Goal: Transaction & Acquisition: Obtain resource

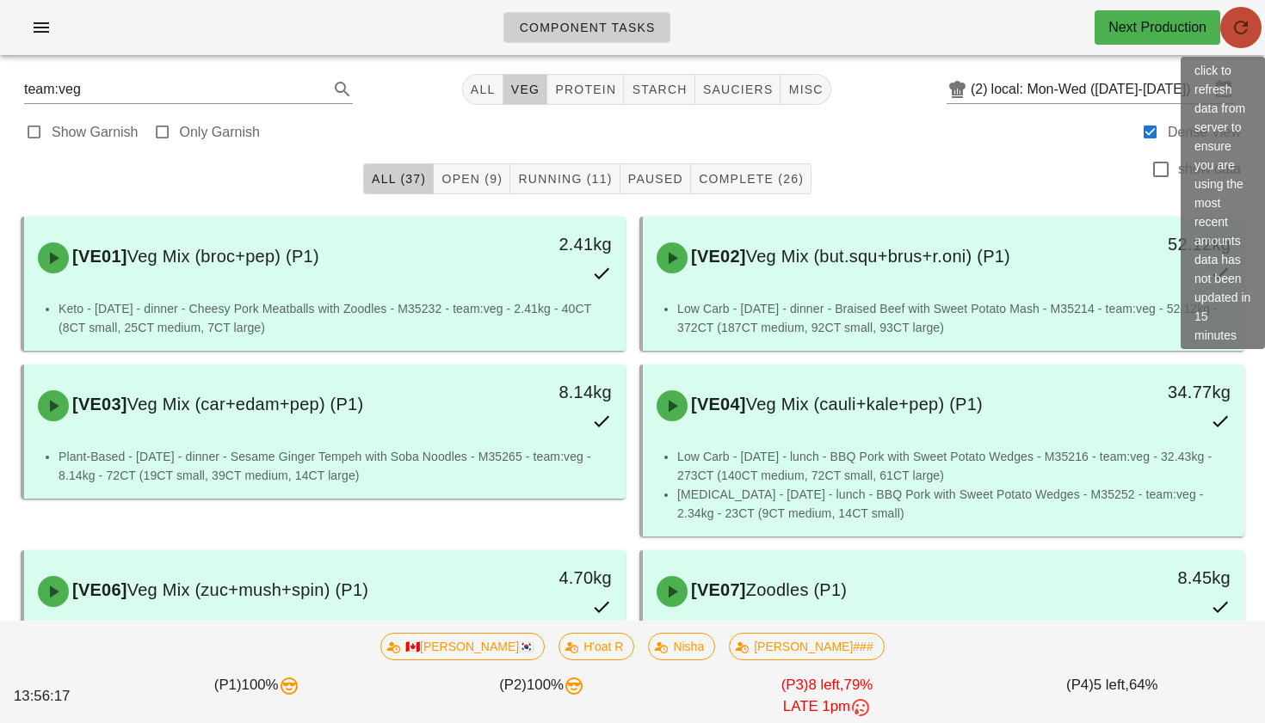
click at [1248, 39] on button "button" at bounding box center [1240, 27] width 41 height 41
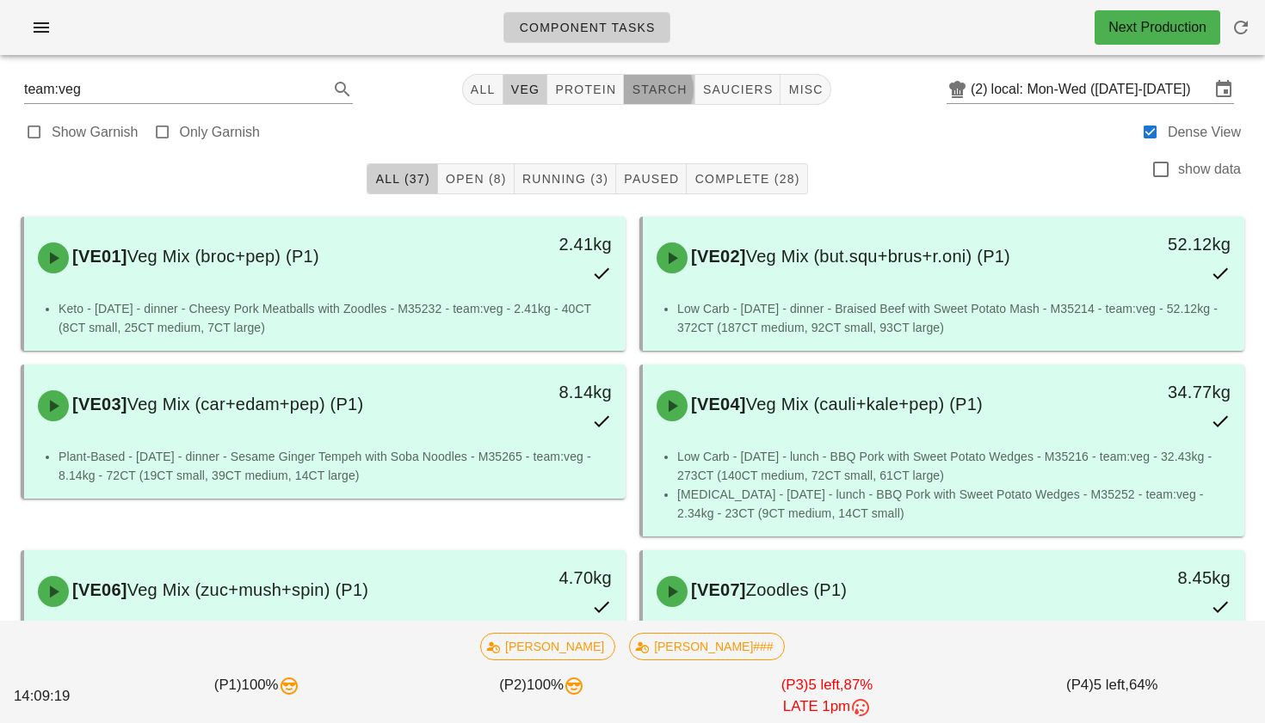
click at [654, 85] on span "starch" at bounding box center [659, 90] width 56 height 14
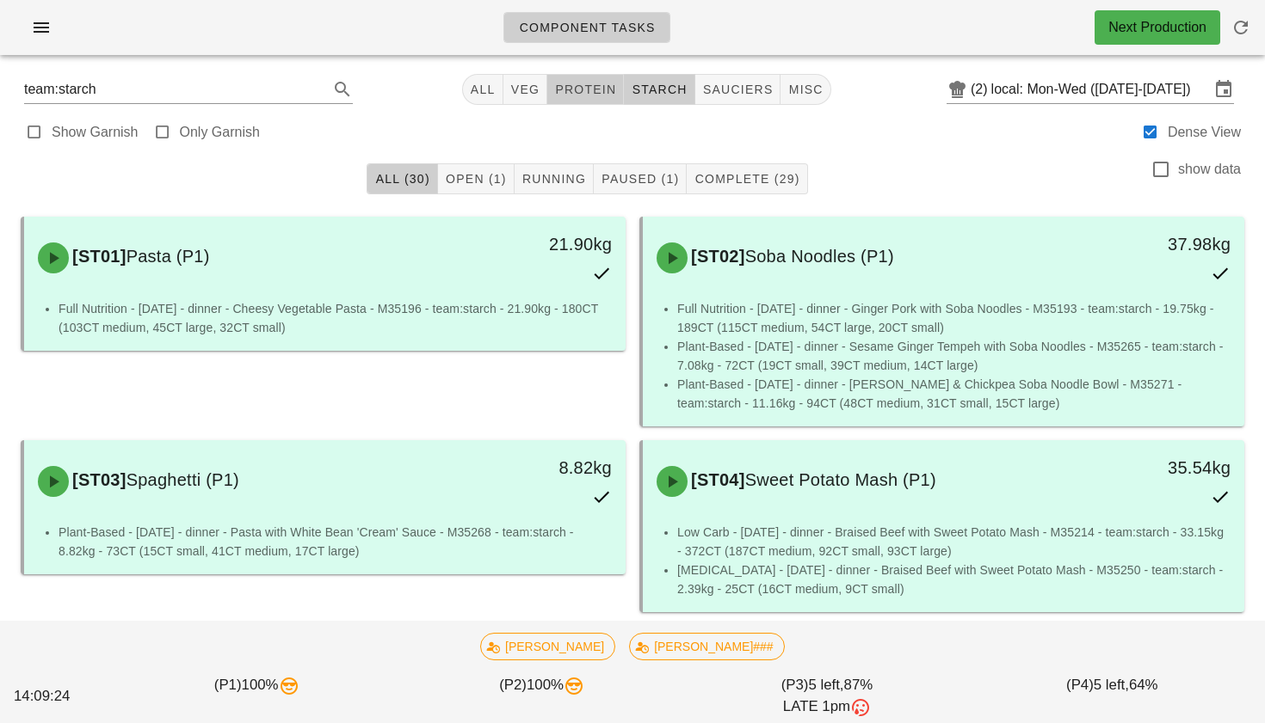
click at [591, 95] on span "protein" at bounding box center [585, 90] width 62 height 14
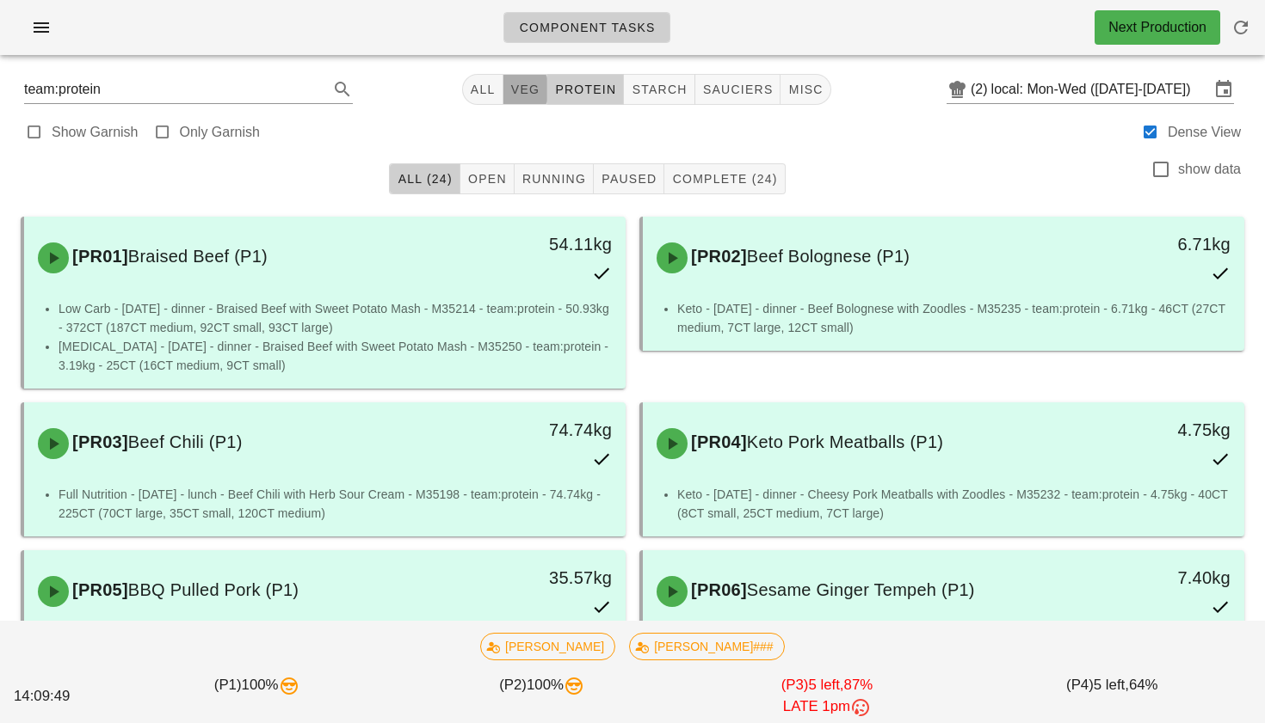
click at [515, 83] on span "veg" at bounding box center [525, 90] width 30 height 14
type input "team:veg"
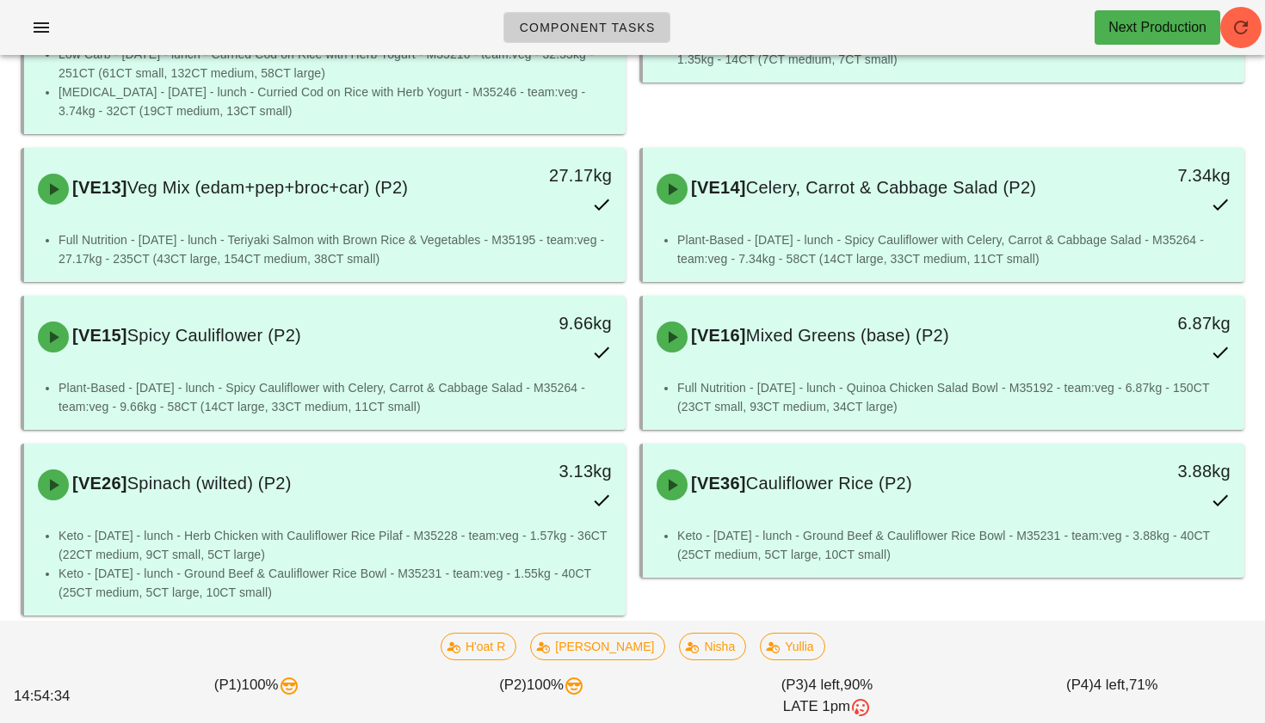
scroll to position [1052, 0]
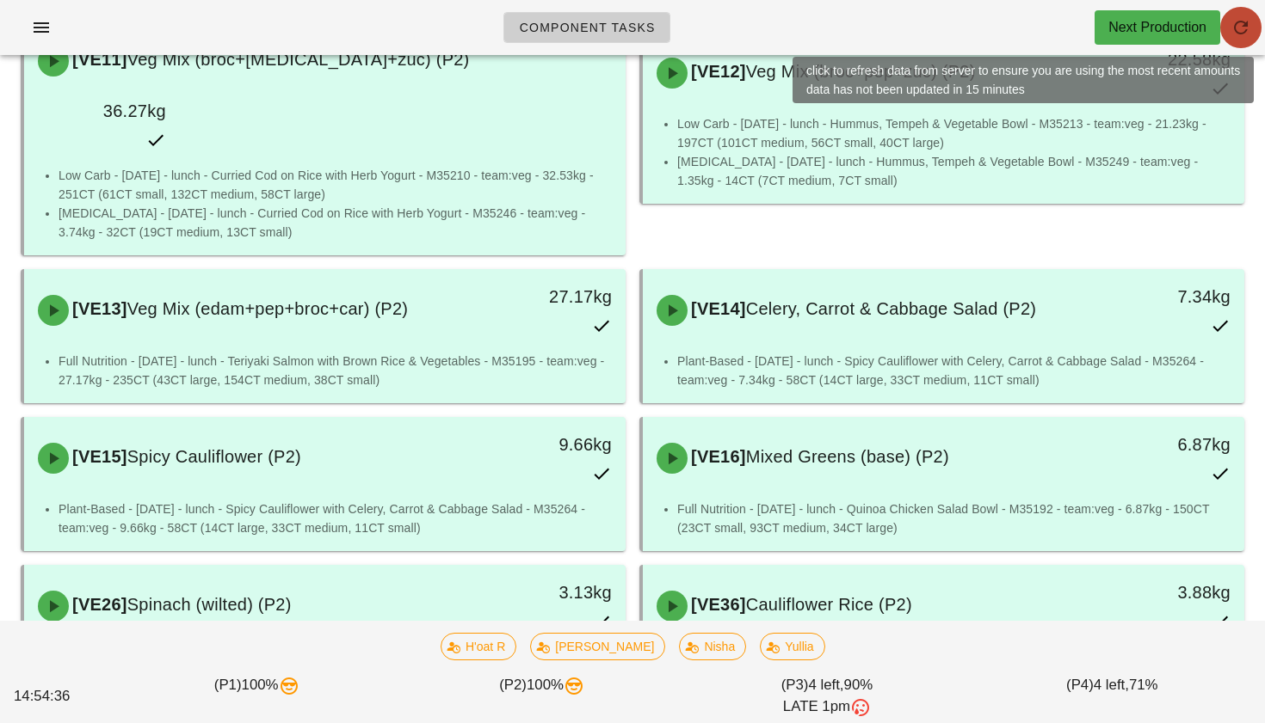
click at [1229, 26] on span "button" at bounding box center [1240, 27] width 41 height 21
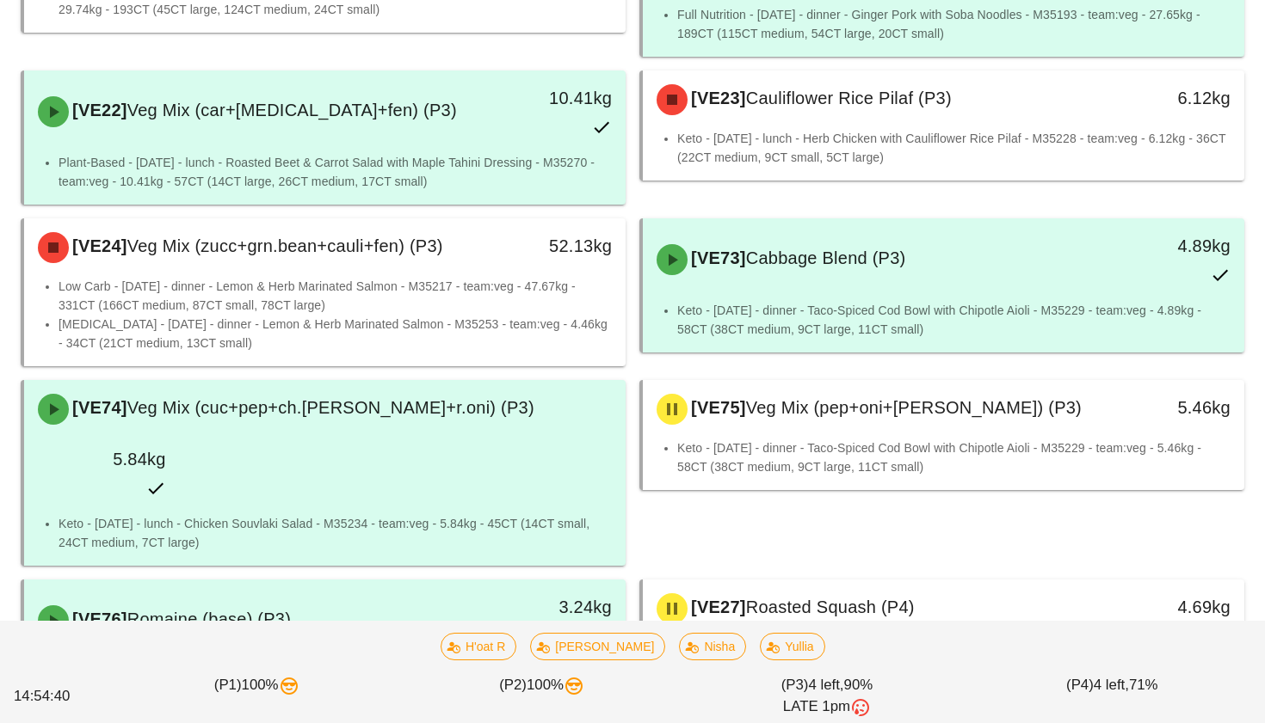
scroll to position [2418, 0]
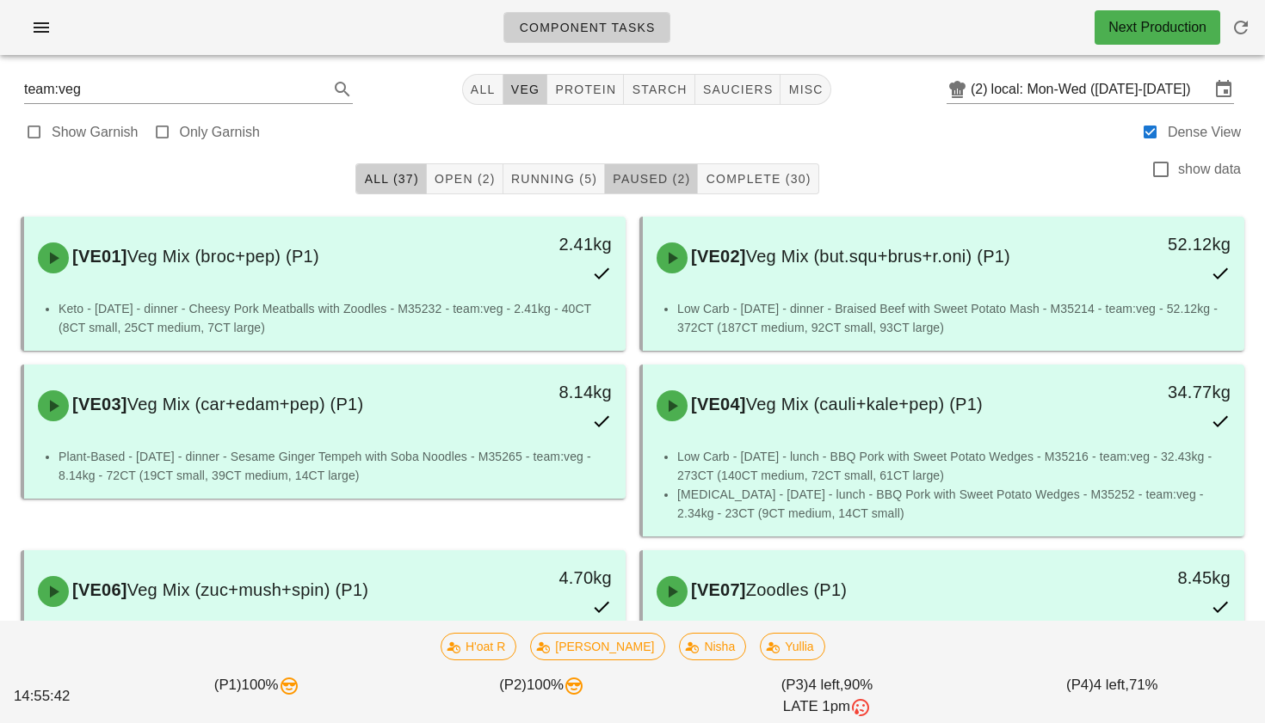
click at [645, 172] on span "Paused (2)" at bounding box center [651, 179] width 78 height 14
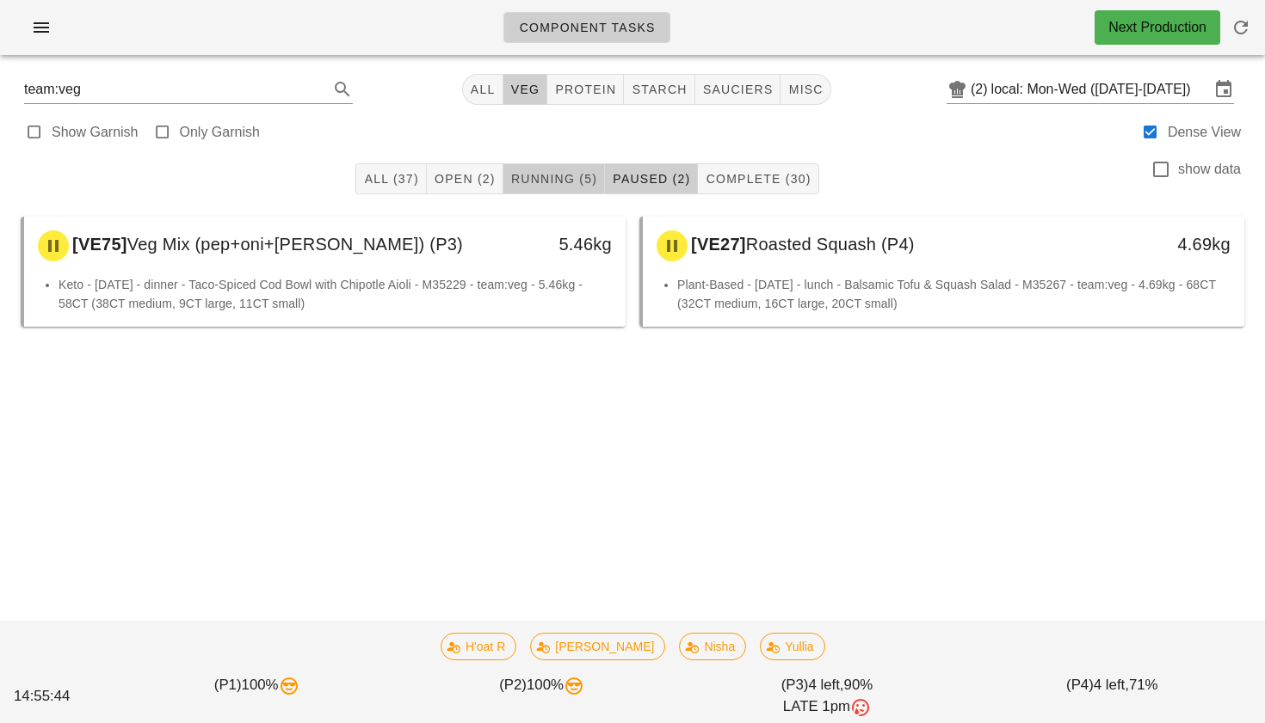
click at [582, 177] on span "Running (5)" at bounding box center [553, 179] width 87 height 14
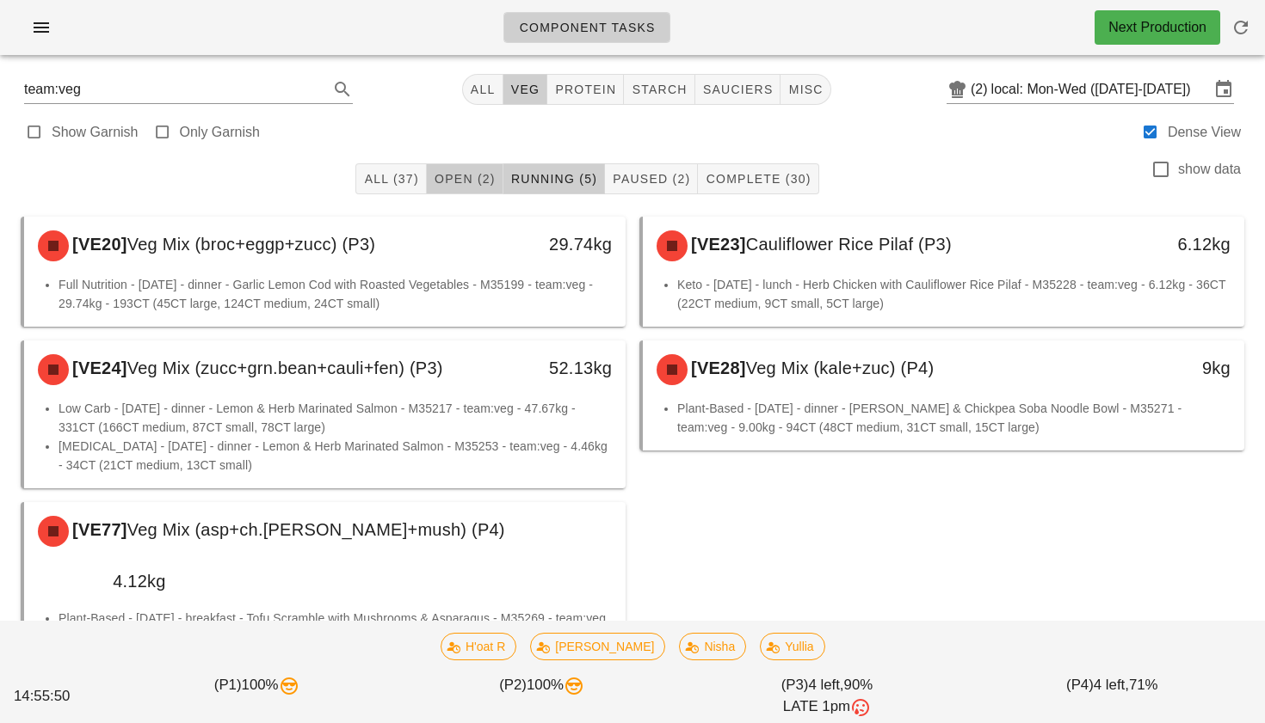
click at [468, 175] on span "Open (2)" at bounding box center [465, 179] width 62 height 14
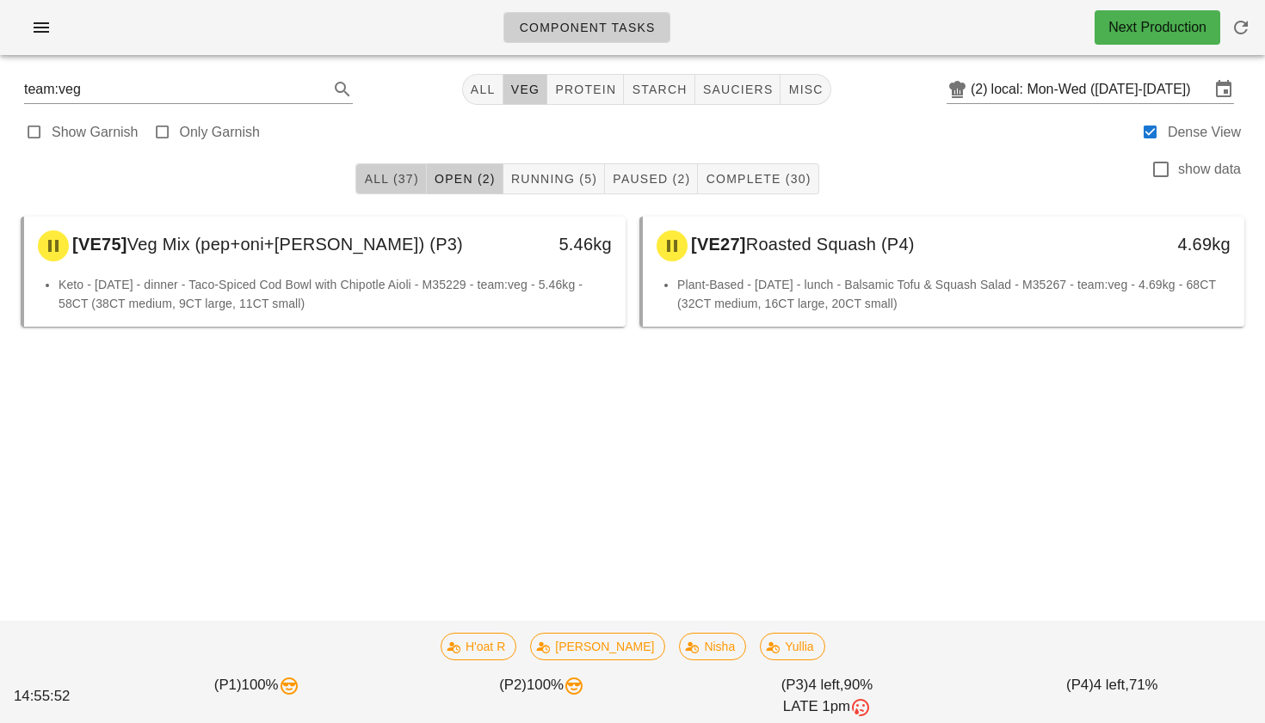
click at [395, 172] on span "All (37)" at bounding box center [390, 179] width 55 height 14
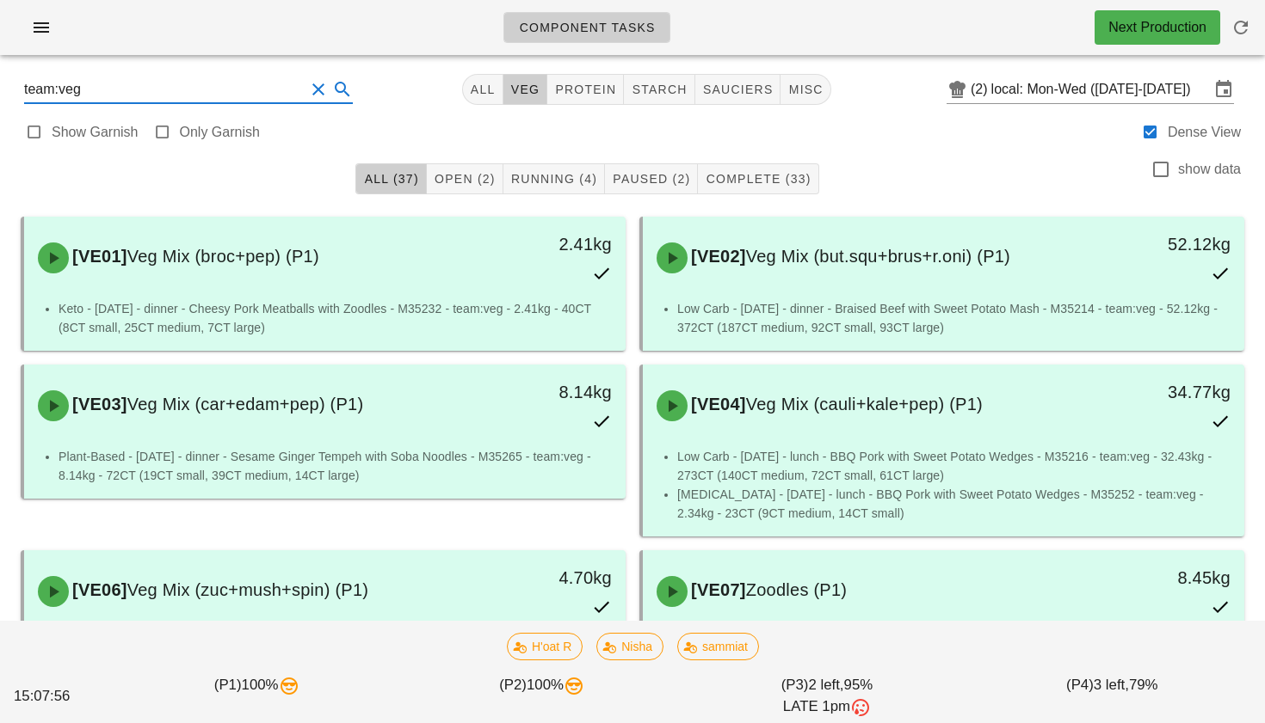
click at [273, 91] on input "team:veg" at bounding box center [164, 90] width 280 height 28
click at [308, 92] on button "Clear Search" at bounding box center [318, 89] width 21 height 21
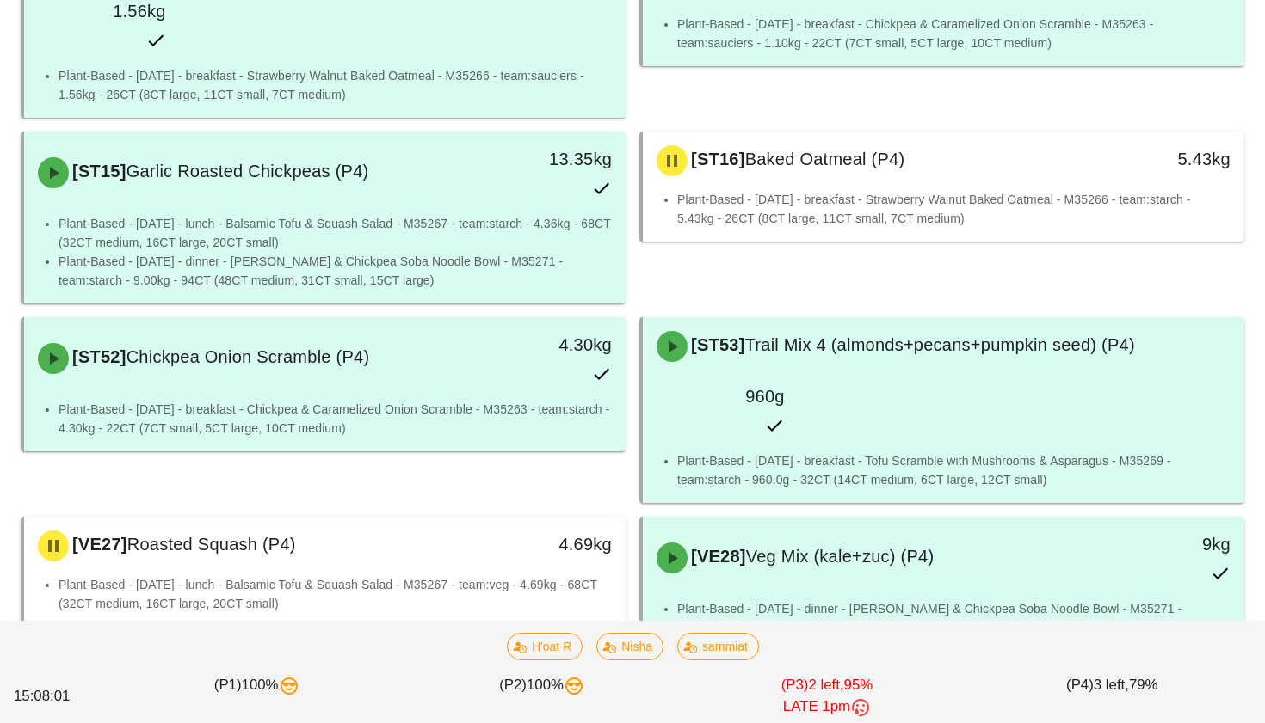
scroll to position [602, 0]
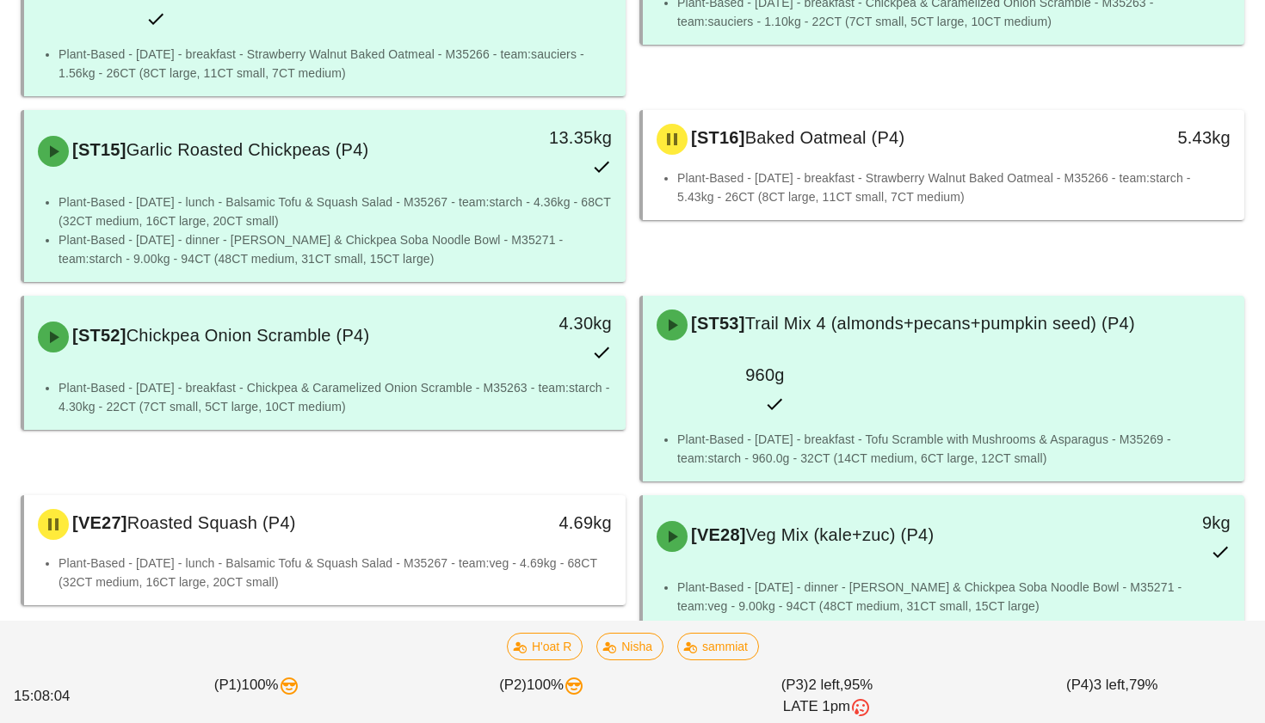
type input "p4"
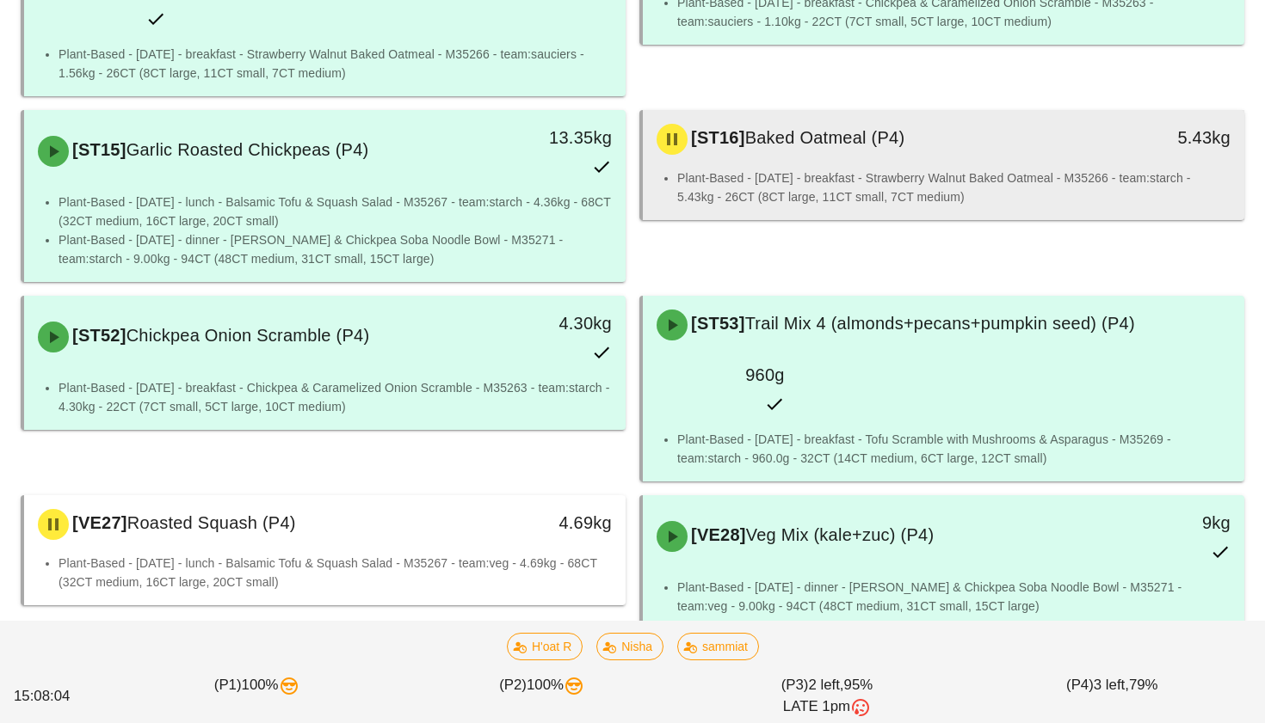
click at [866, 169] on li "Plant-Based - Tuesday - breakfast - Strawberry Walnut Baked Oatmeal - M35266 - …" at bounding box center [953, 188] width 553 height 38
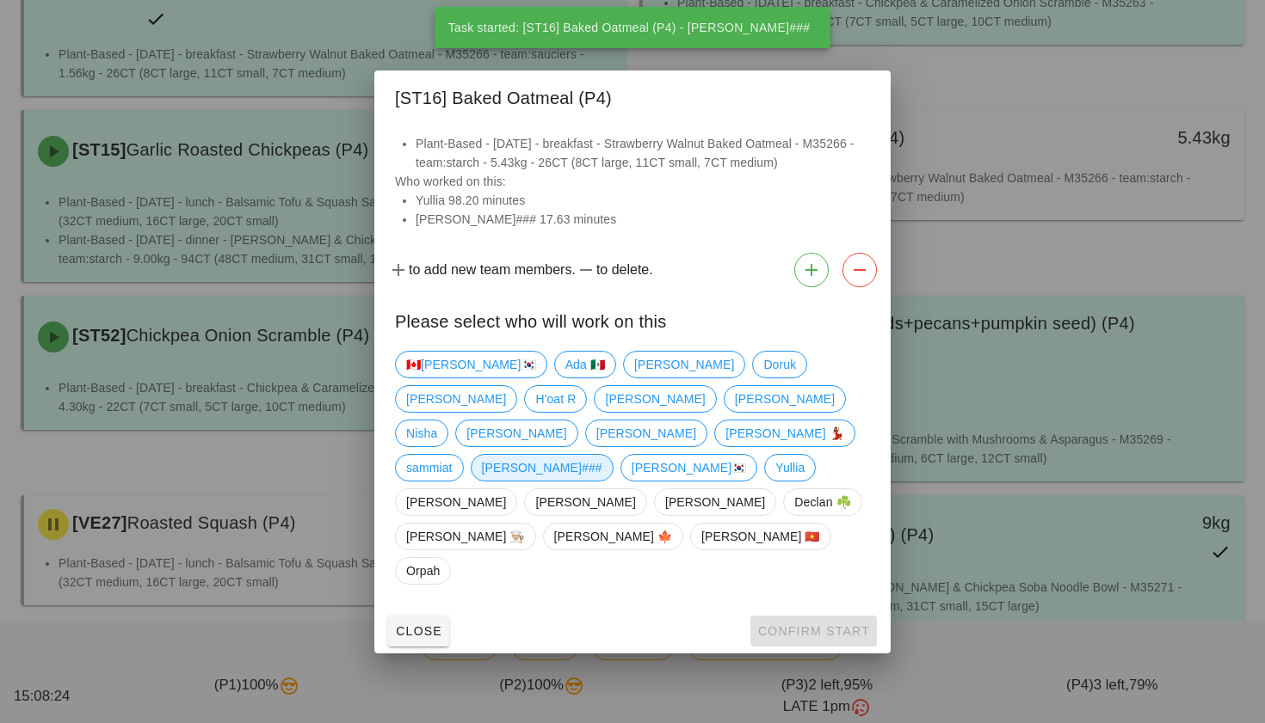
click at [482, 481] on span "Shawn###" at bounding box center [542, 468] width 120 height 26
click at [786, 616] on button "Confirm Start" at bounding box center [813, 631] width 126 height 31
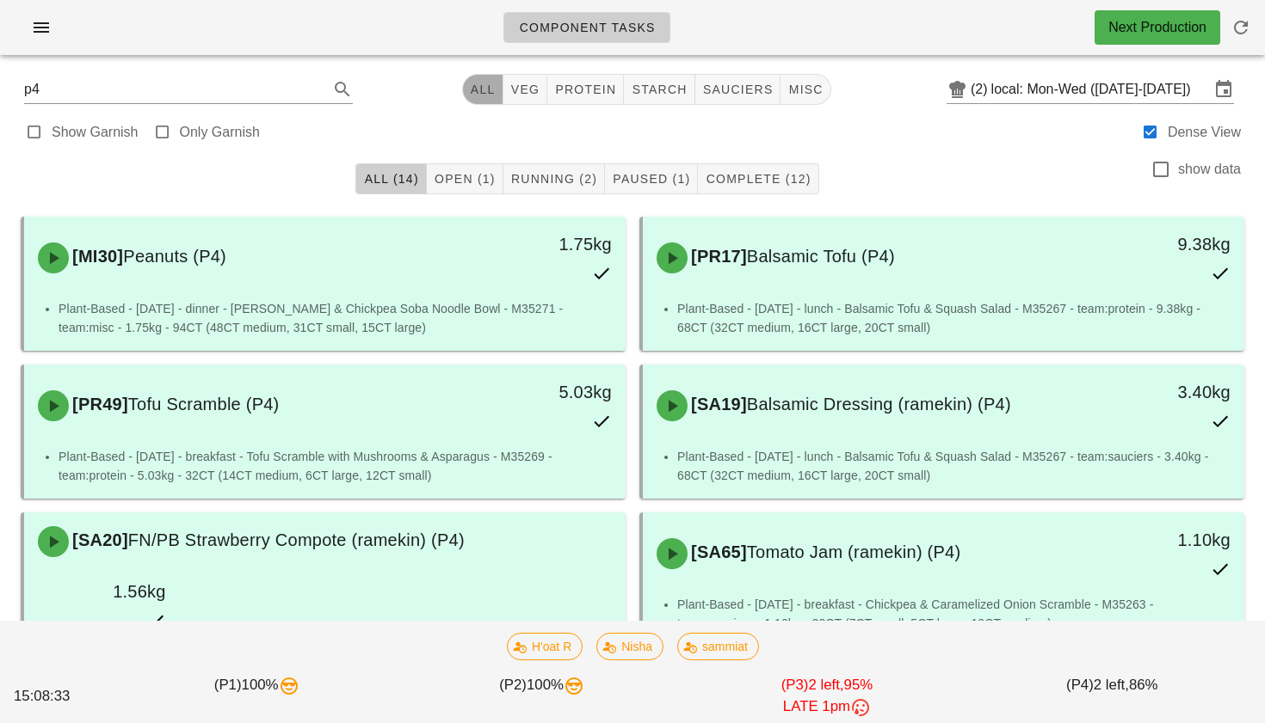
click at [494, 86] on button "All" at bounding box center [482, 89] width 41 height 31
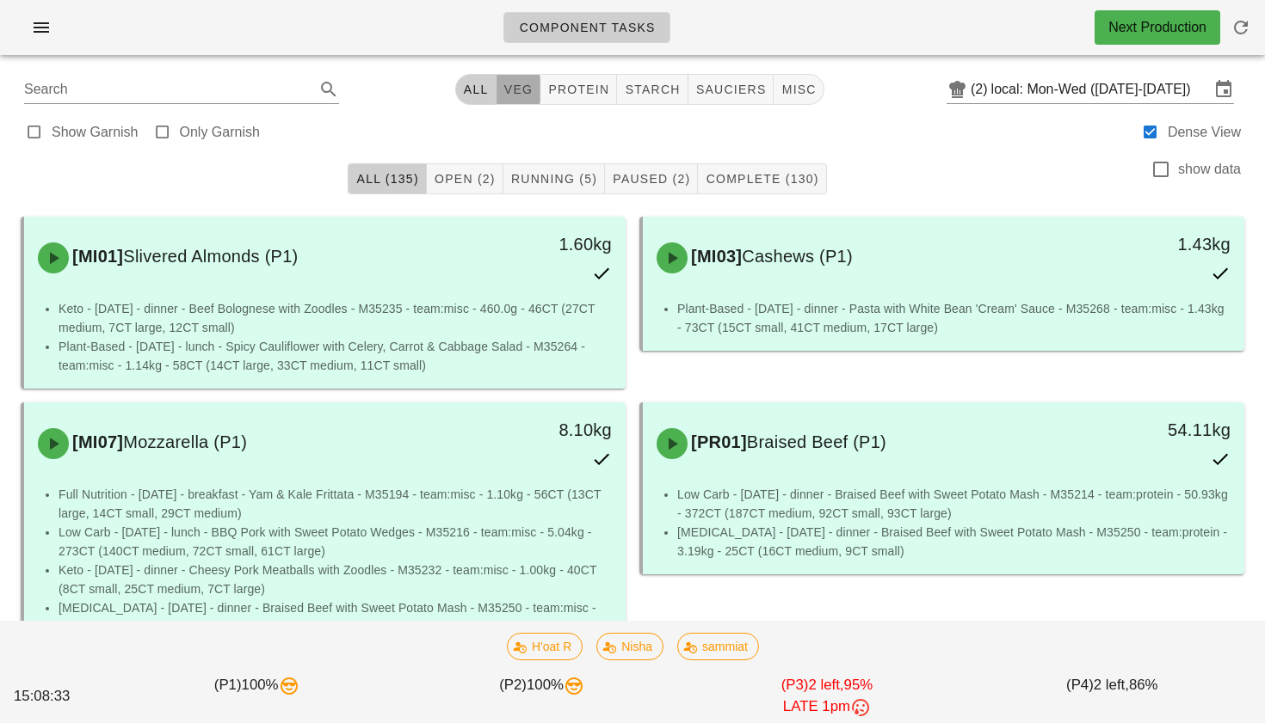
click at [514, 86] on span "veg" at bounding box center [518, 90] width 30 height 14
type input "team:veg"
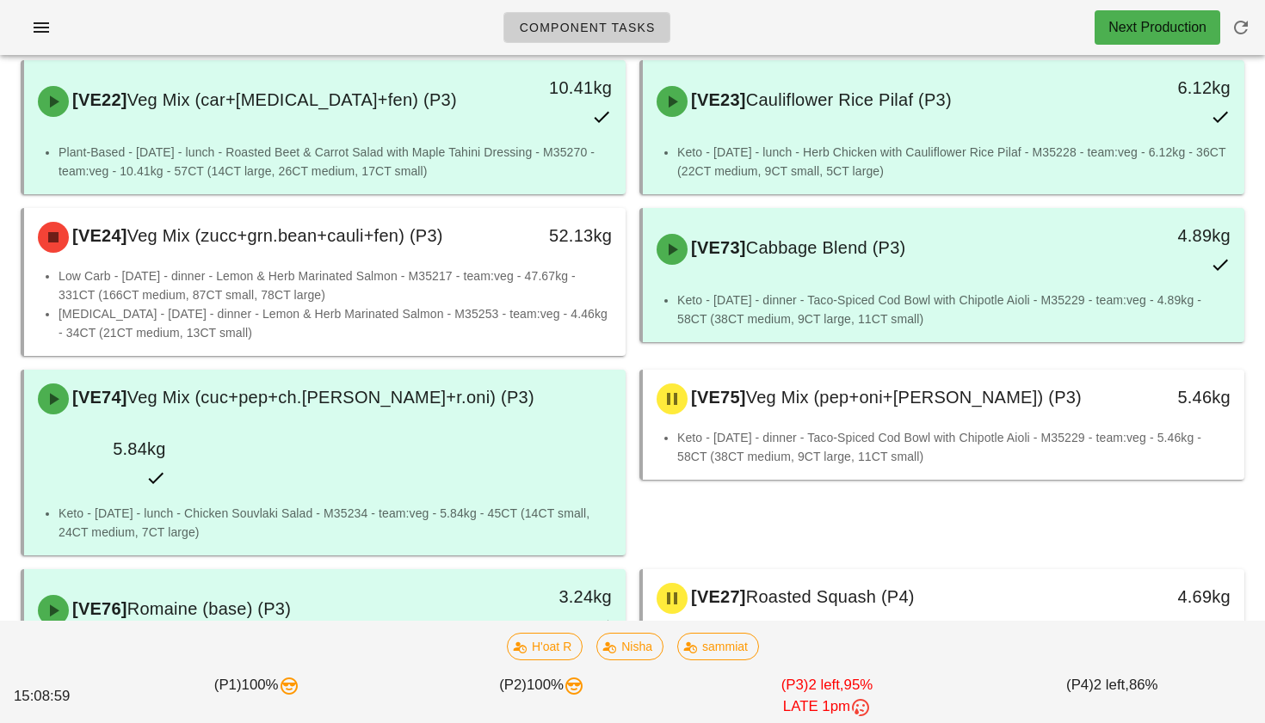
scroll to position [2428, 0]
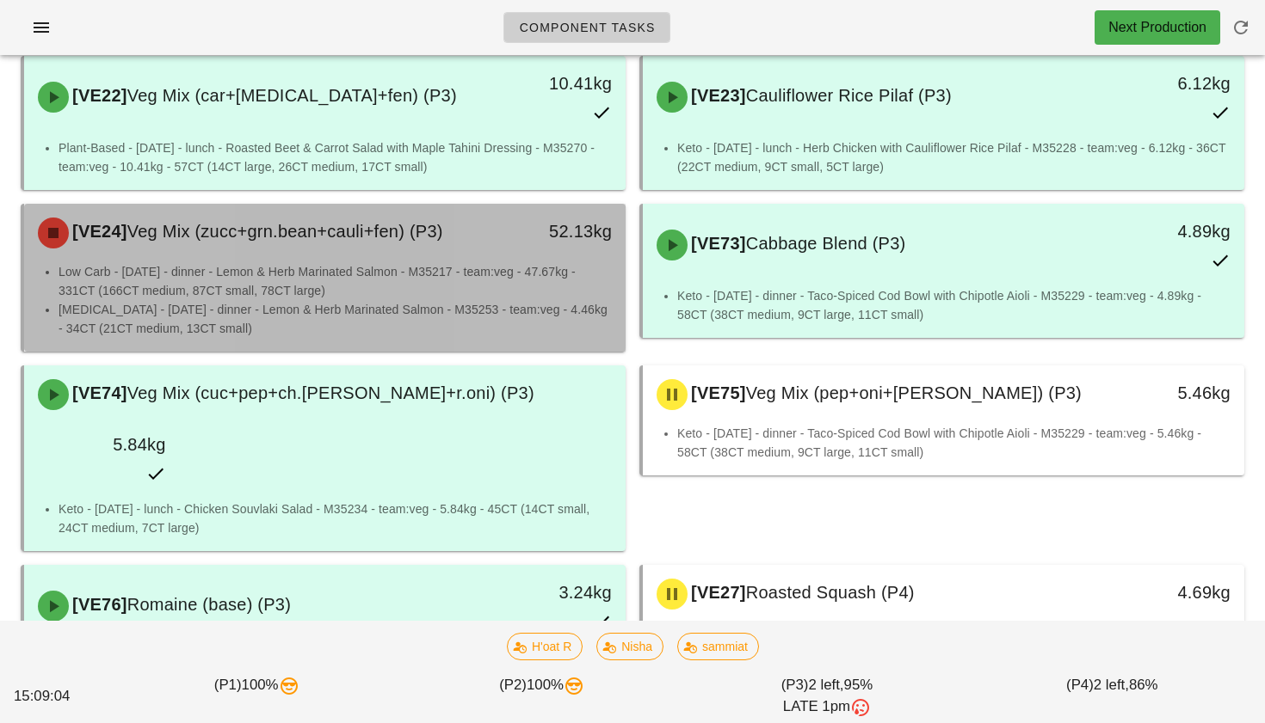
click at [450, 300] on li "Diabetes - Wednesday - dinner - Lemon & Herb Marinated Salmon - M35253 - team:v…" at bounding box center [334, 319] width 553 height 38
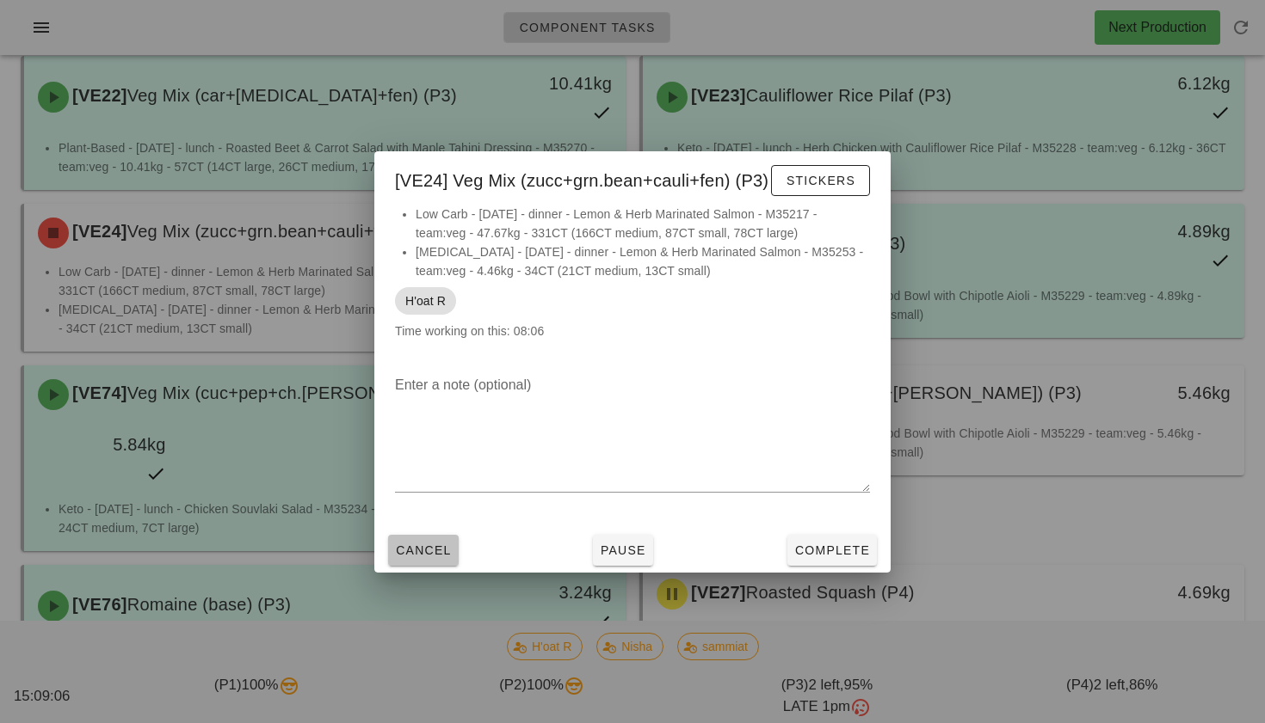
click at [446, 549] on span "Cancel" at bounding box center [423, 551] width 57 height 14
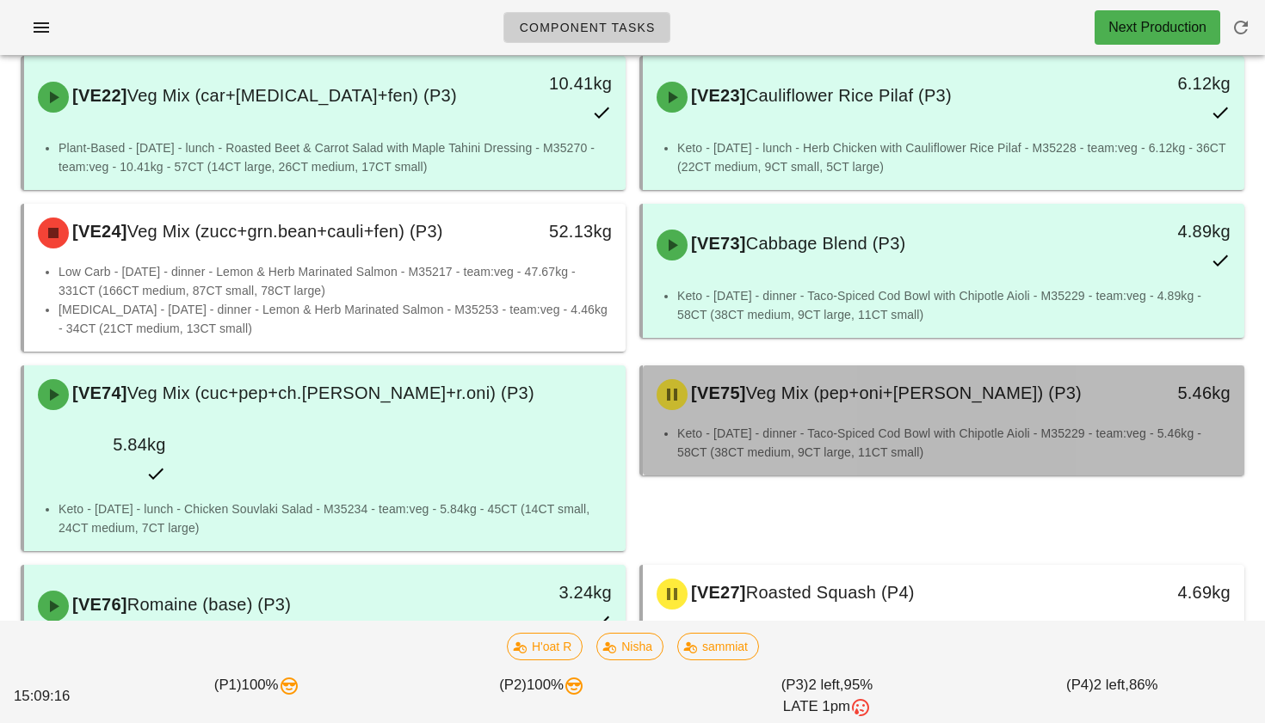
click at [856, 424] on li "Keto - Monday - dinner - Taco-Spiced Cod Bowl with Chipotle Aioli - M35229 - te…" at bounding box center [953, 443] width 553 height 38
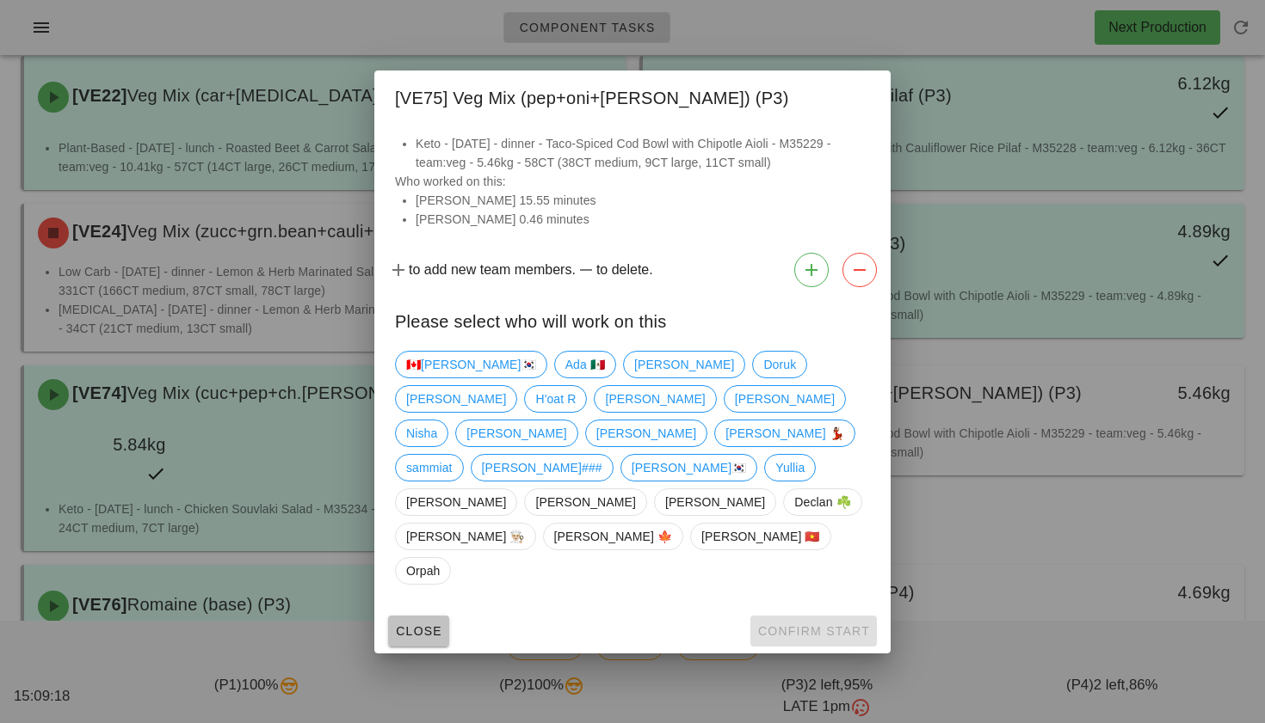
click at [421, 616] on button "Close" at bounding box center [418, 631] width 61 height 31
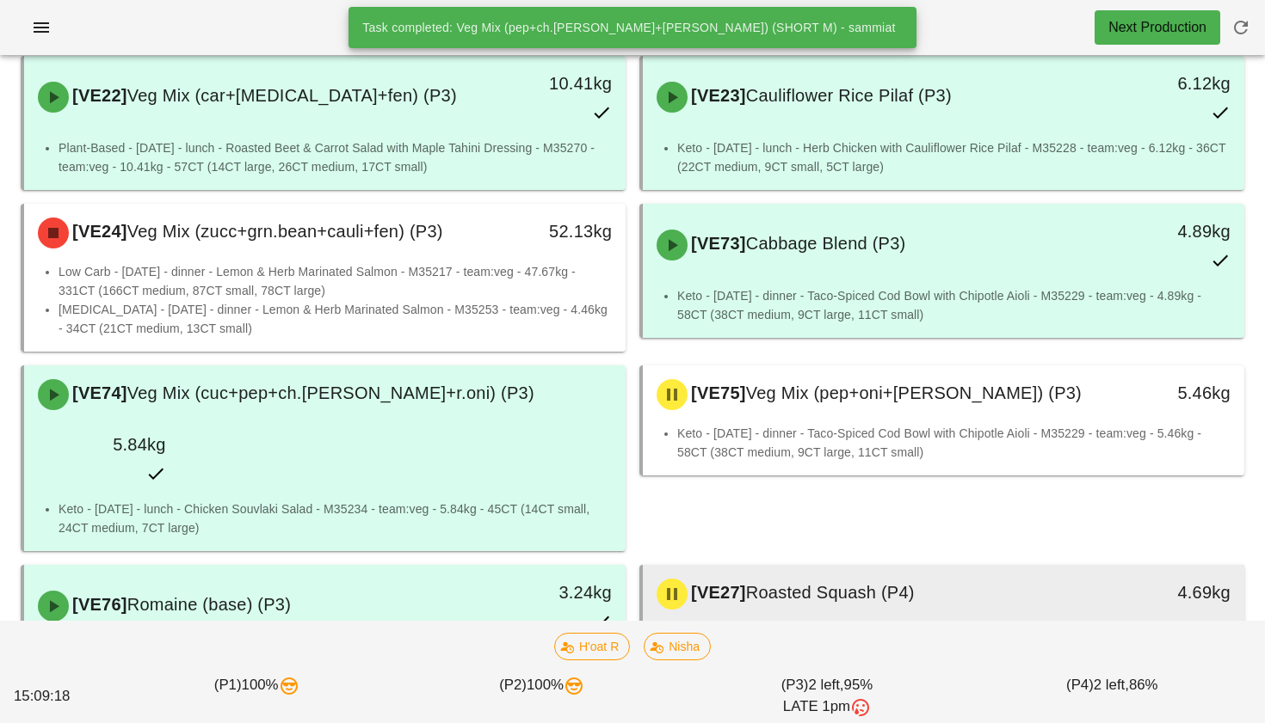
click at [889, 569] on div "[VE27] Roasted Squash (P4)" at bounding box center [869, 595] width 446 height 52
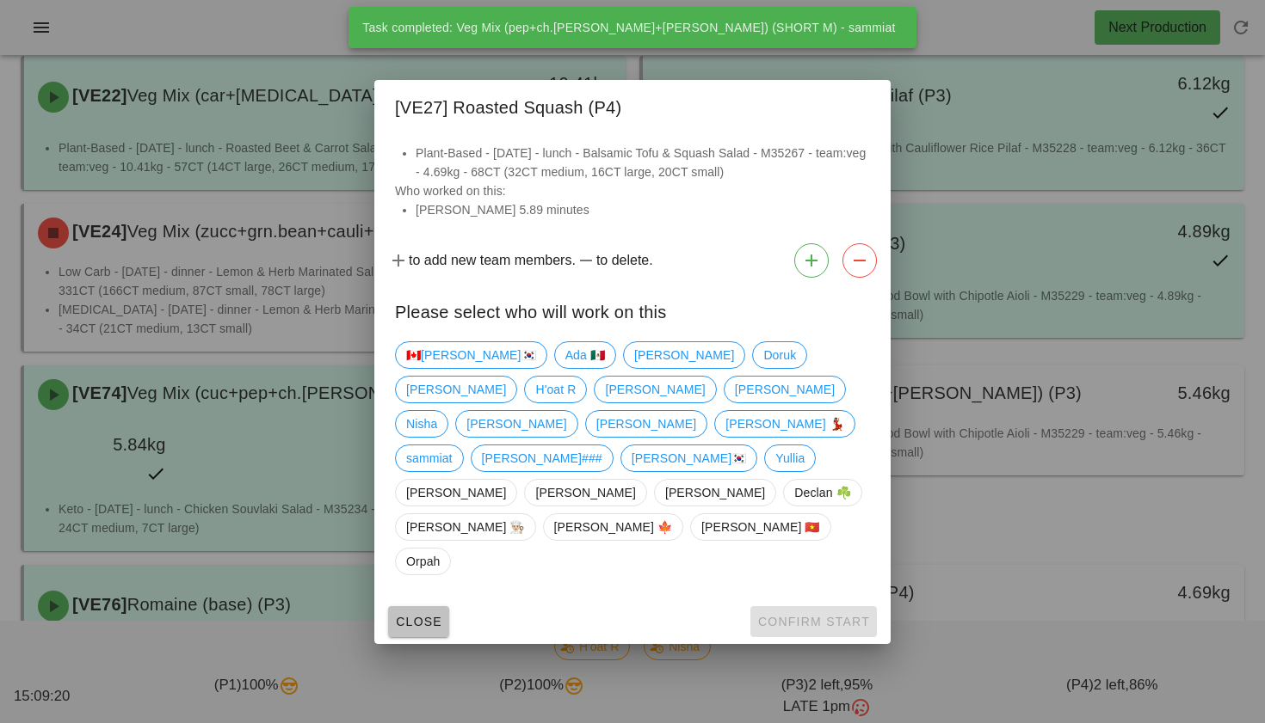
click at [402, 615] on span "Close" at bounding box center [418, 622] width 47 height 14
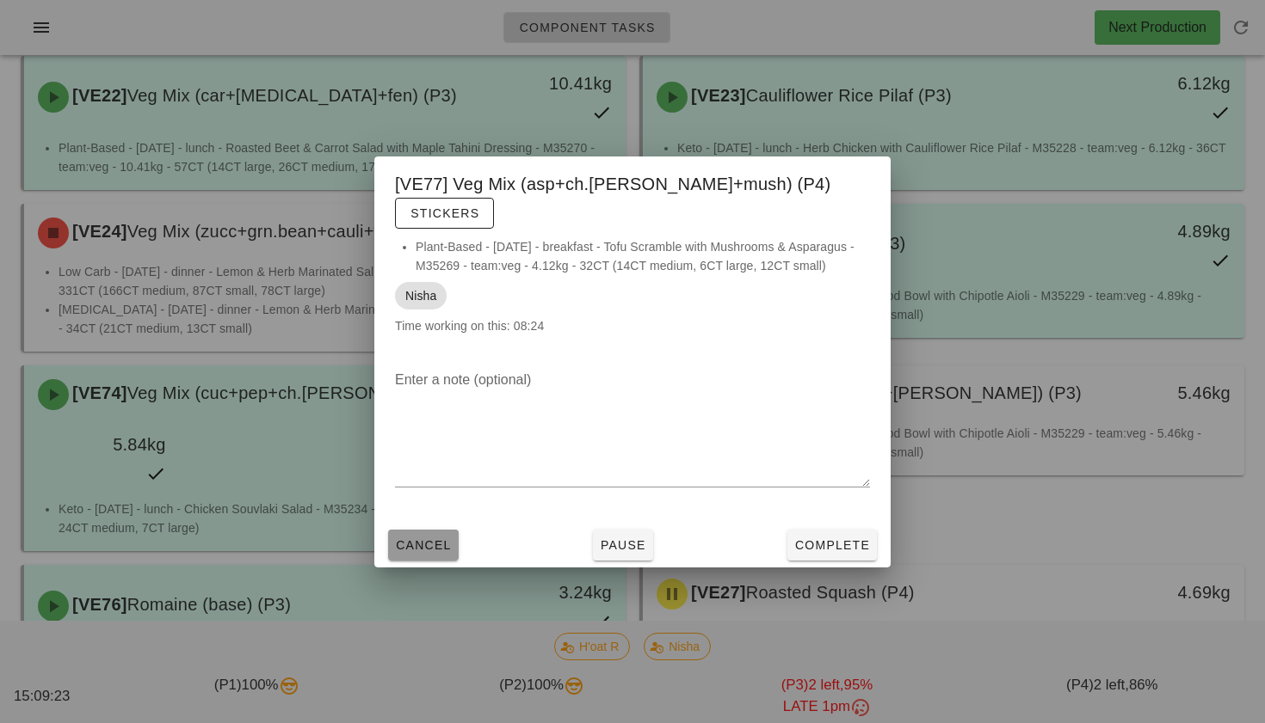
click at [434, 538] on span "Cancel" at bounding box center [423, 545] width 57 height 14
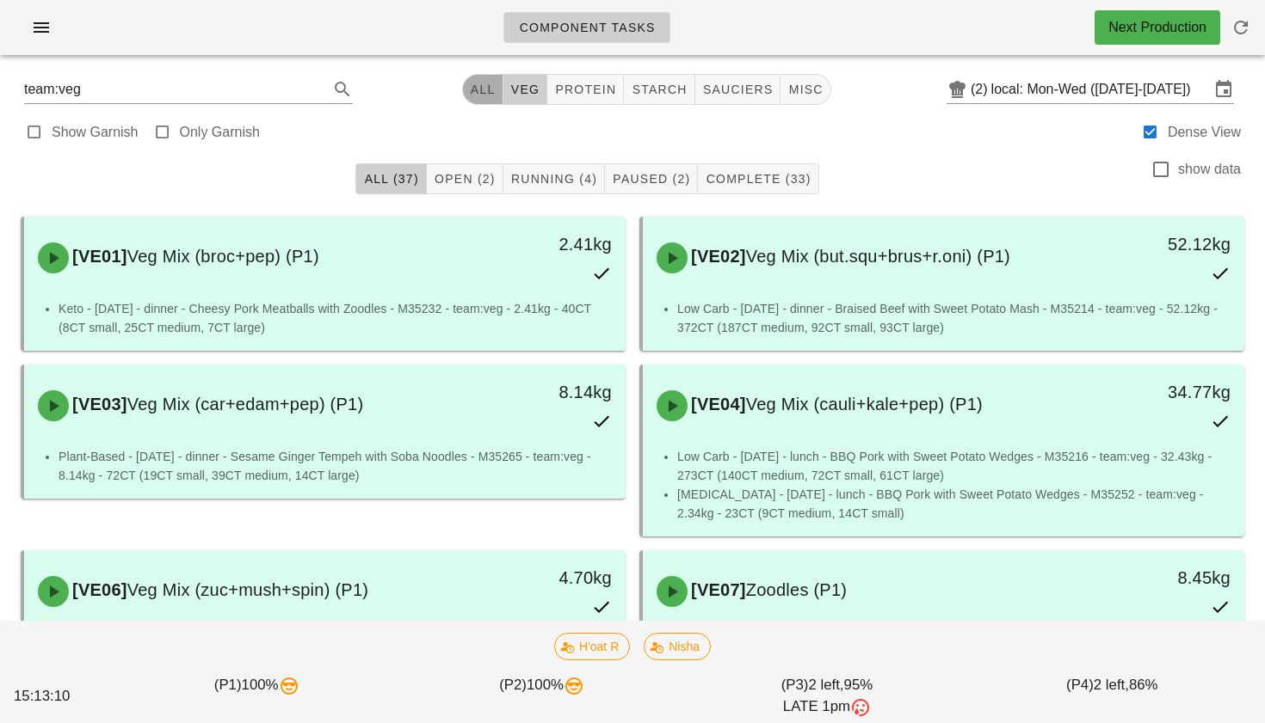
click at [475, 95] on span "All" at bounding box center [483, 90] width 26 height 14
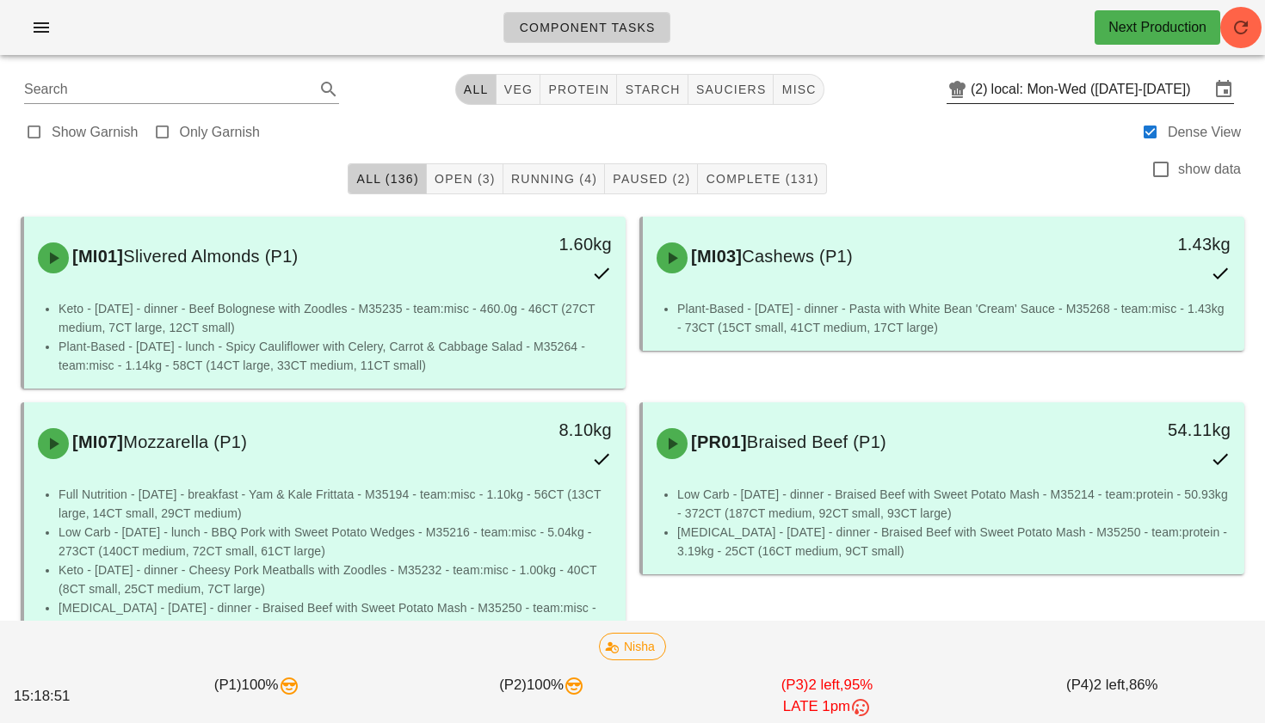
click at [1038, 89] on input "local: Mon-Wed (Aug 25-Aug 27)" at bounding box center [1100, 90] width 218 height 28
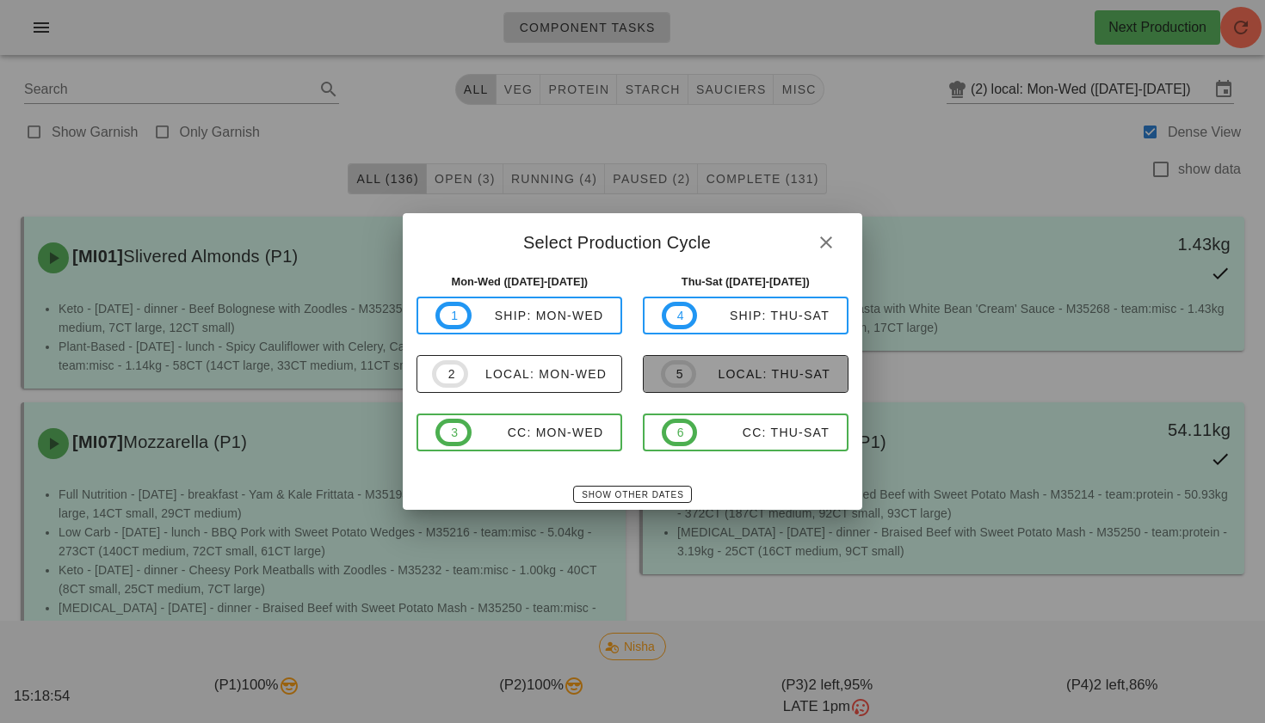
click at [725, 383] on span "5 local: Thu-Sat" at bounding box center [745, 374] width 169 height 28
type input "local: Thu-Sat (Aug 28-Aug 30)"
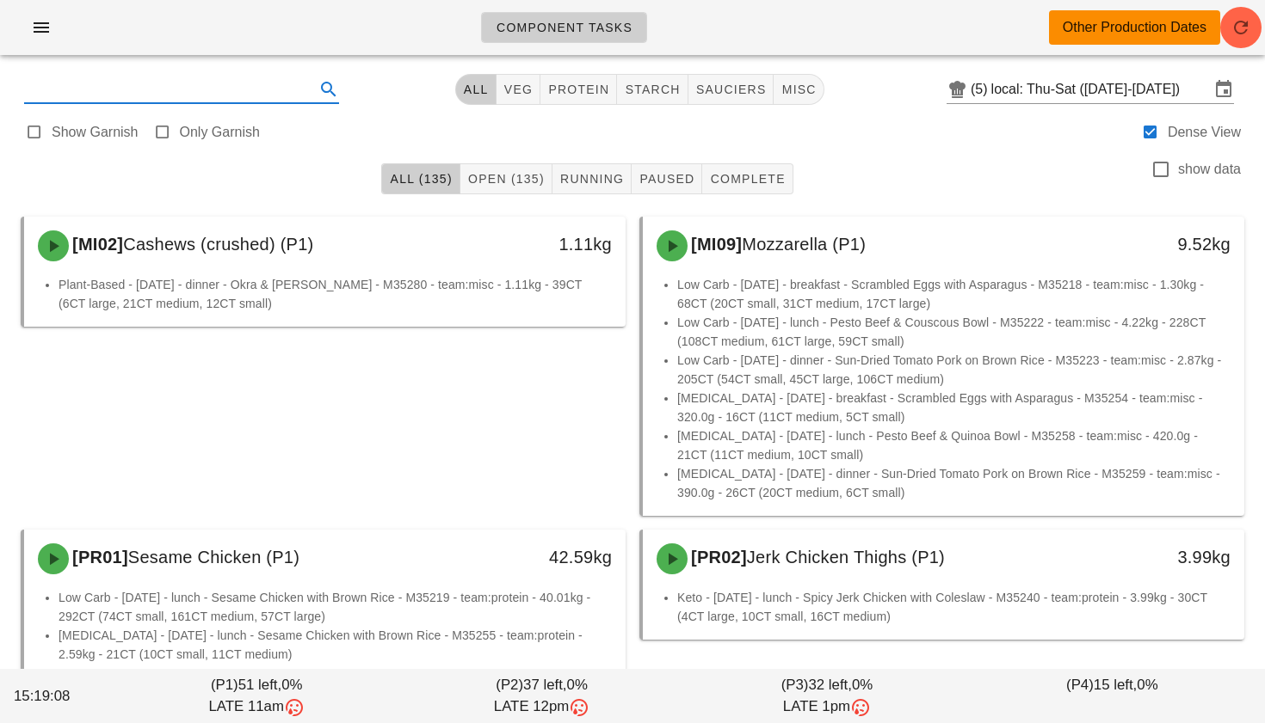
click at [77, 102] on input "text" at bounding box center [167, 90] width 287 height 28
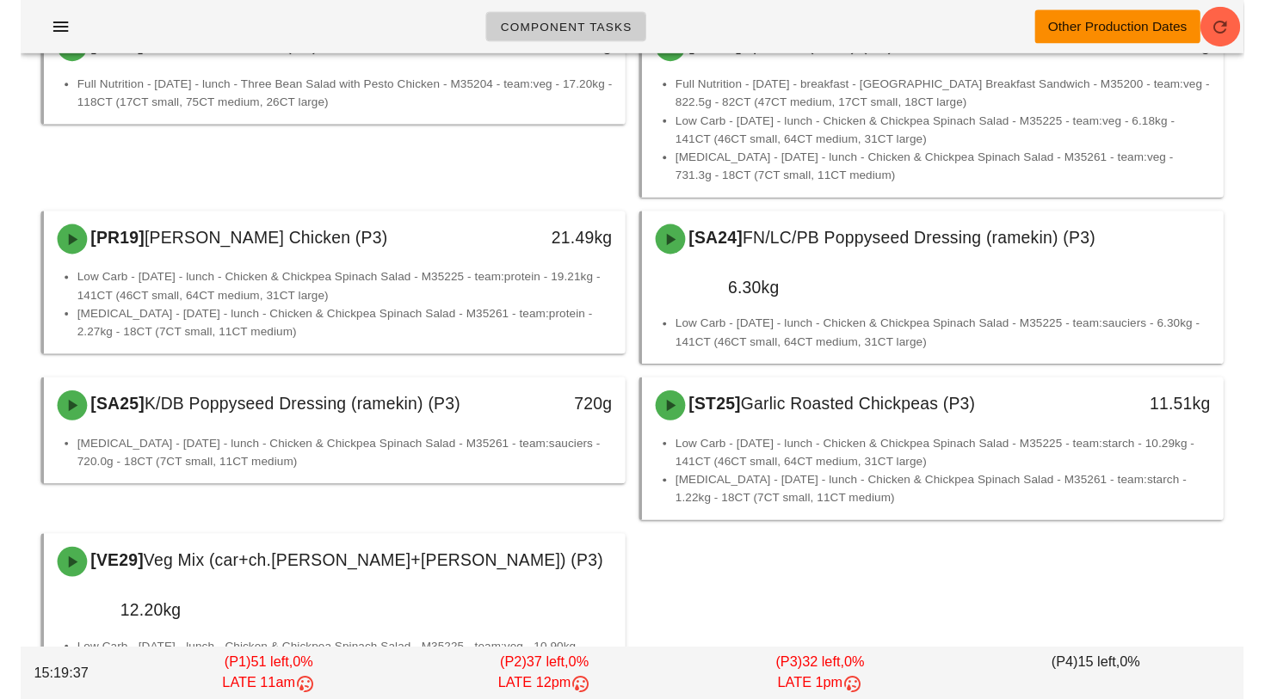
scroll to position [1302, 0]
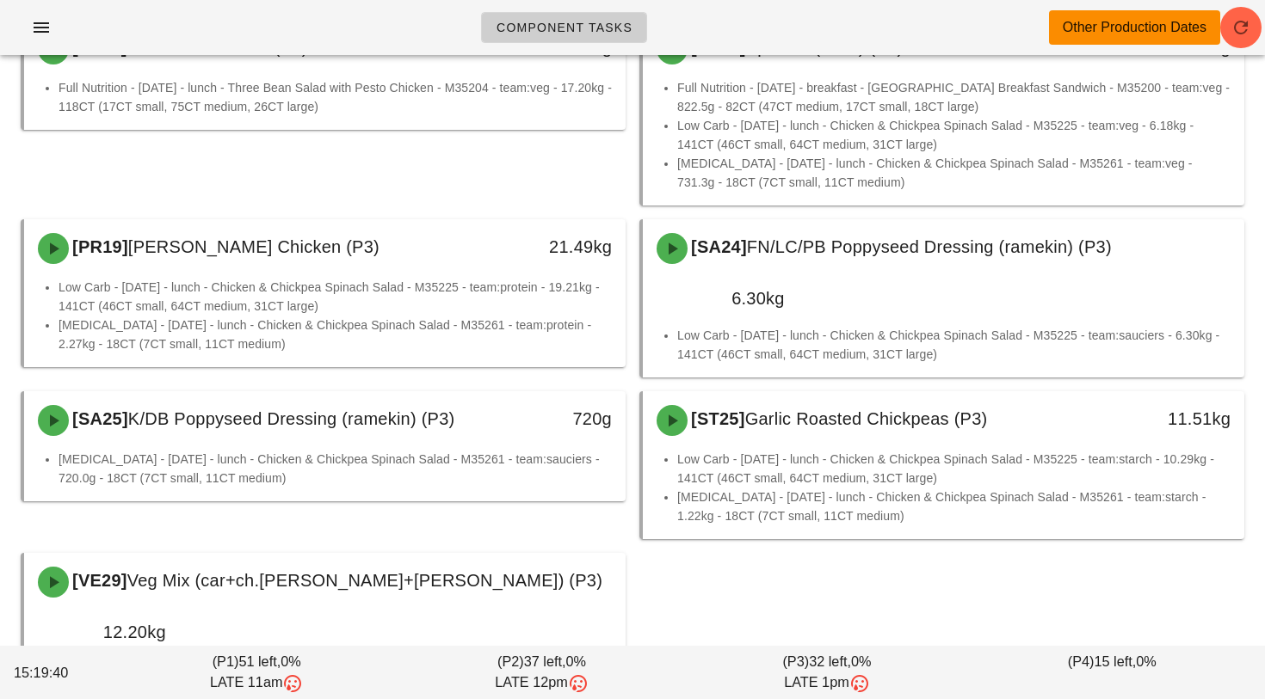
type input "chicken"
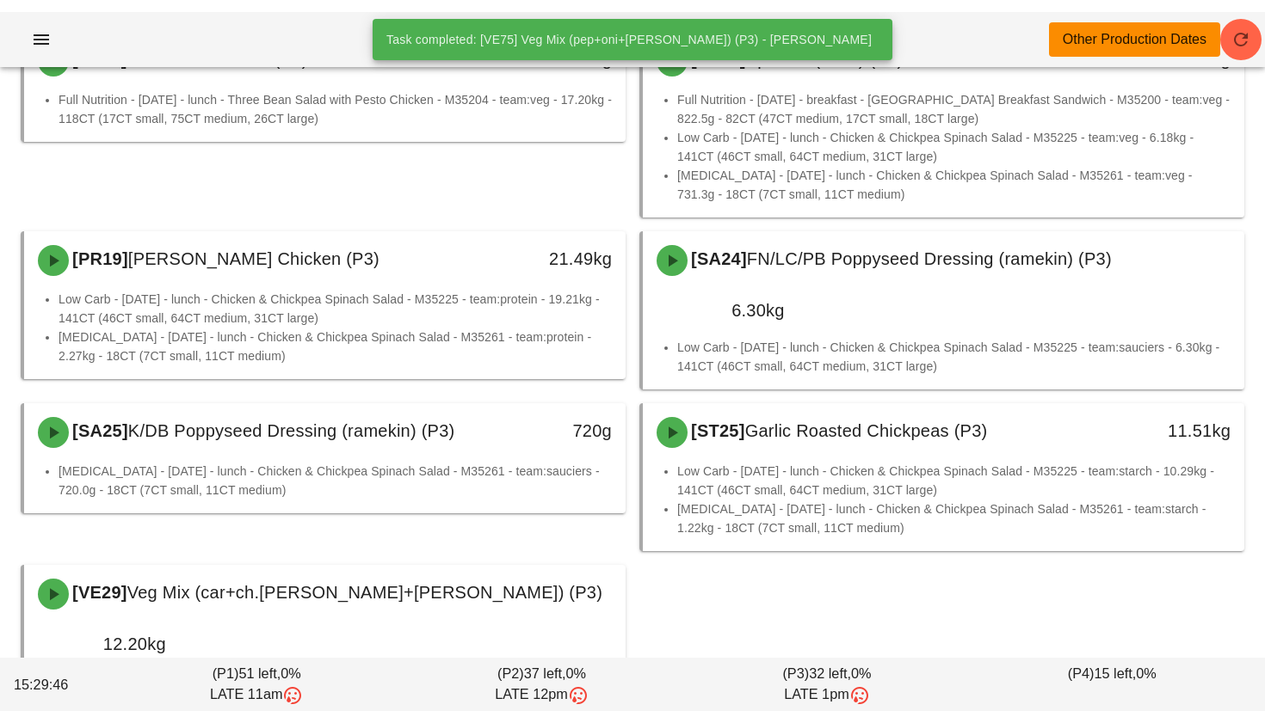
scroll to position [0, 0]
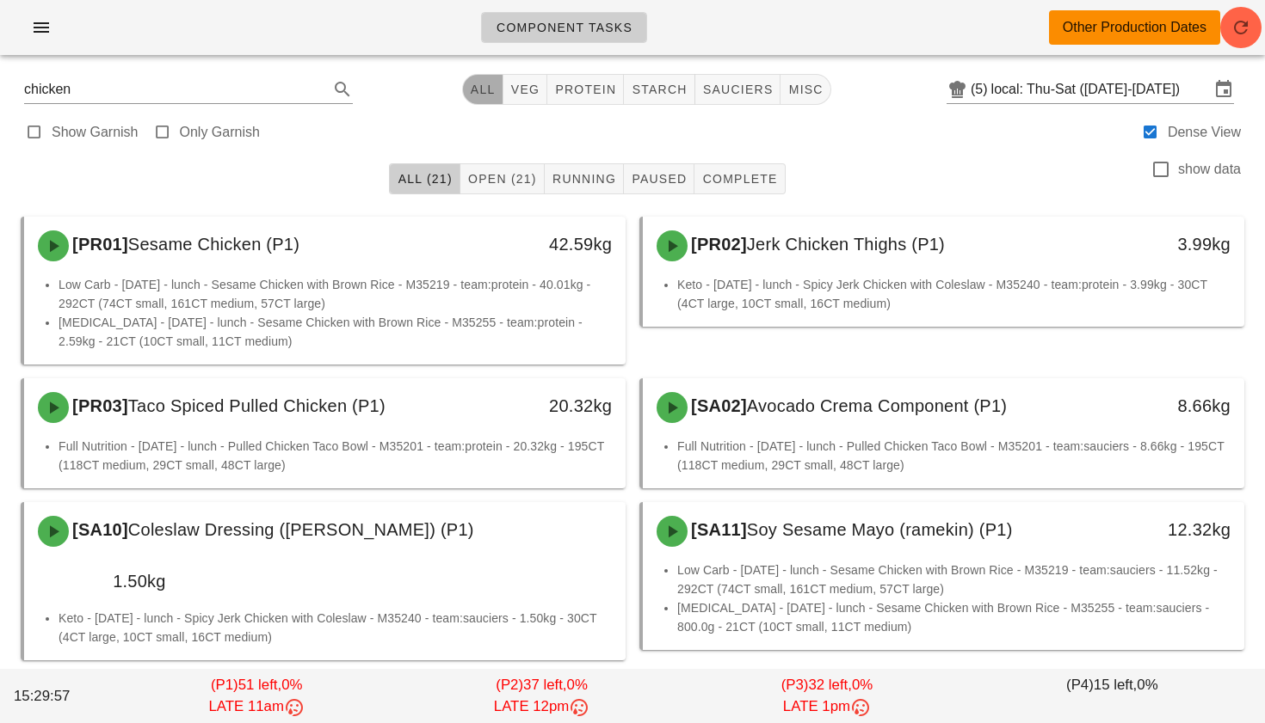
click at [481, 94] on span "All" at bounding box center [483, 90] width 26 height 14
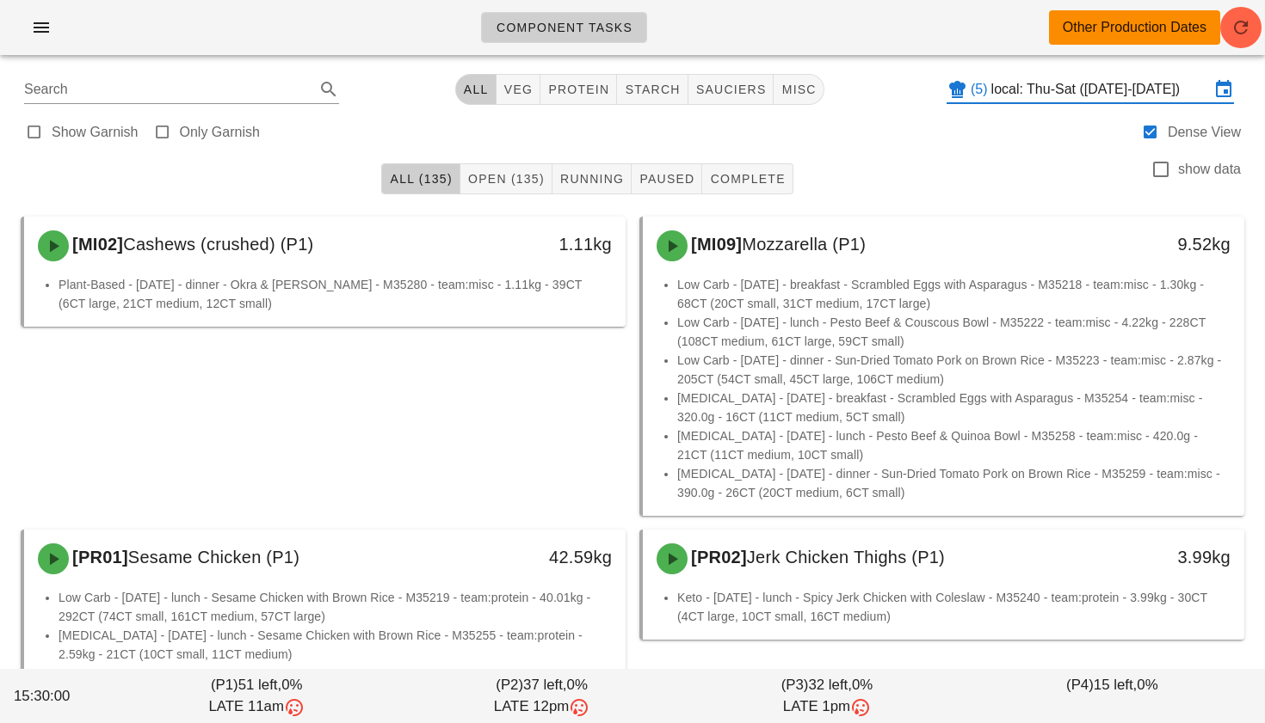
click at [1106, 89] on input "local: Thu-Sat (Aug 28-Aug 30)" at bounding box center [1100, 90] width 218 height 28
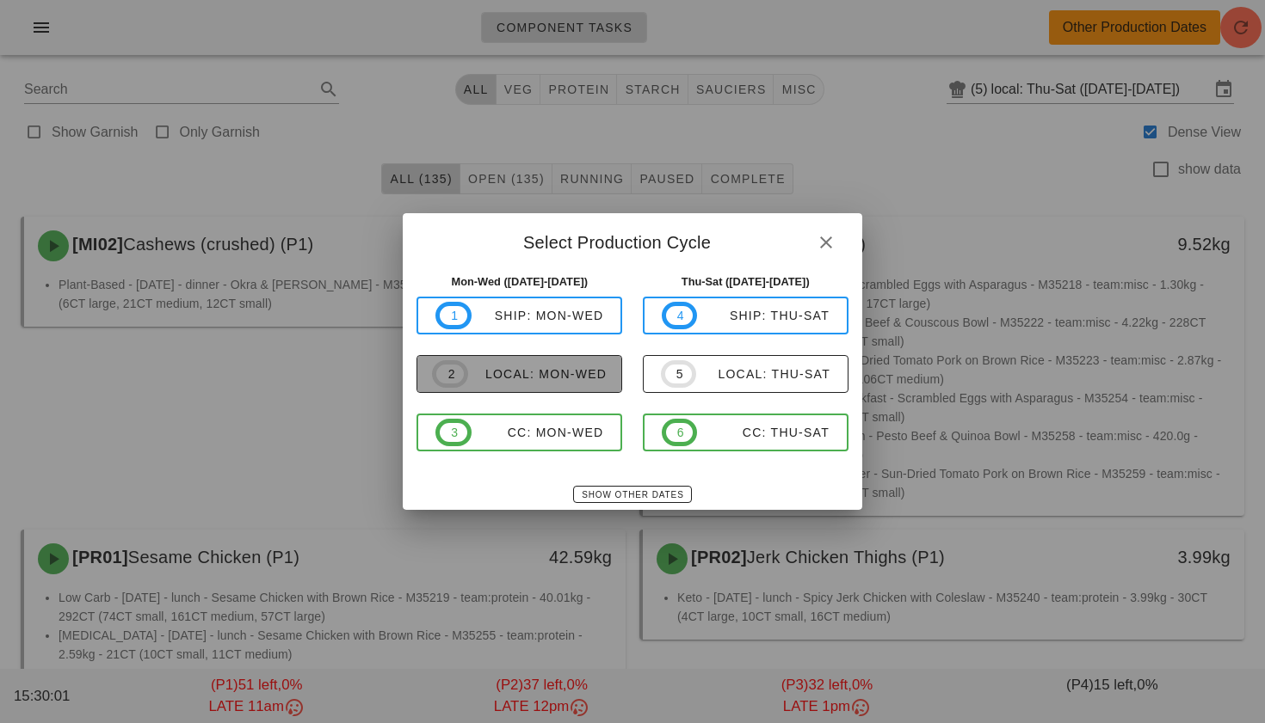
click at [502, 380] on div "local: Mon-Wed" at bounding box center [537, 374] width 138 height 14
type input "local: Mon-Wed (Aug 25-Aug 27)"
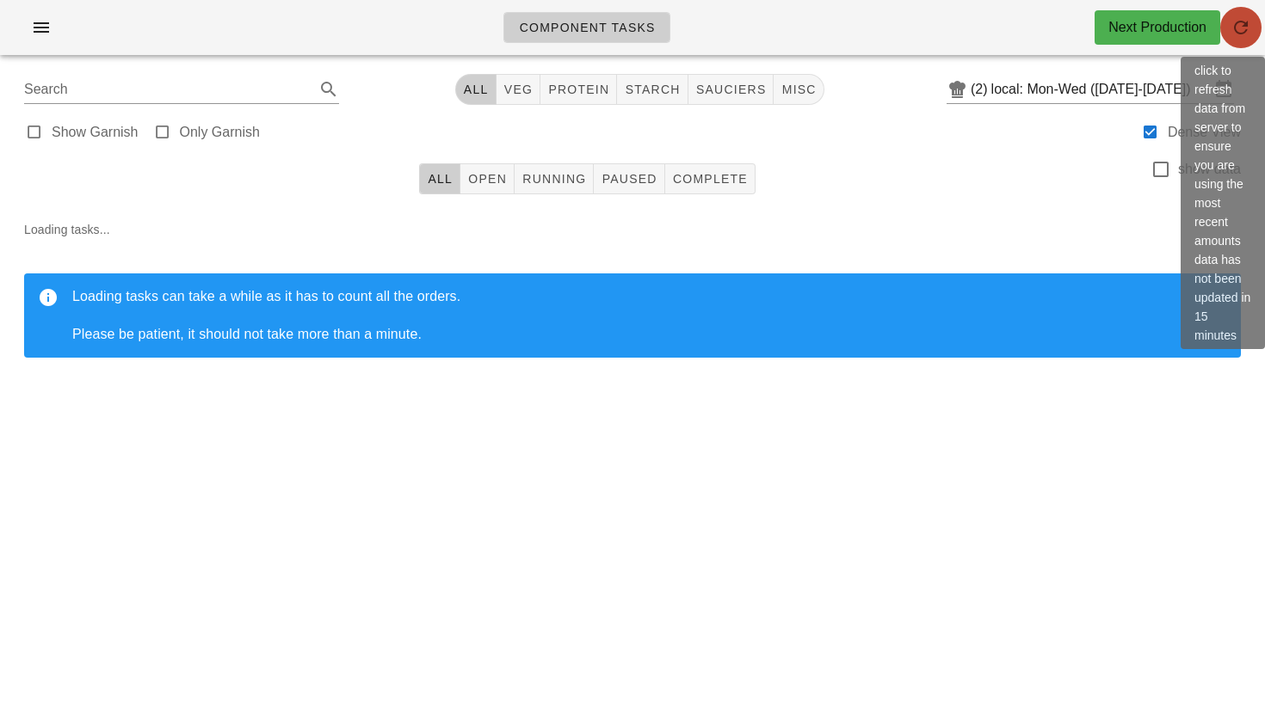
click at [1243, 17] on icon "button" at bounding box center [1240, 27] width 21 height 21
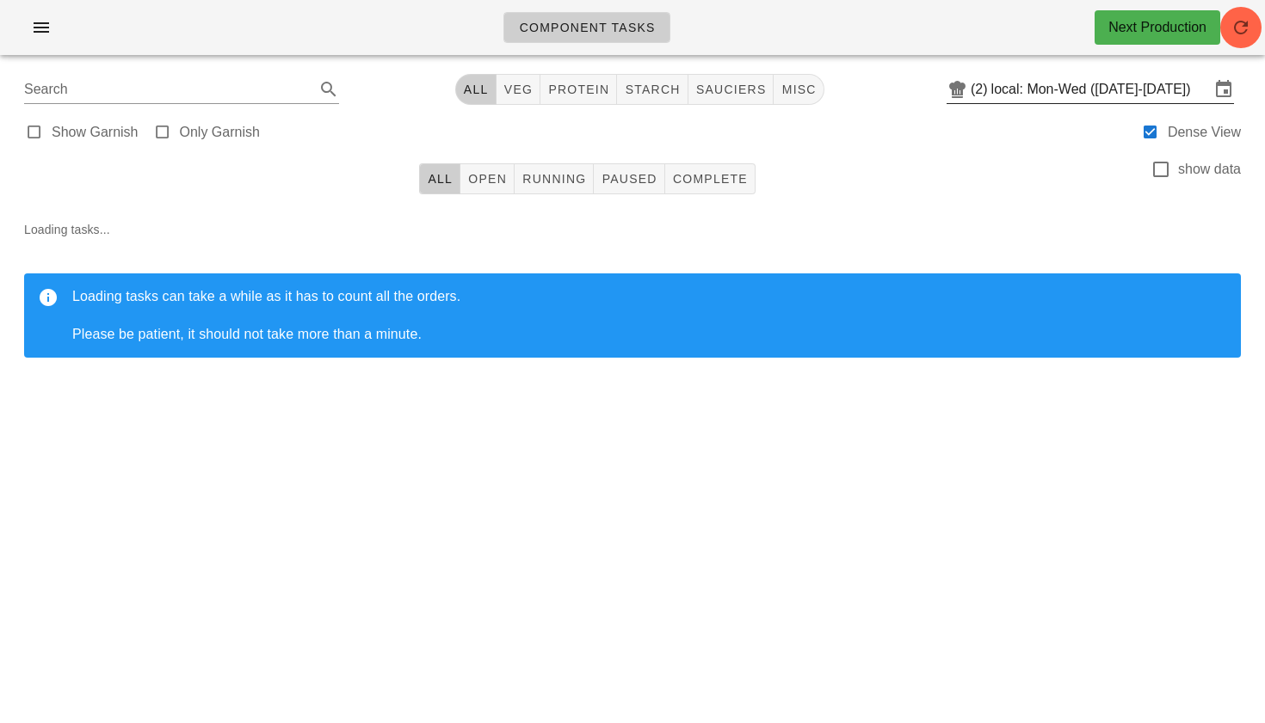
click at [1091, 80] on input "local: Mon-Wed (Aug 25-Aug 27)" at bounding box center [1100, 90] width 218 height 28
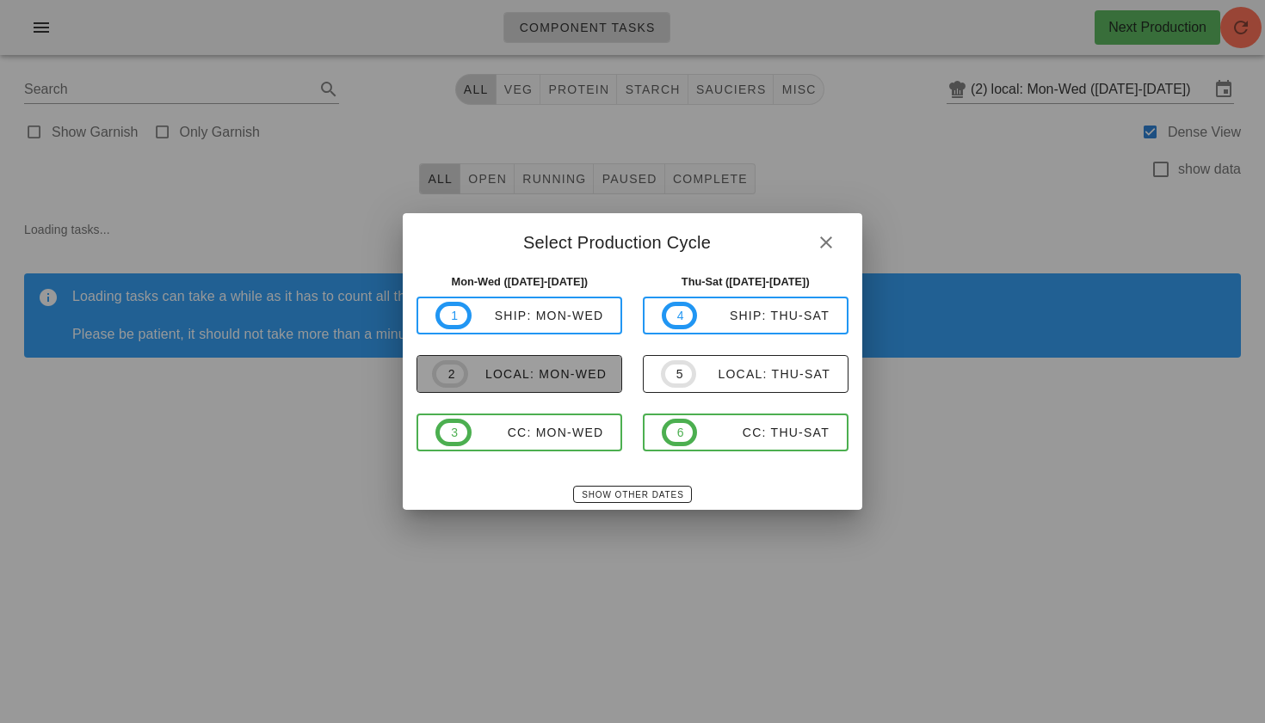
click at [563, 360] on span "2 local: Mon-Wed" at bounding box center [519, 374] width 175 height 28
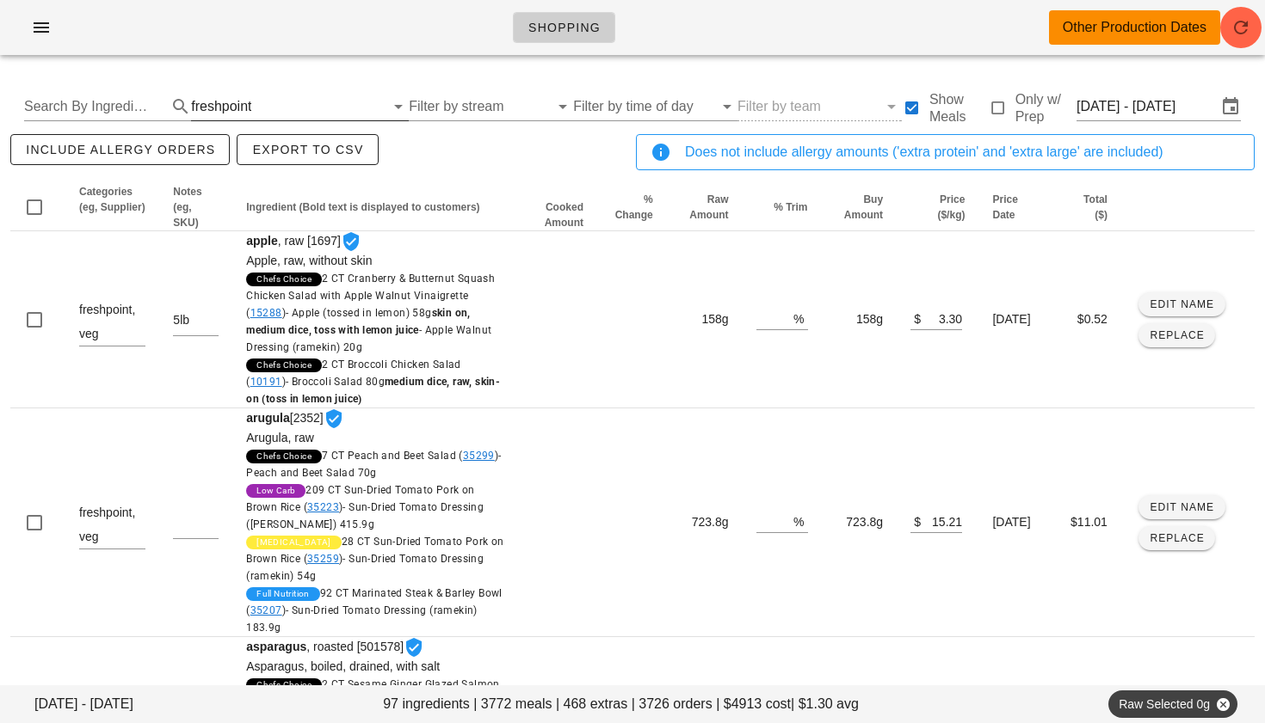
click at [229, 99] on div "freshpoint" at bounding box center [221, 106] width 60 height 15
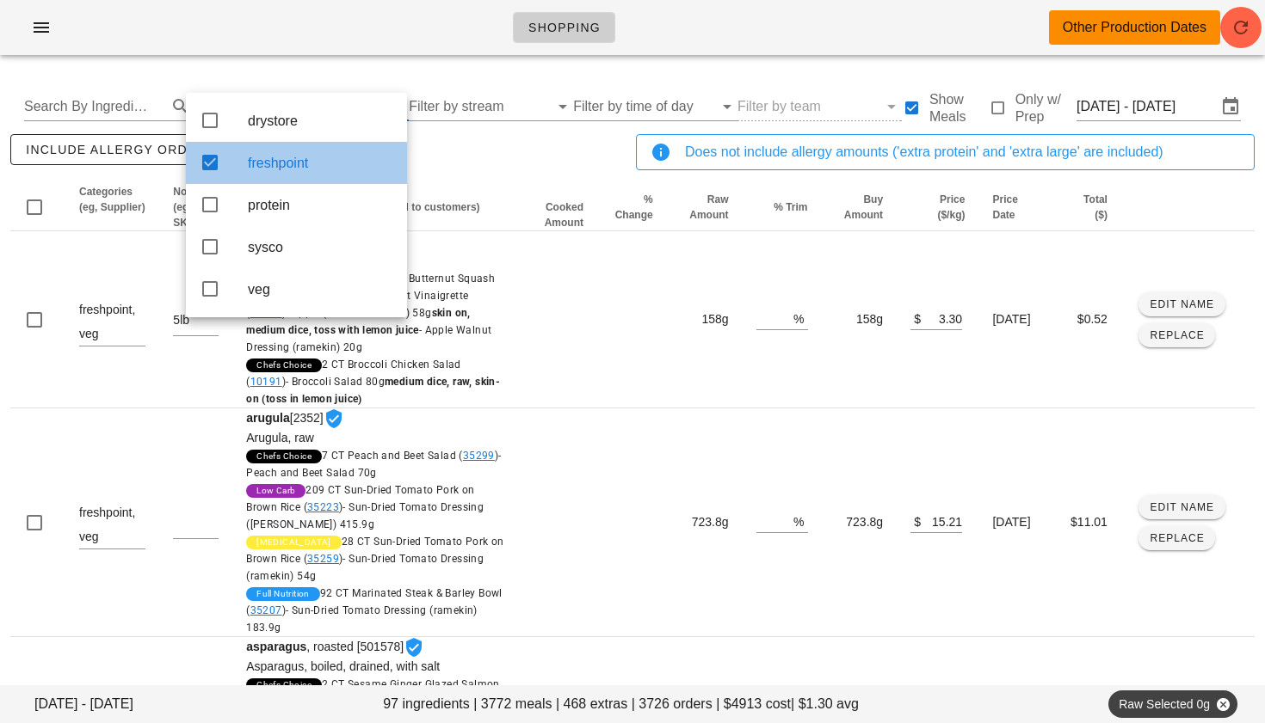
click at [209, 161] on icon at bounding box center [210, 162] width 21 height 21
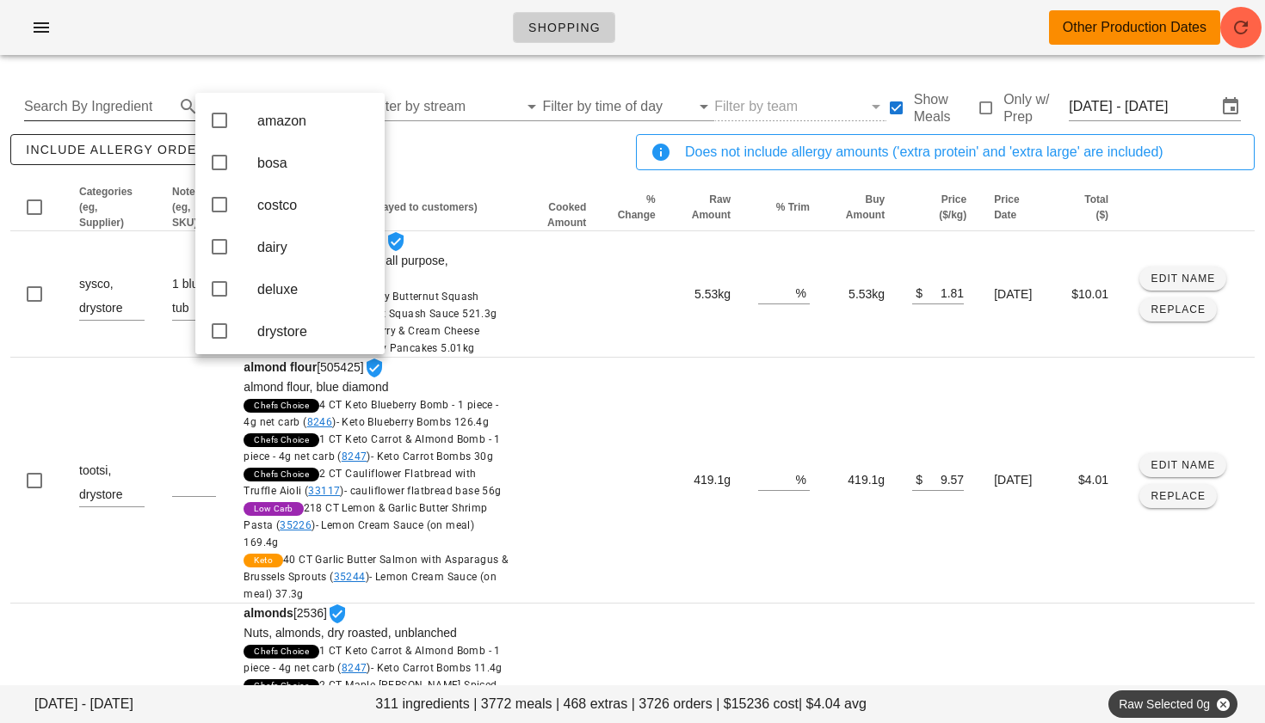
click at [106, 113] on input "Search By Ingredient" at bounding box center [97, 107] width 147 height 28
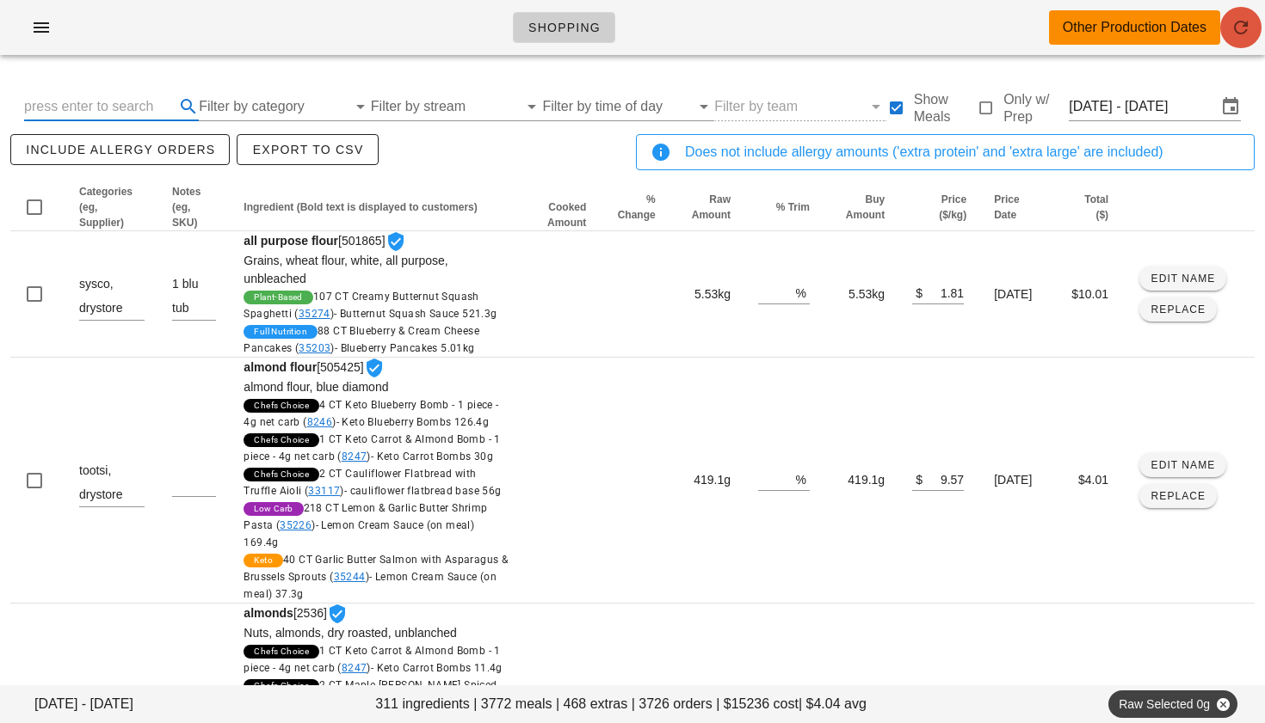
click at [1250, 40] on button "button" at bounding box center [1240, 27] width 41 height 41
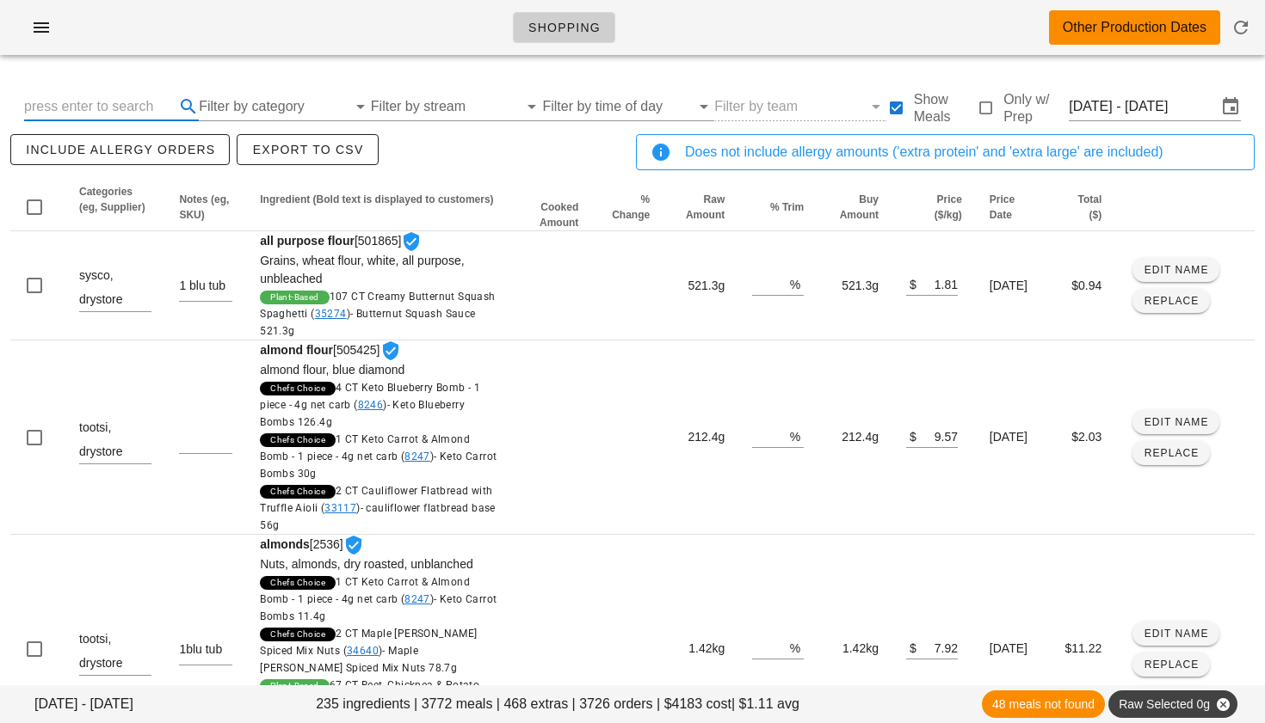
click at [86, 112] on input "text" at bounding box center [97, 107] width 147 height 28
type input "turkey"
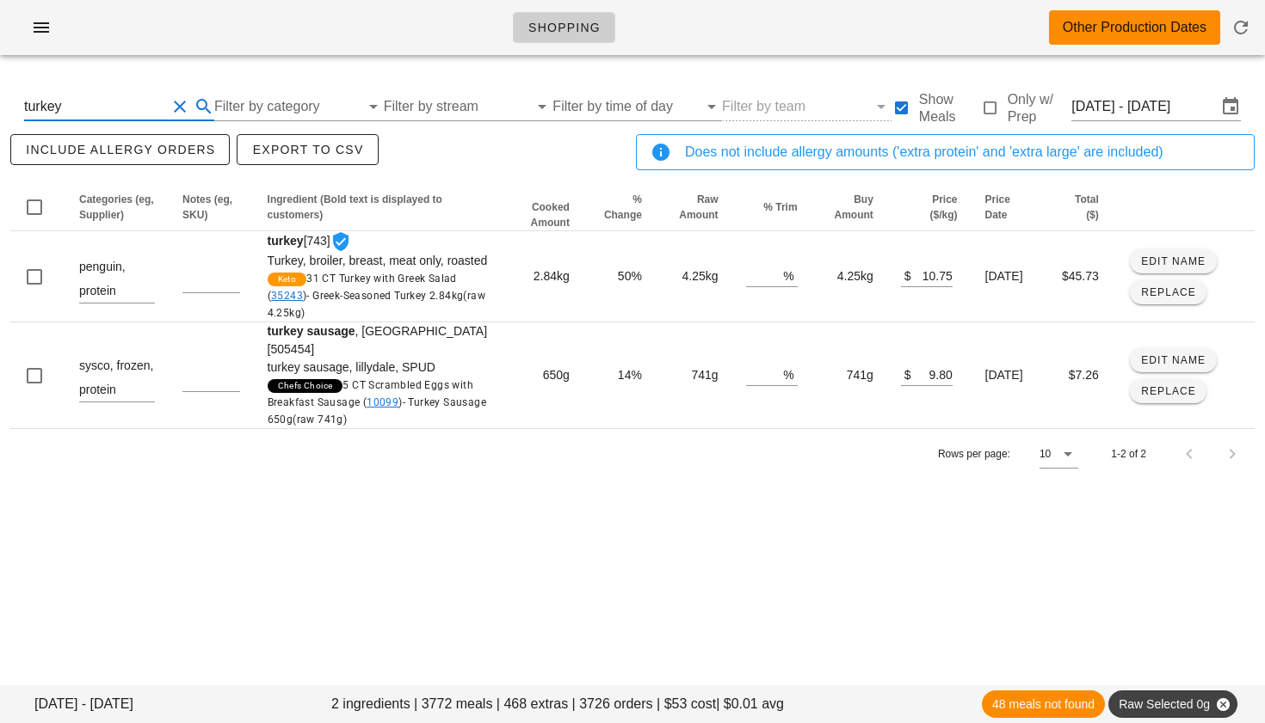
click at [181, 108] on button "Clear Search By Ingredient" at bounding box center [179, 106] width 21 height 21
click at [108, 111] on input "text" at bounding box center [97, 107] width 147 height 28
type input "chicken"
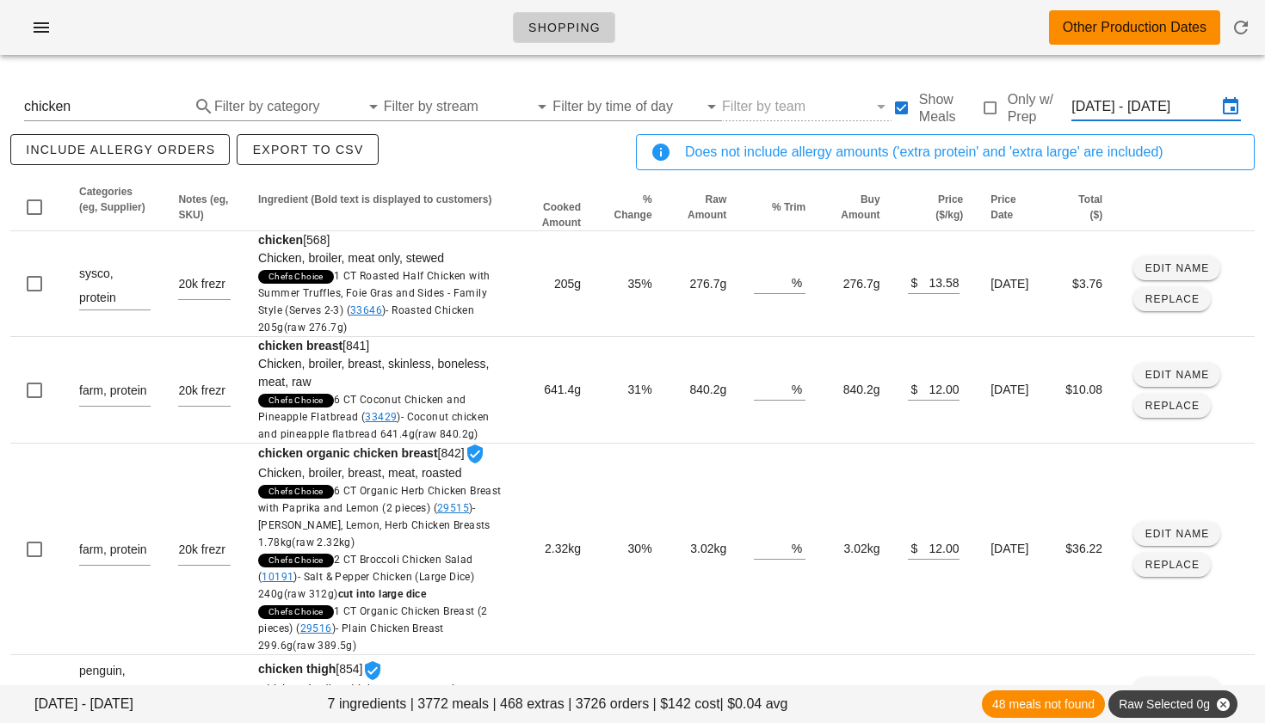
click at [1163, 107] on input "[DATE] - [DATE]" at bounding box center [1143, 107] width 145 height 28
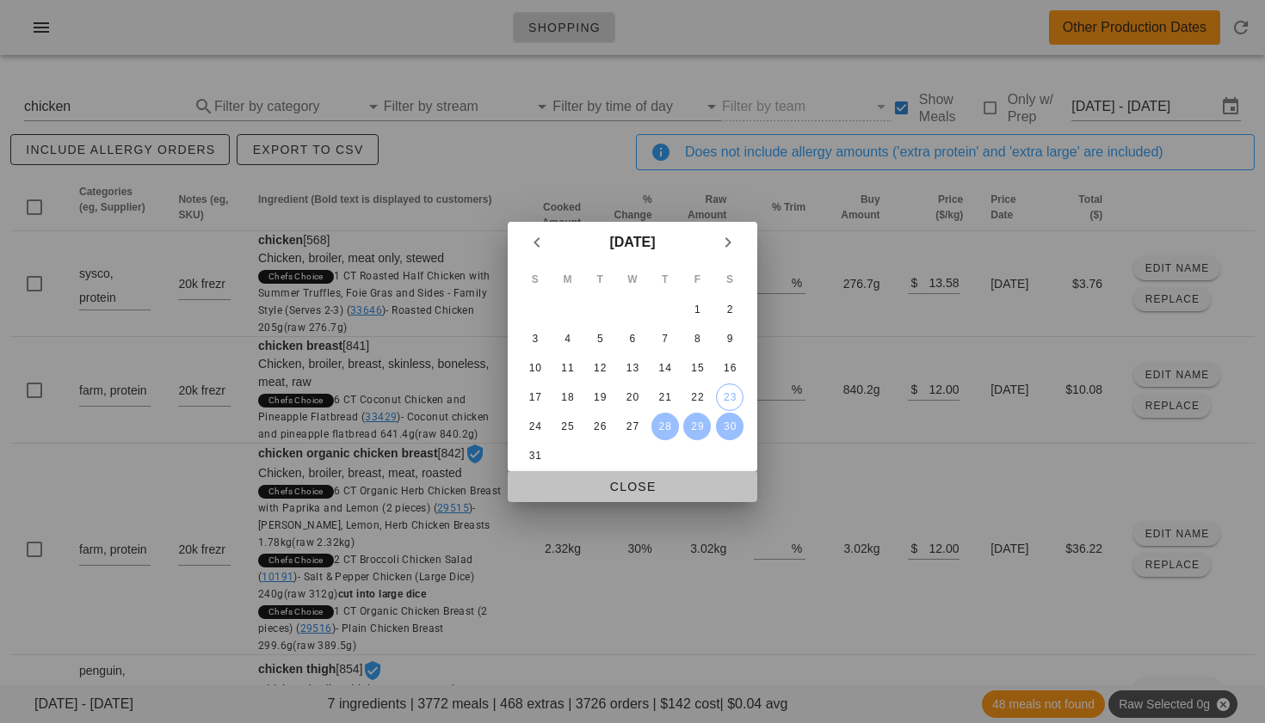
click at [631, 488] on span "Close" at bounding box center [632, 487] width 222 height 14
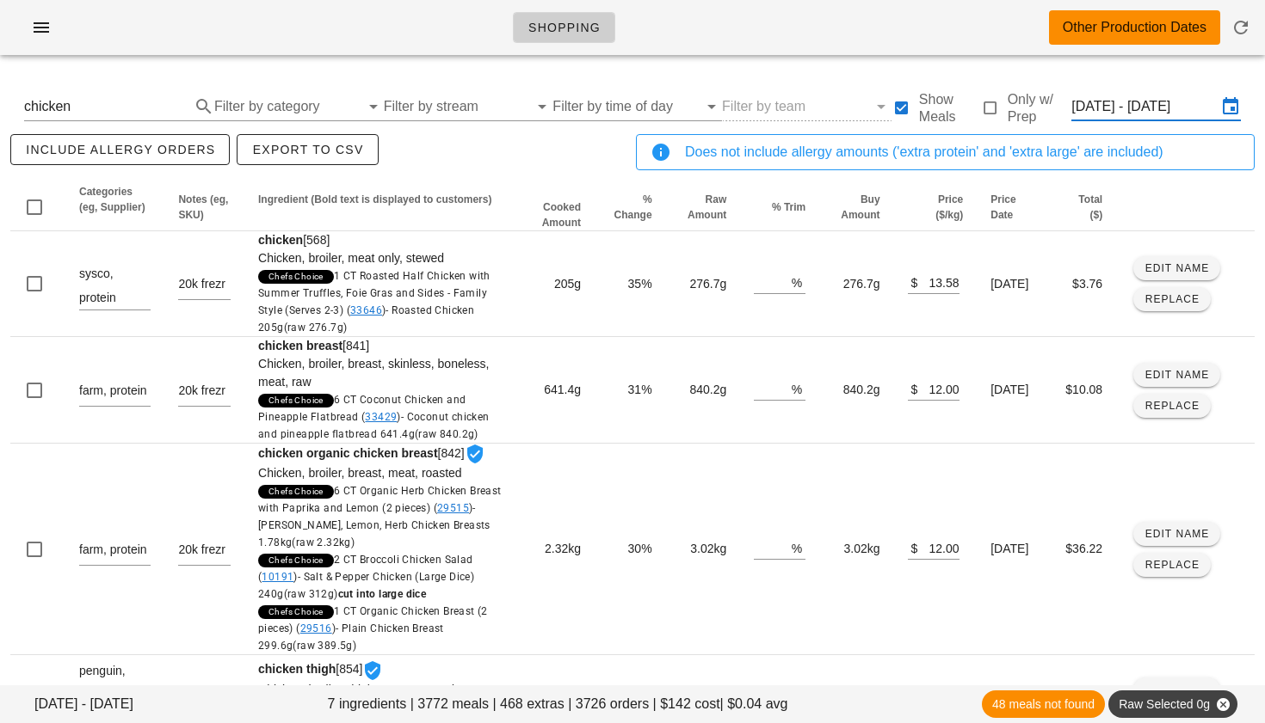
click at [171, 104] on button "Clear Search By Ingredient" at bounding box center [179, 106] width 21 height 21
click at [1098, 109] on input "[DATE] - [DATE]" at bounding box center [1142, 107] width 148 height 28
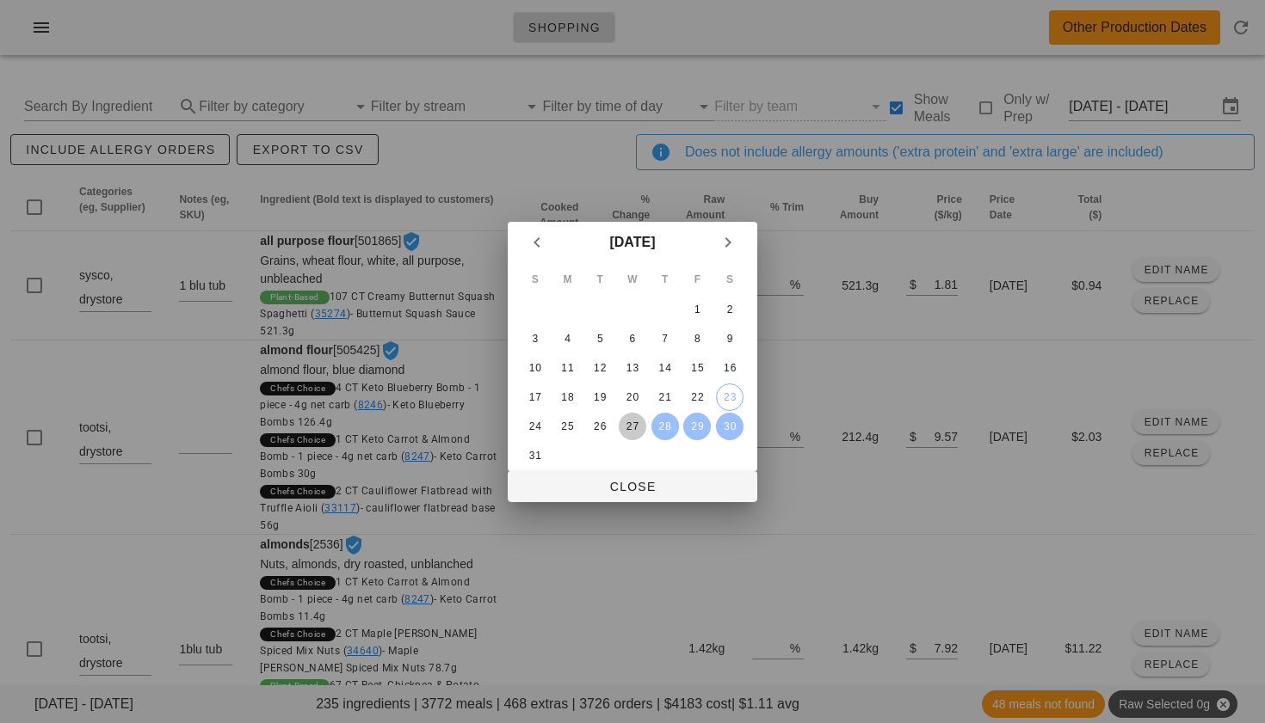
click at [622, 433] on div "27" at bounding box center [632, 427] width 28 height 12
click at [657, 425] on div "28" at bounding box center [665, 427] width 28 height 12
click at [663, 425] on div "28" at bounding box center [665, 427] width 28 height 12
click at [729, 424] on div "30" at bounding box center [730, 427] width 28 height 12
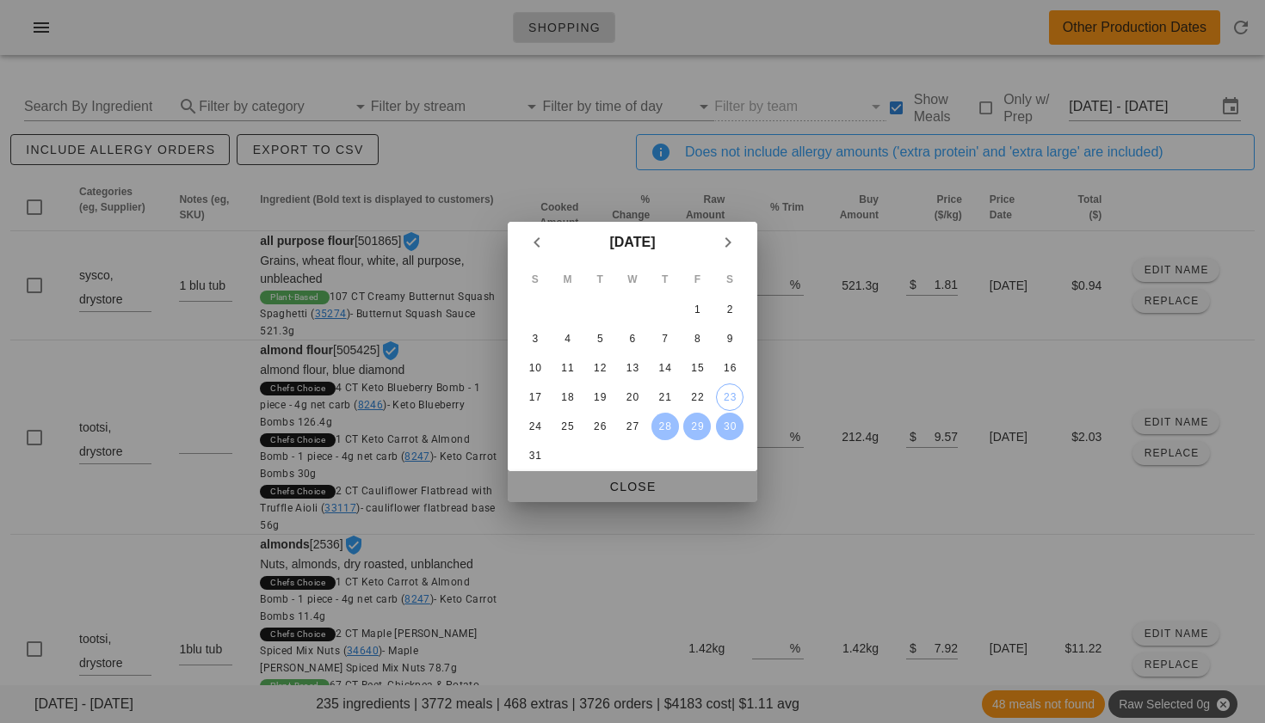
click at [649, 489] on span "Close" at bounding box center [632, 487] width 222 height 14
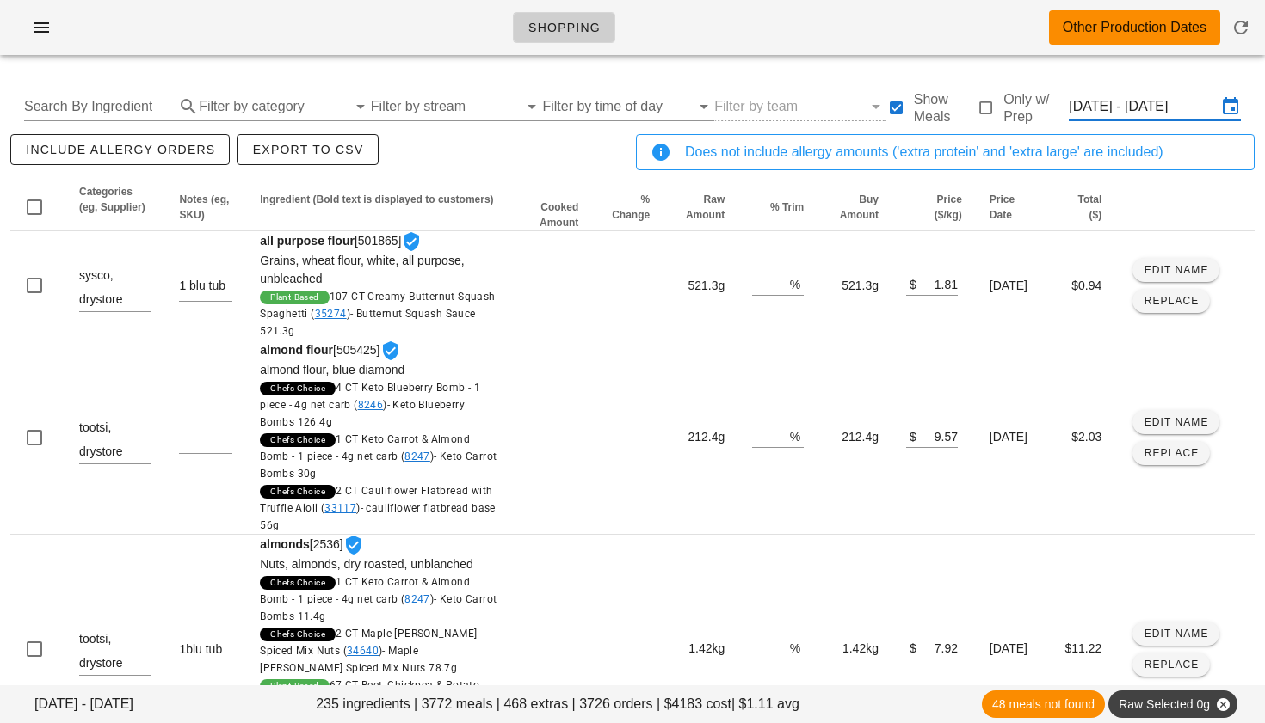
click at [1142, 102] on input "[DATE] - [DATE]" at bounding box center [1142, 107] width 148 height 28
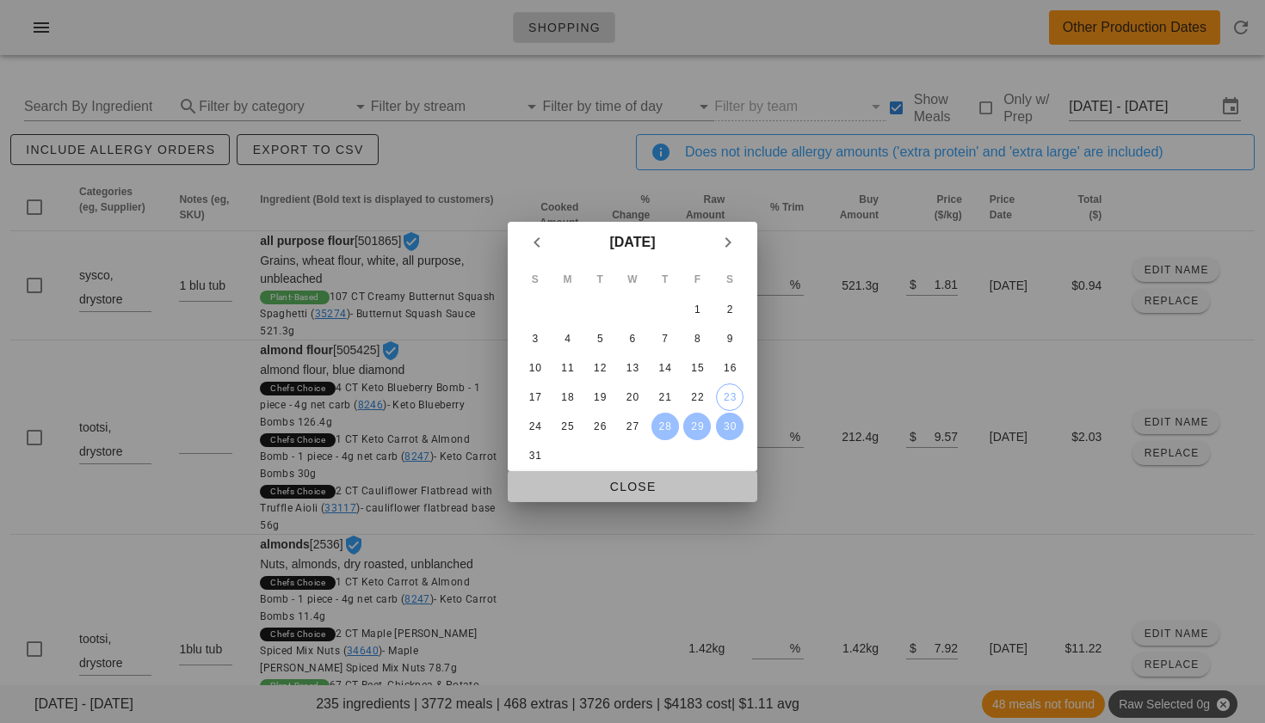
click at [631, 493] on span "Close" at bounding box center [632, 487] width 222 height 14
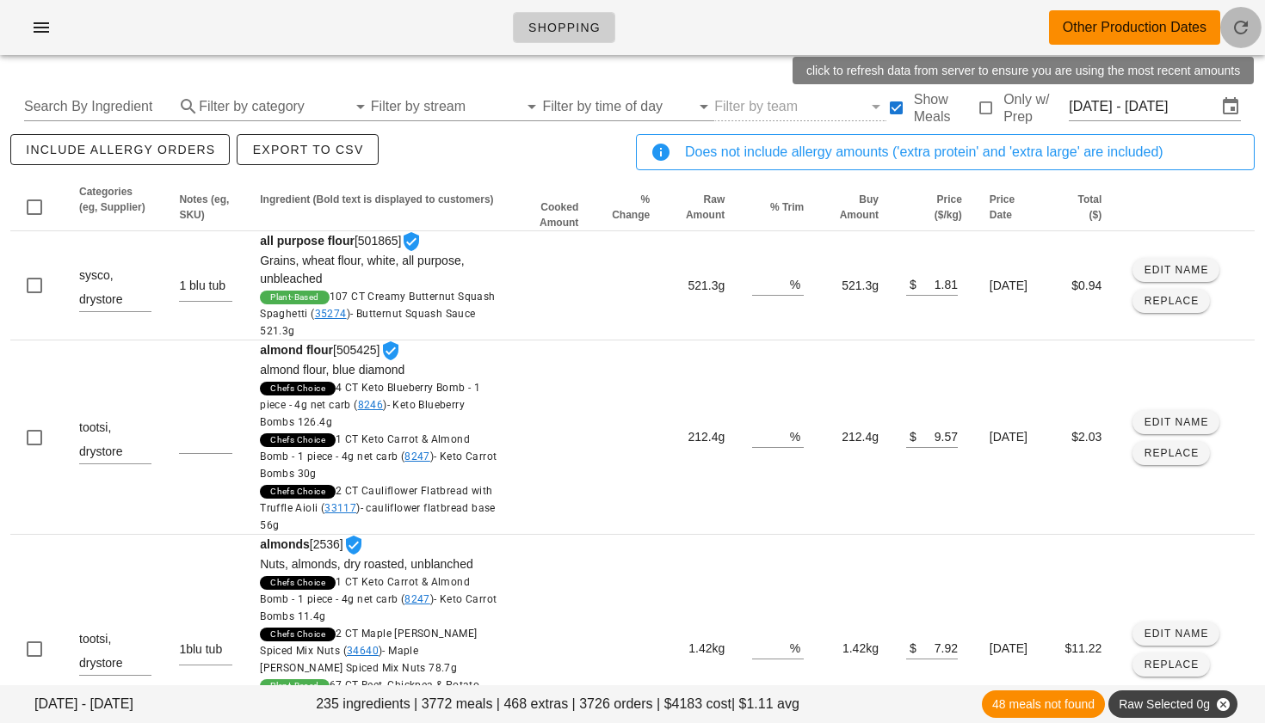
click at [1241, 28] on icon "button" at bounding box center [1240, 27] width 21 height 21
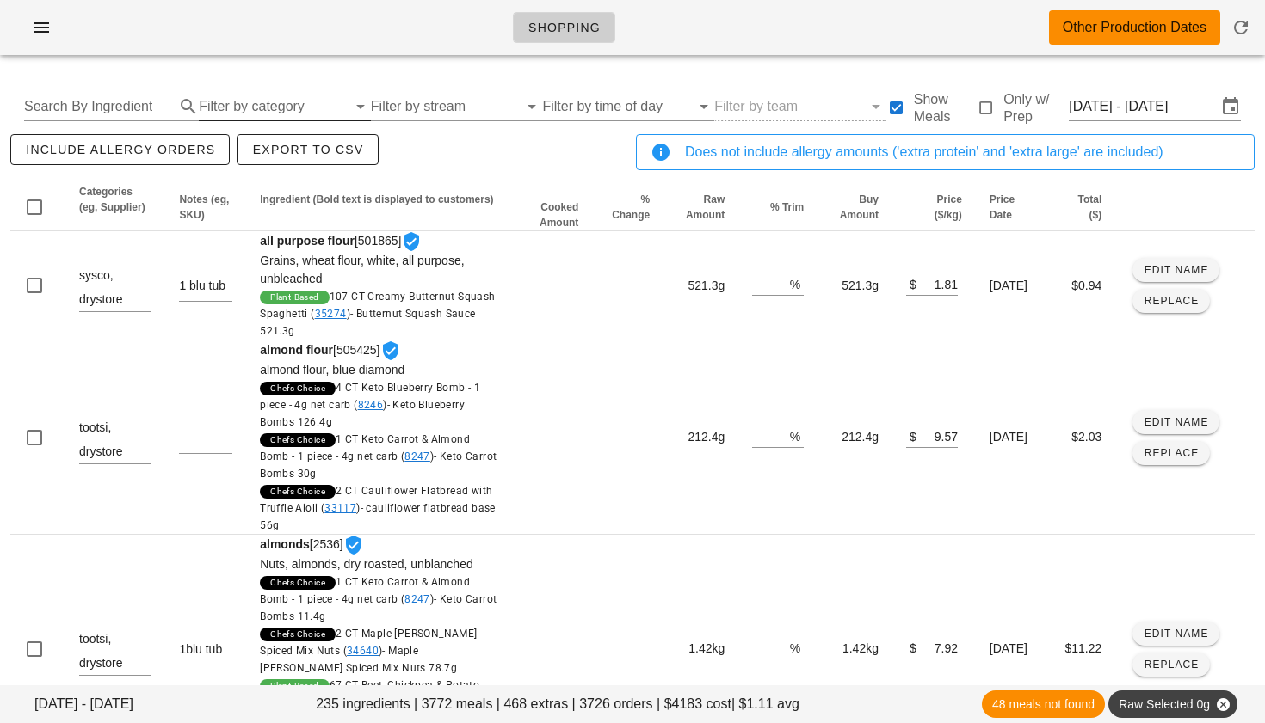
click at [216, 112] on input "Filter by category" at bounding box center [273, 107] width 148 height 28
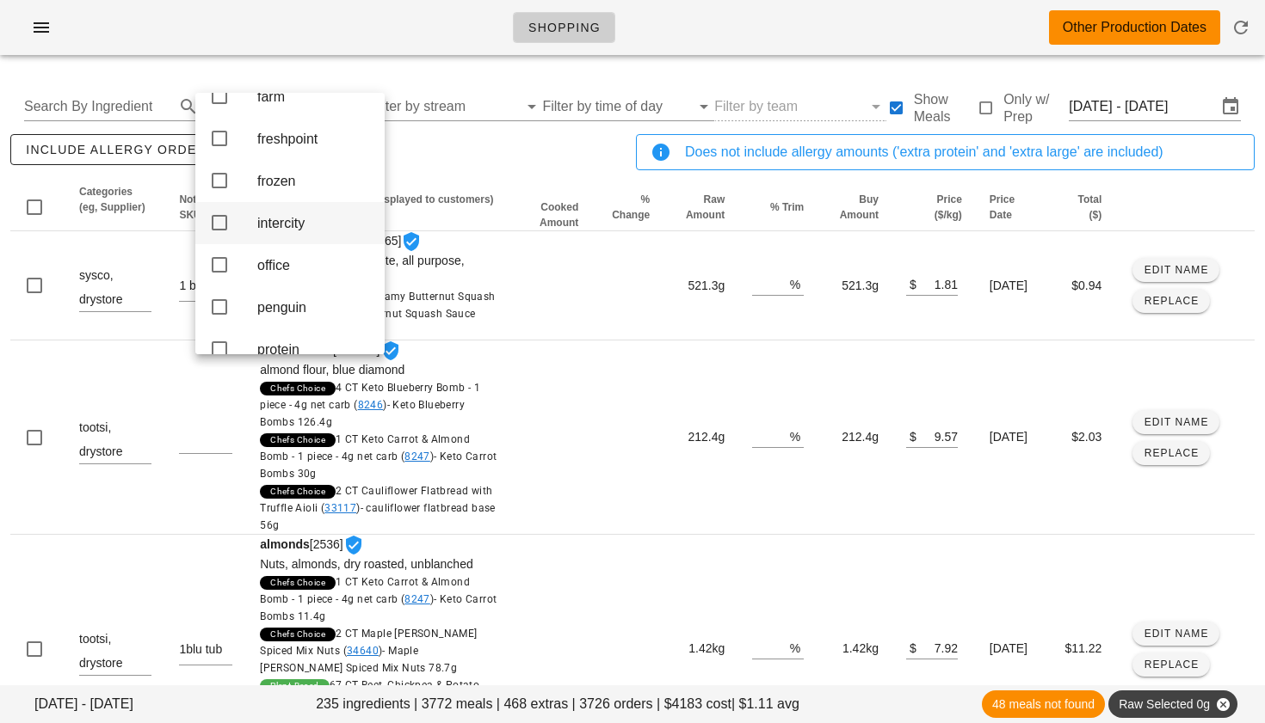
scroll to position [274, 0]
click at [216, 109] on icon at bounding box center [219, 99] width 21 height 21
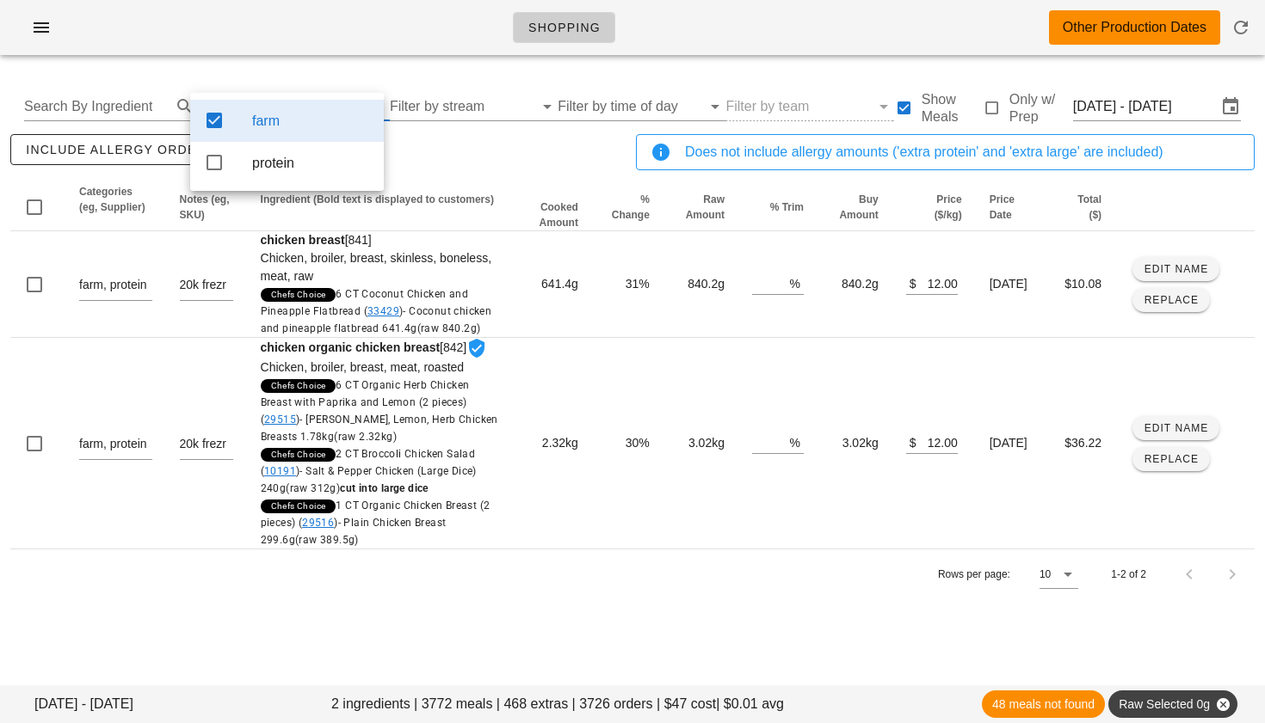
scroll to position [0, 0]
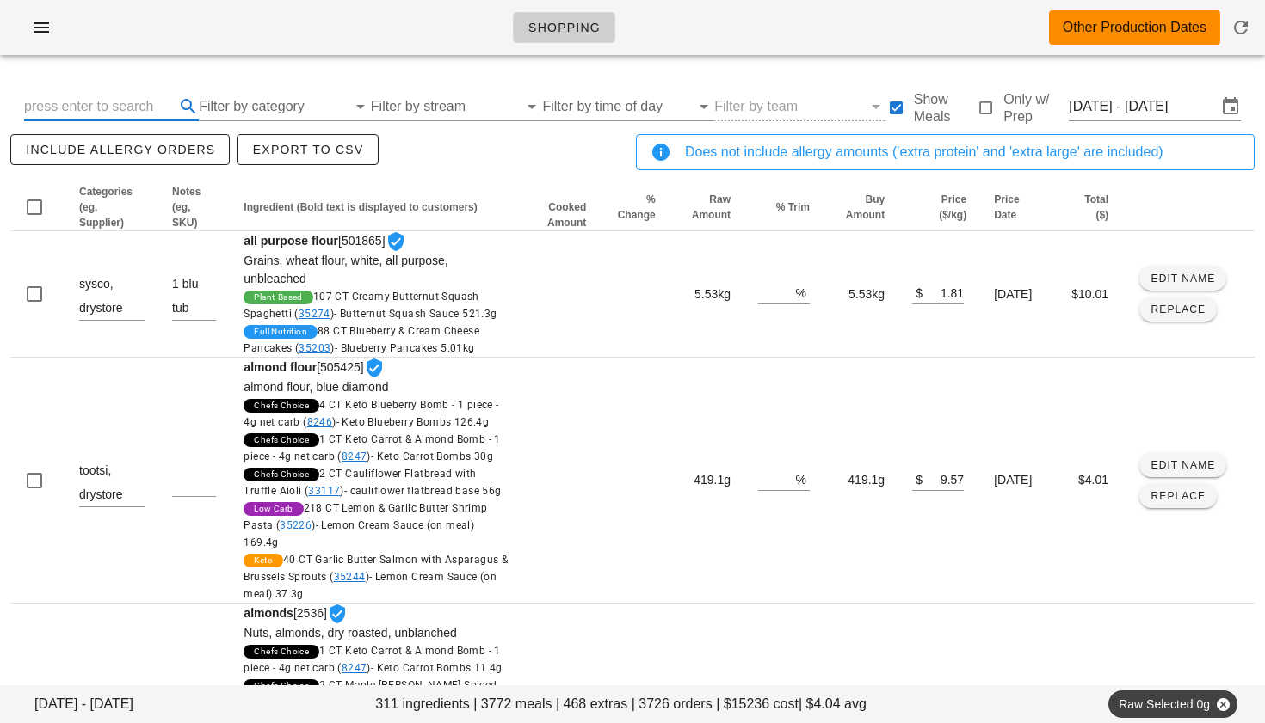
click at [123, 109] on input "text" at bounding box center [97, 107] width 147 height 28
type input "chicken"
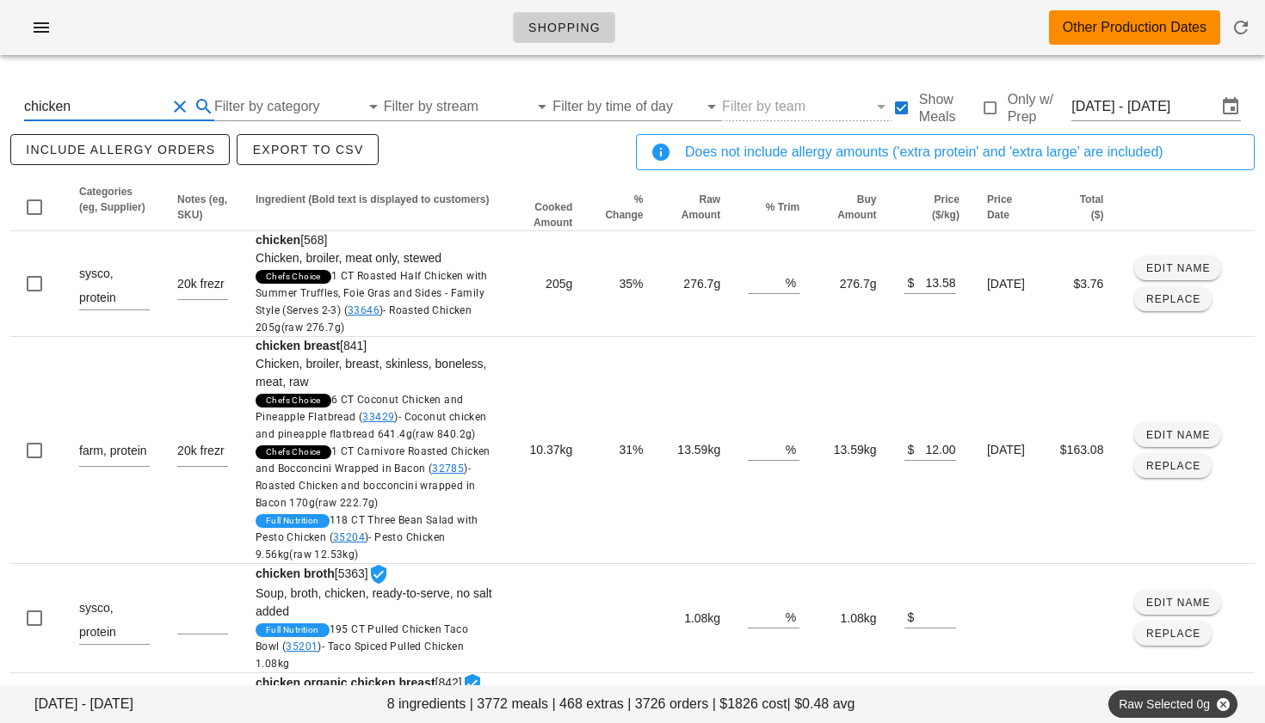
click at [176, 104] on button "Clear Search By Ingredient" at bounding box center [179, 106] width 21 height 21
click at [137, 107] on input "text" at bounding box center [97, 107] width 147 height 28
type input "pork"
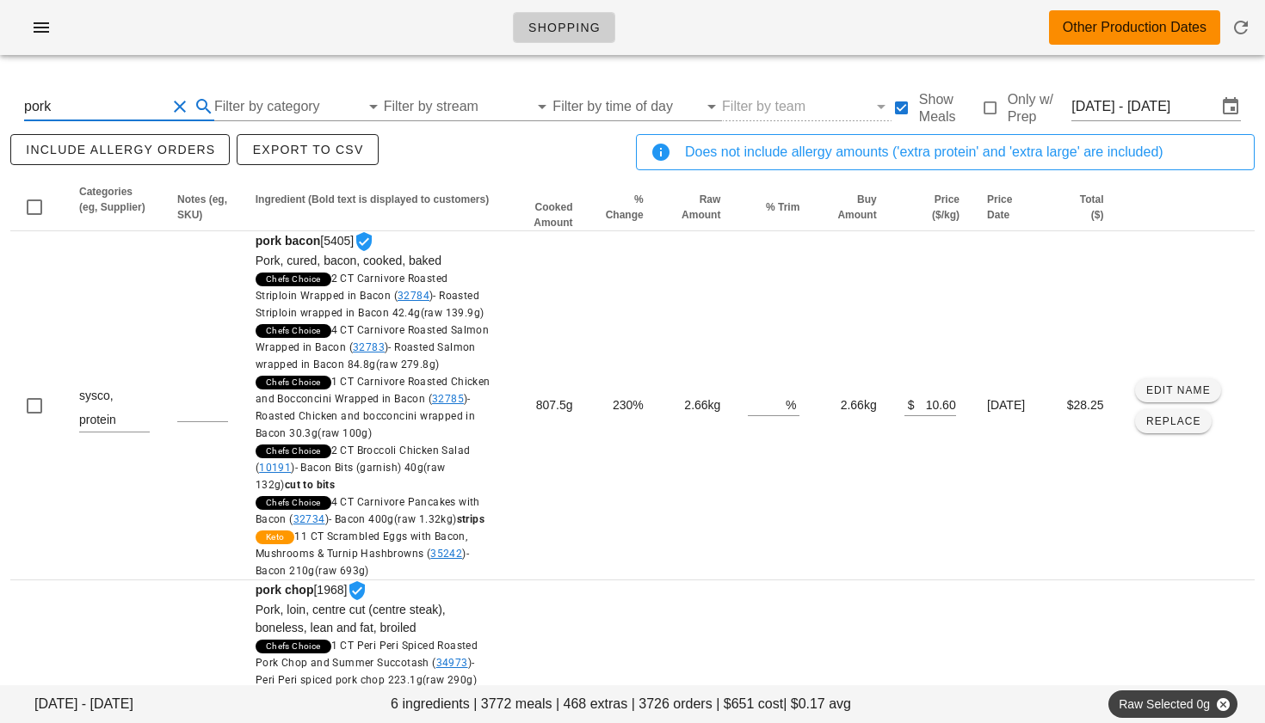
click at [171, 99] on button "Clear Search By Ingredient" at bounding box center [179, 106] width 21 height 21
click at [249, 107] on input "Filter by category" at bounding box center [273, 107] width 148 height 28
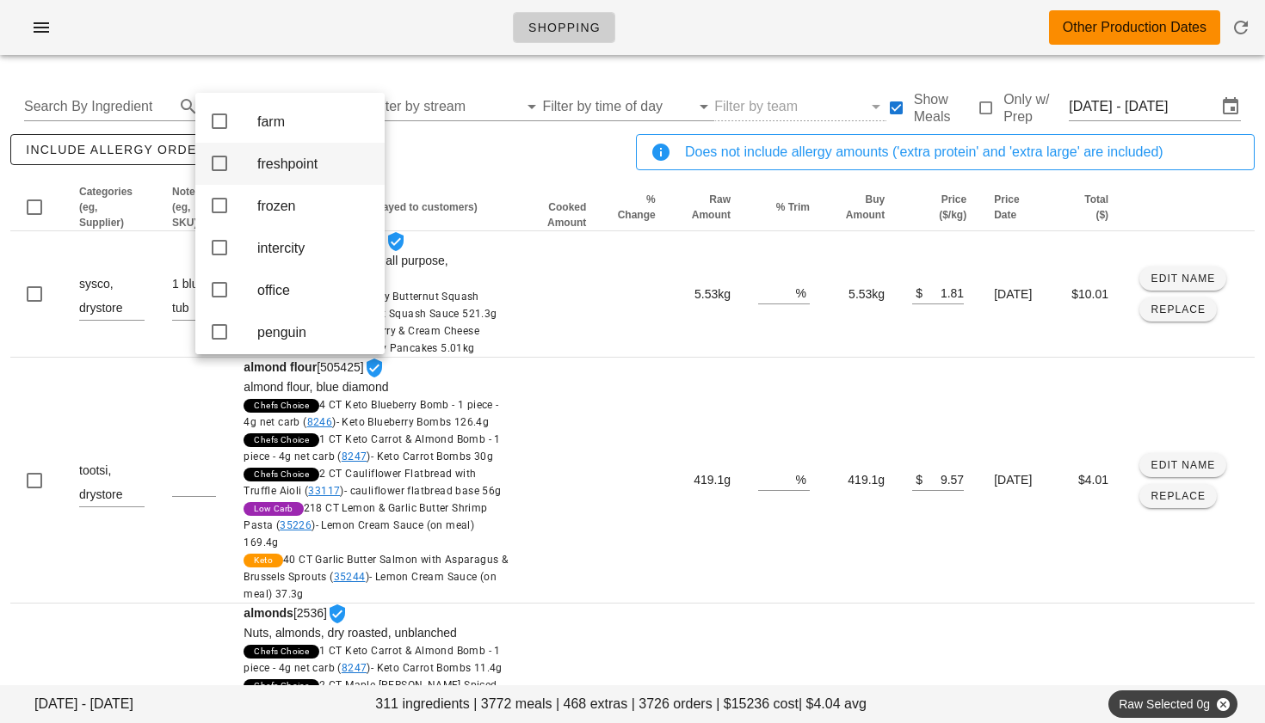
scroll to position [253, 0]
click at [221, 257] on icon at bounding box center [219, 247] width 21 height 21
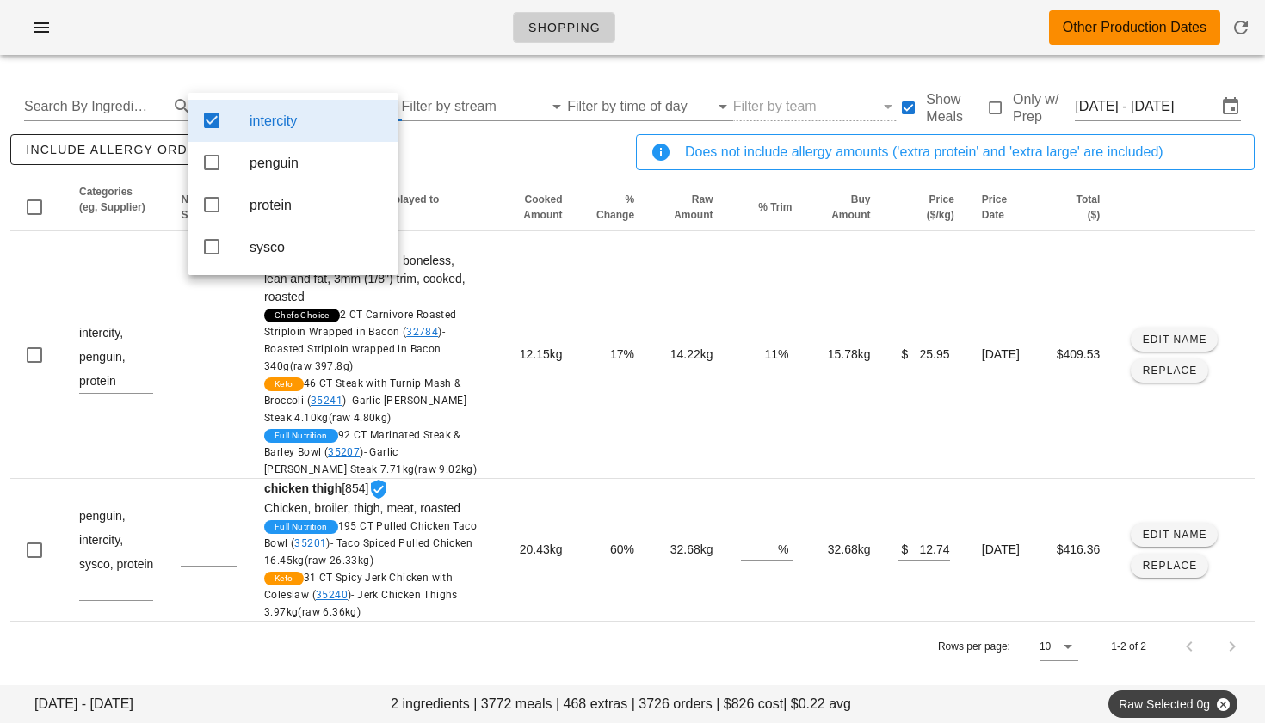
scroll to position [0, 0]
click at [214, 162] on icon at bounding box center [211, 162] width 21 height 21
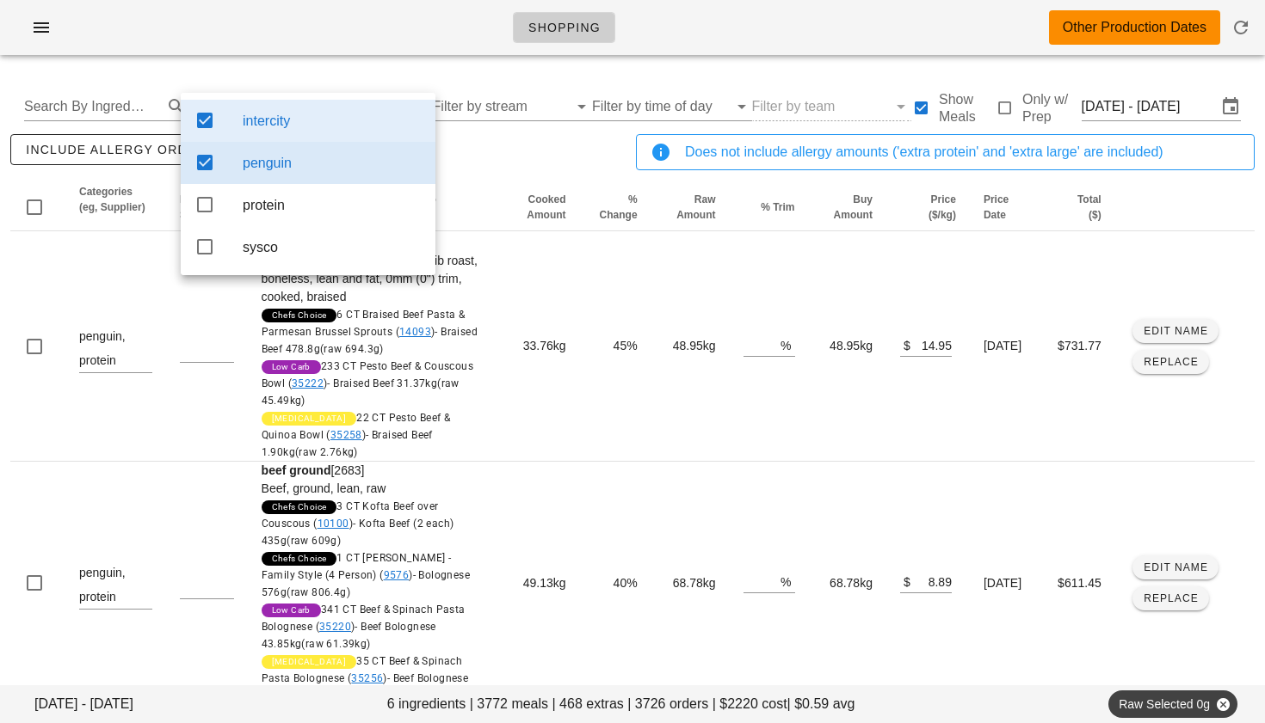
click at [487, 164] on div "include allergy orders Export to CSV" at bounding box center [319, 159] width 625 height 57
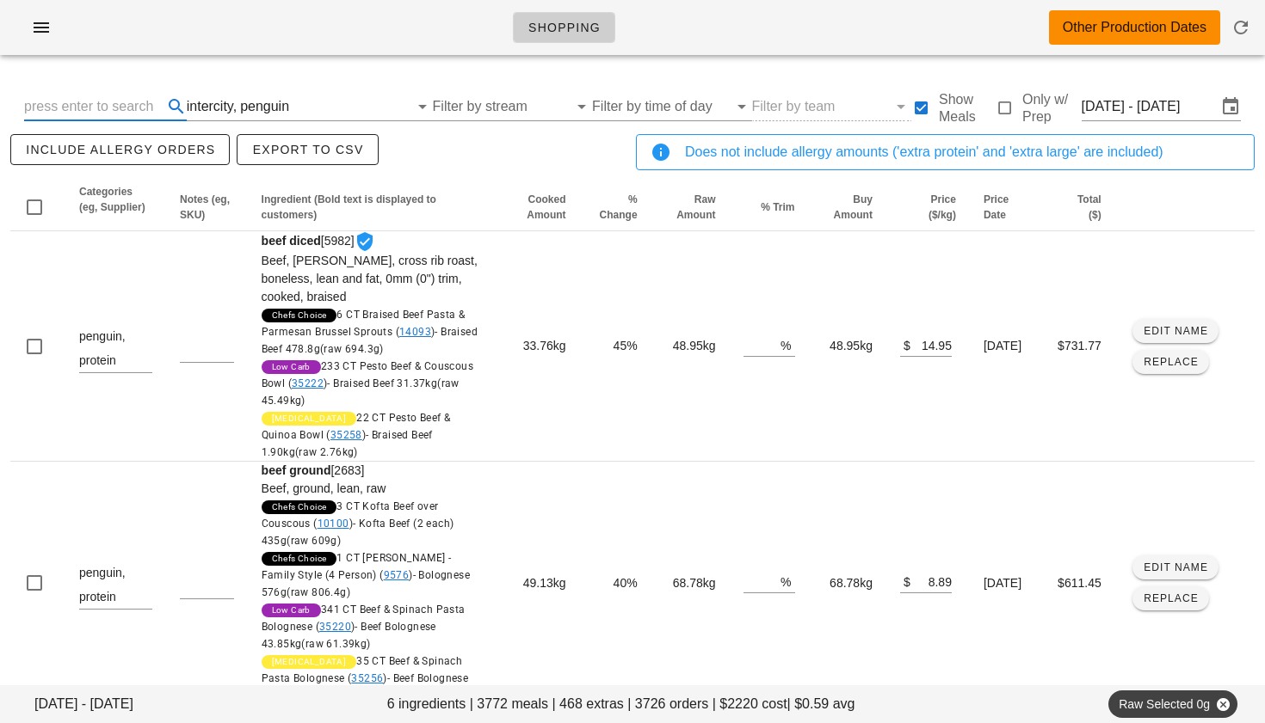
click at [114, 112] on input "text" at bounding box center [91, 107] width 135 height 28
click at [250, 99] on div "penguin" at bounding box center [264, 106] width 49 height 15
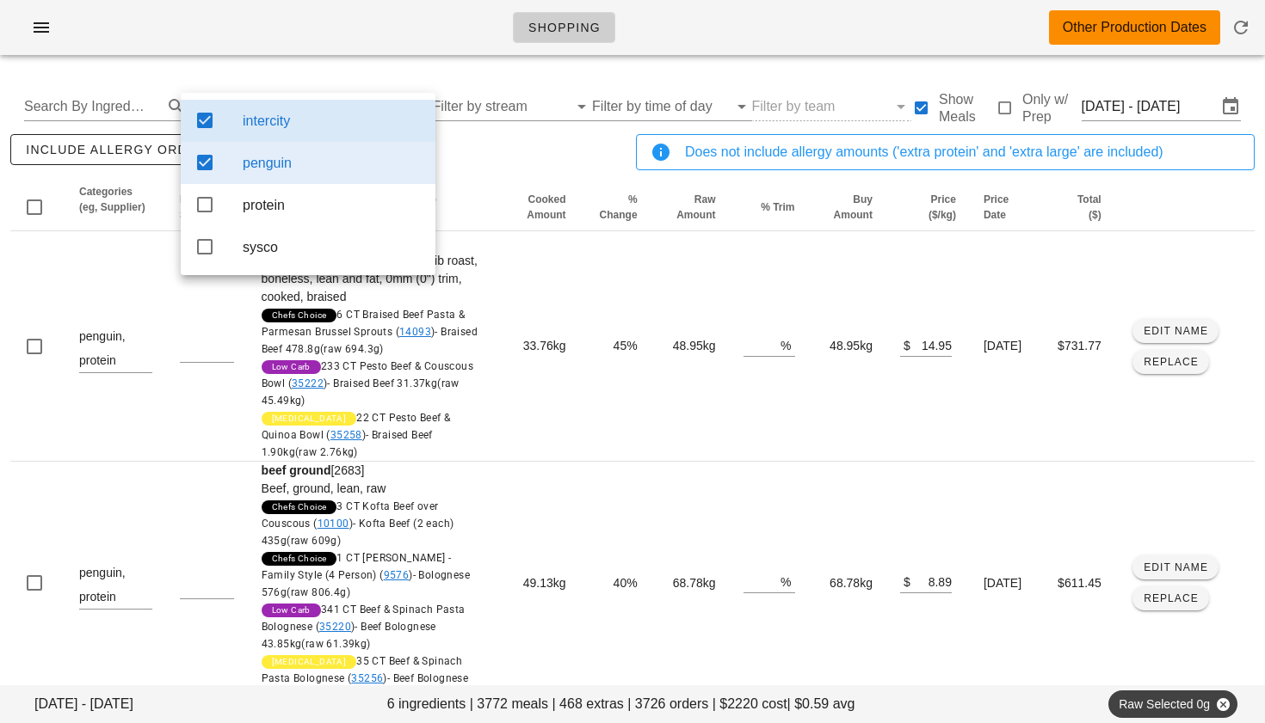
click at [208, 120] on icon at bounding box center [204, 120] width 21 height 21
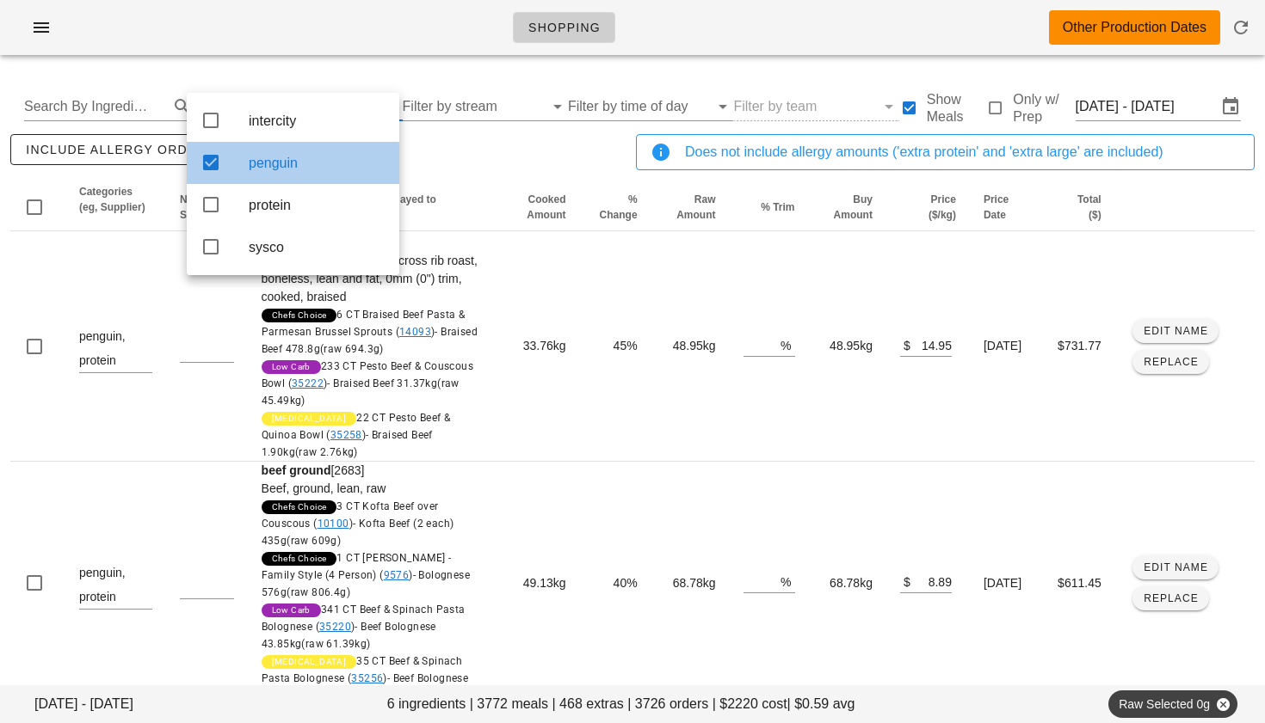
drag, startPoint x: 210, startPoint y: 158, endPoint x: 96, endPoint y: 126, distance: 118.2
click at [210, 158] on icon at bounding box center [210, 162] width 21 height 21
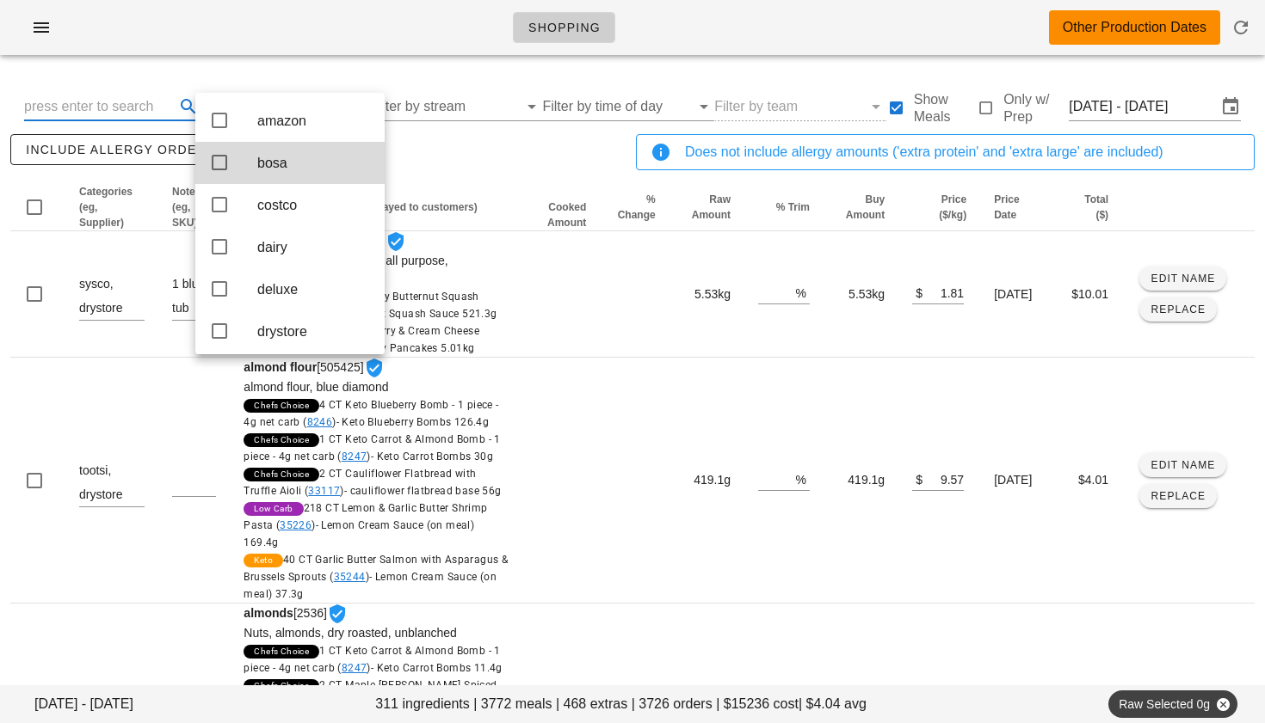
click at [87, 101] on input "text" at bounding box center [97, 107] width 147 height 28
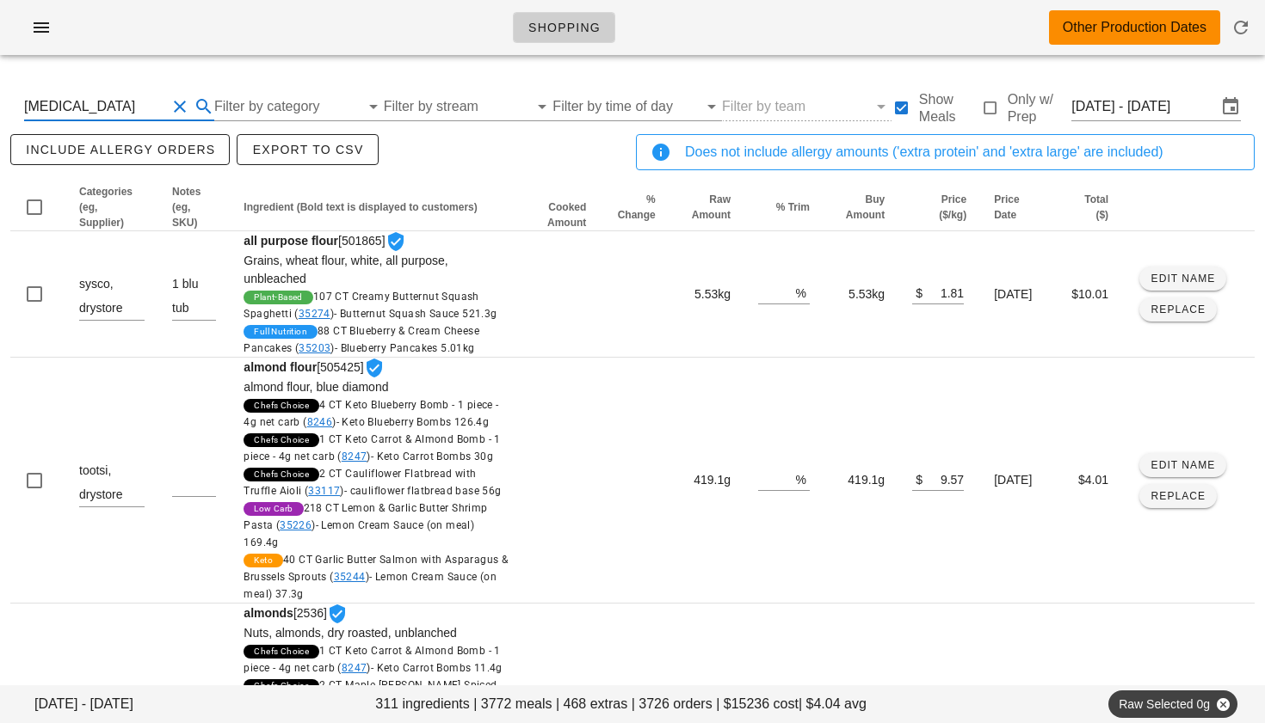
type input "[MEDICAL_DATA]"
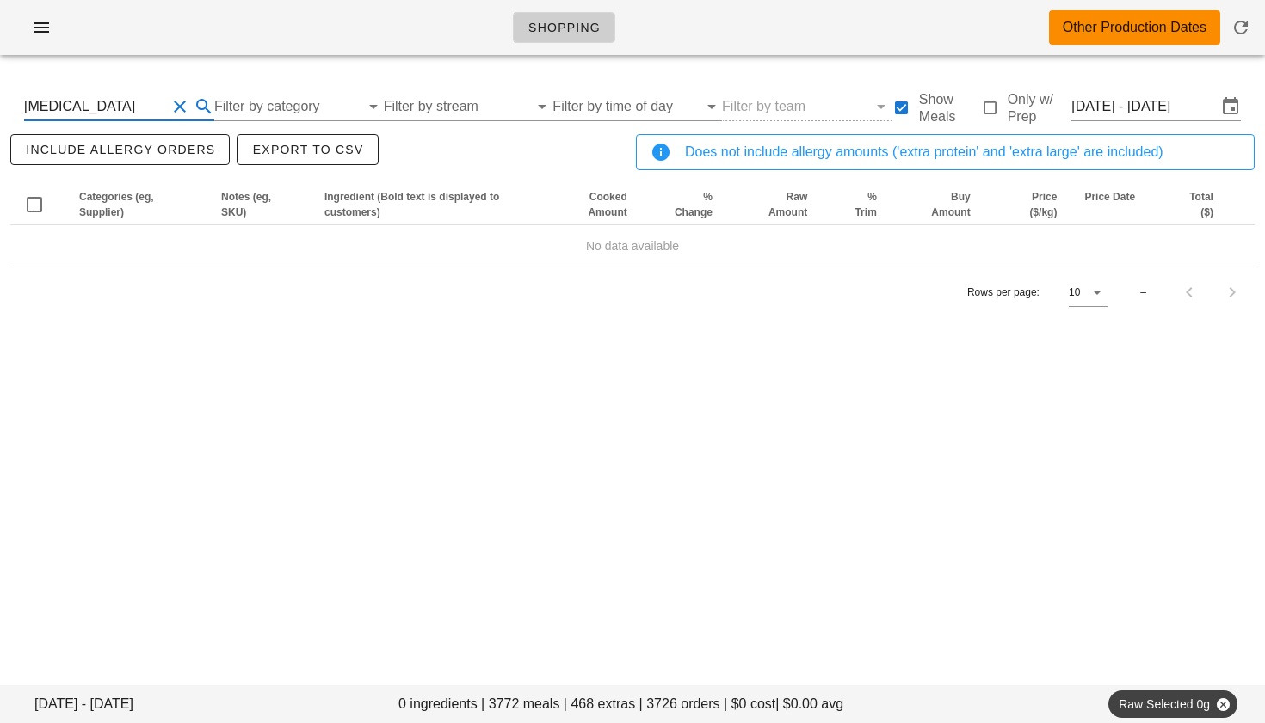
click at [173, 114] on button "Clear Search By Ingredient" at bounding box center [179, 106] width 21 height 21
click at [251, 118] on input "Filter by category" at bounding box center [273, 107] width 148 height 28
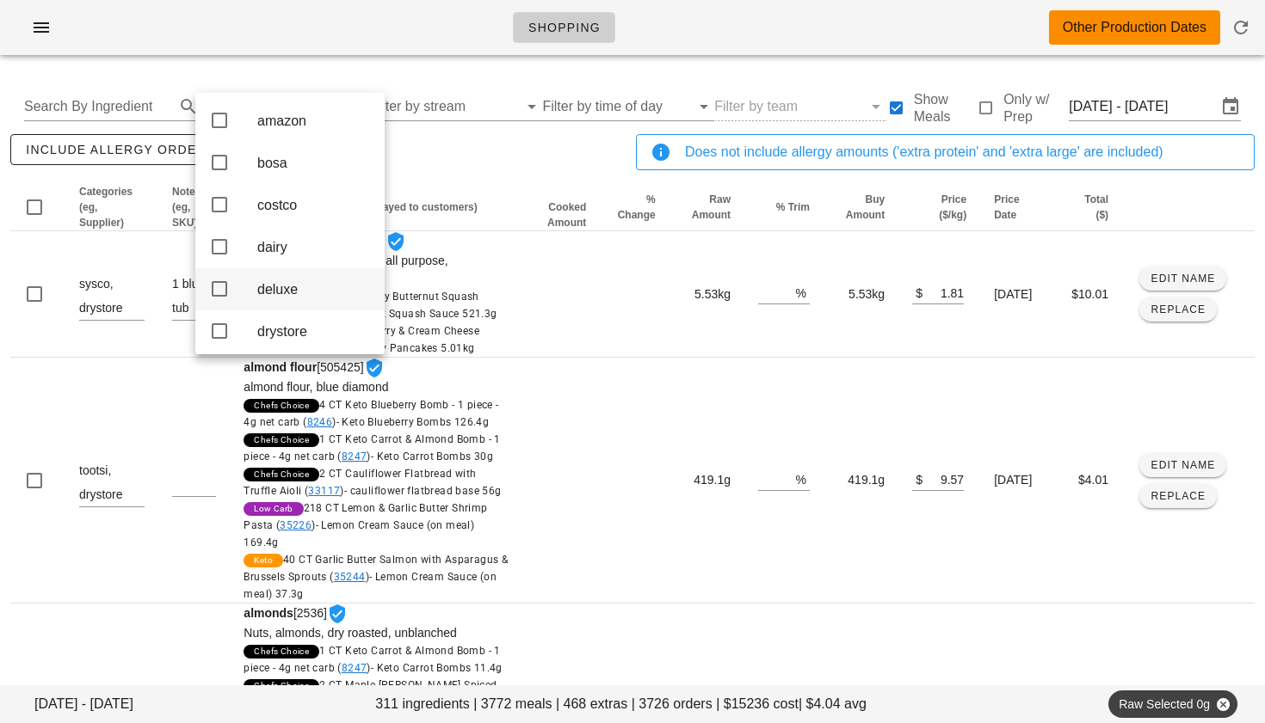
click at [223, 296] on icon at bounding box center [219, 289] width 21 height 21
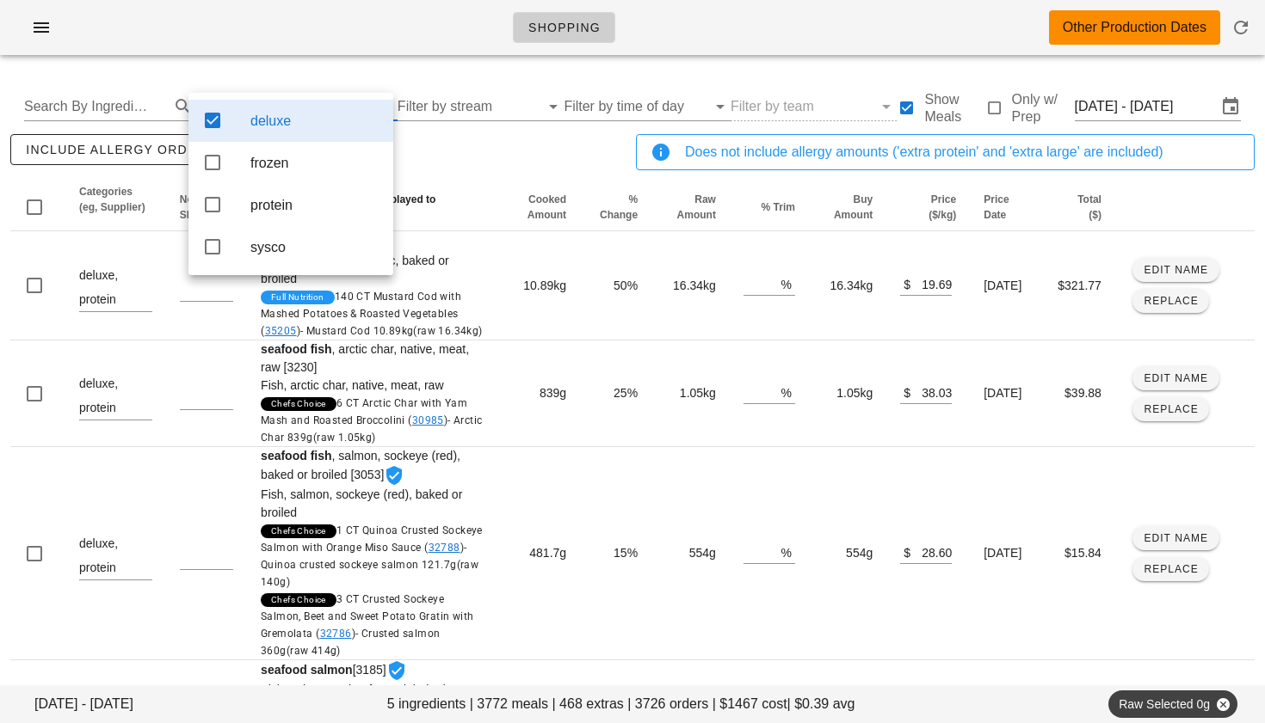
click at [474, 199] on th "Ingredient (Bold text is displayed to customers)" at bounding box center [372, 207] width 251 height 47
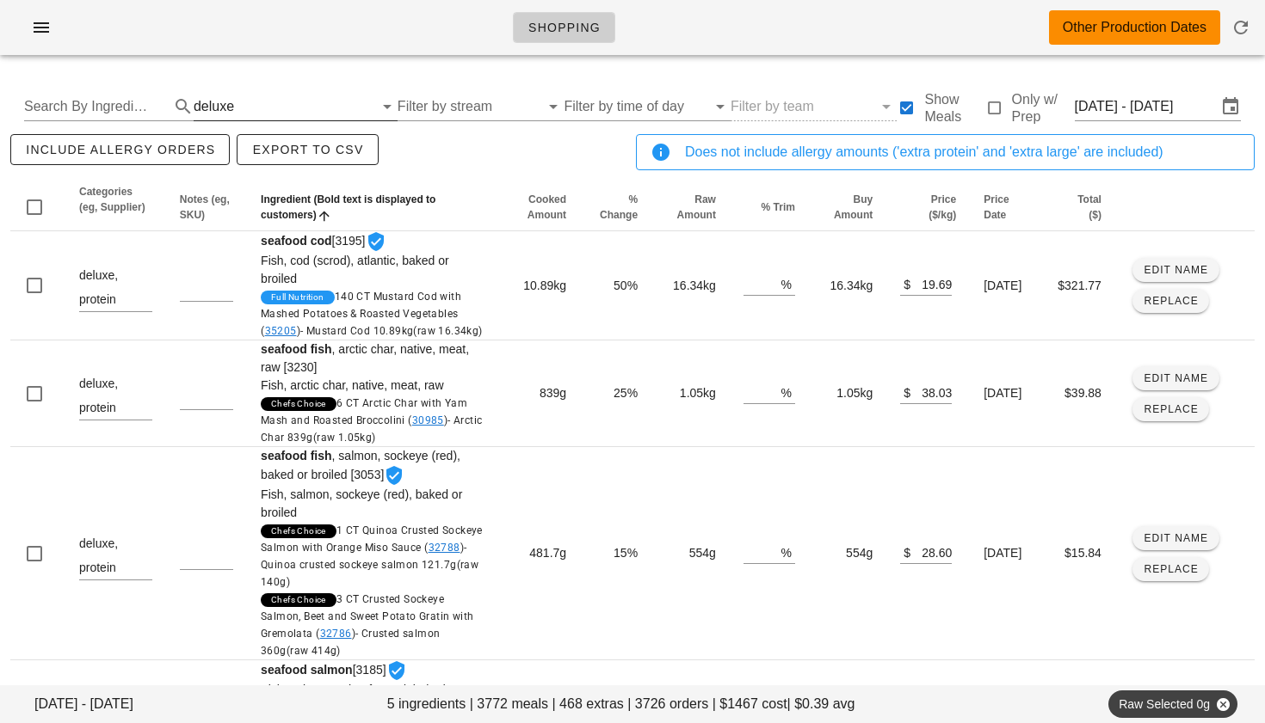
click at [226, 100] on div "deluxe" at bounding box center [214, 106] width 40 height 15
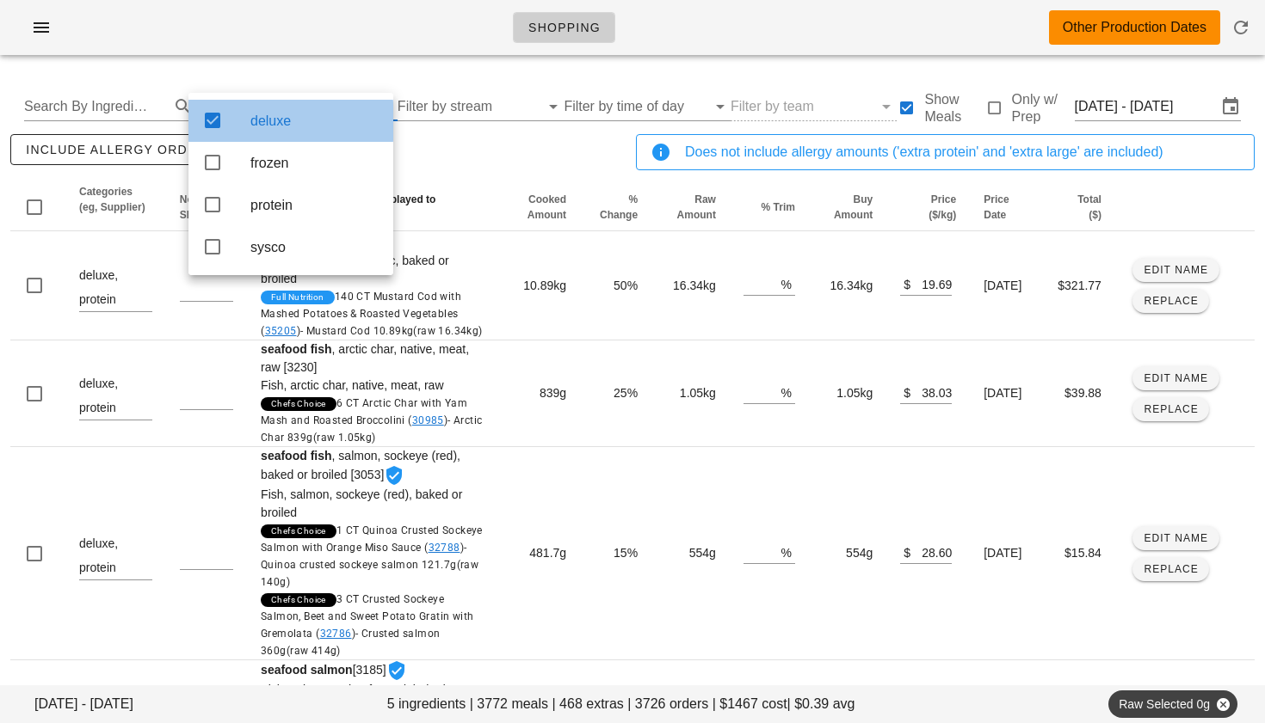
click at [218, 122] on icon at bounding box center [212, 120] width 21 height 21
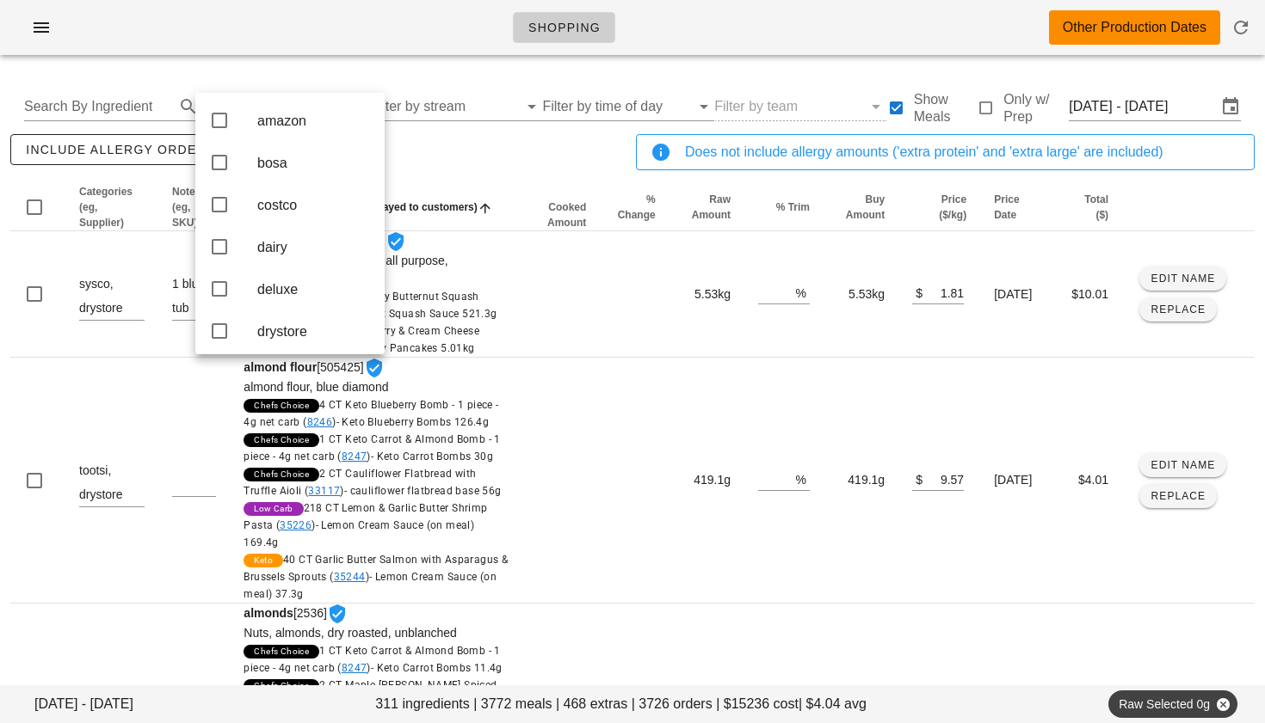
click at [451, 175] on div "include allergy orders Export to CSV" at bounding box center [319, 159] width 625 height 57
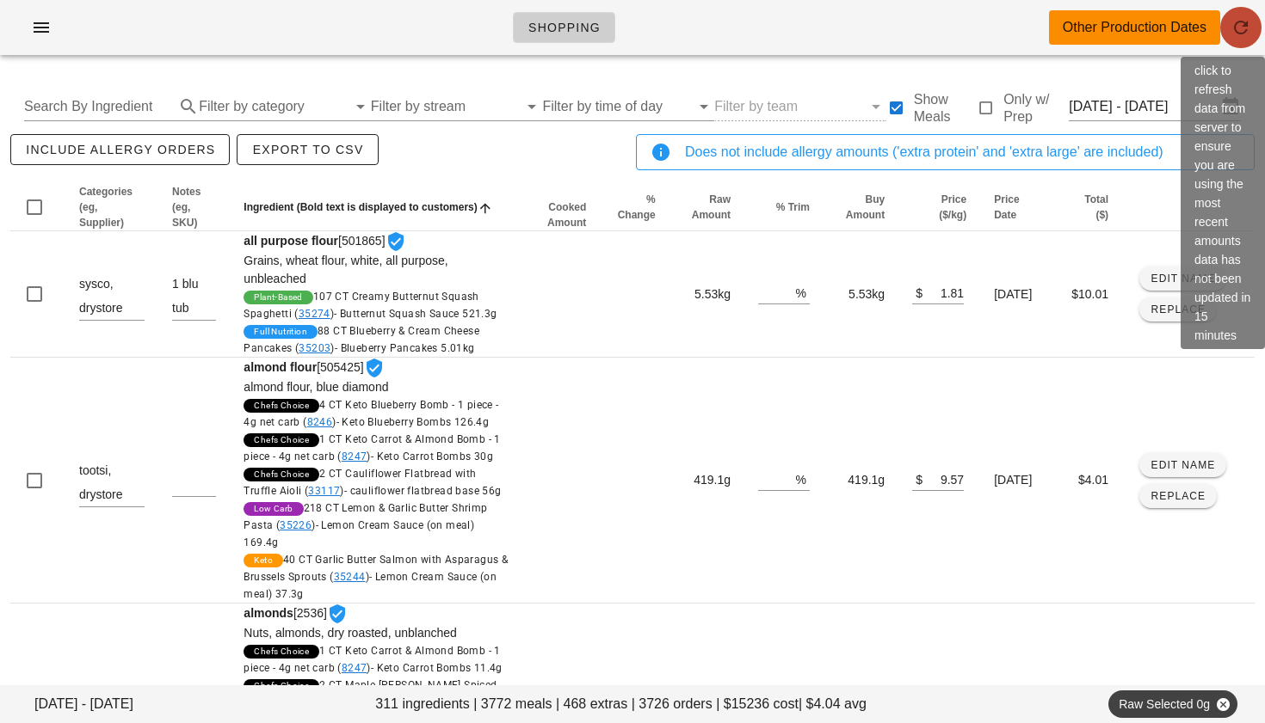
click at [1238, 34] on icon "button" at bounding box center [1240, 27] width 21 height 21
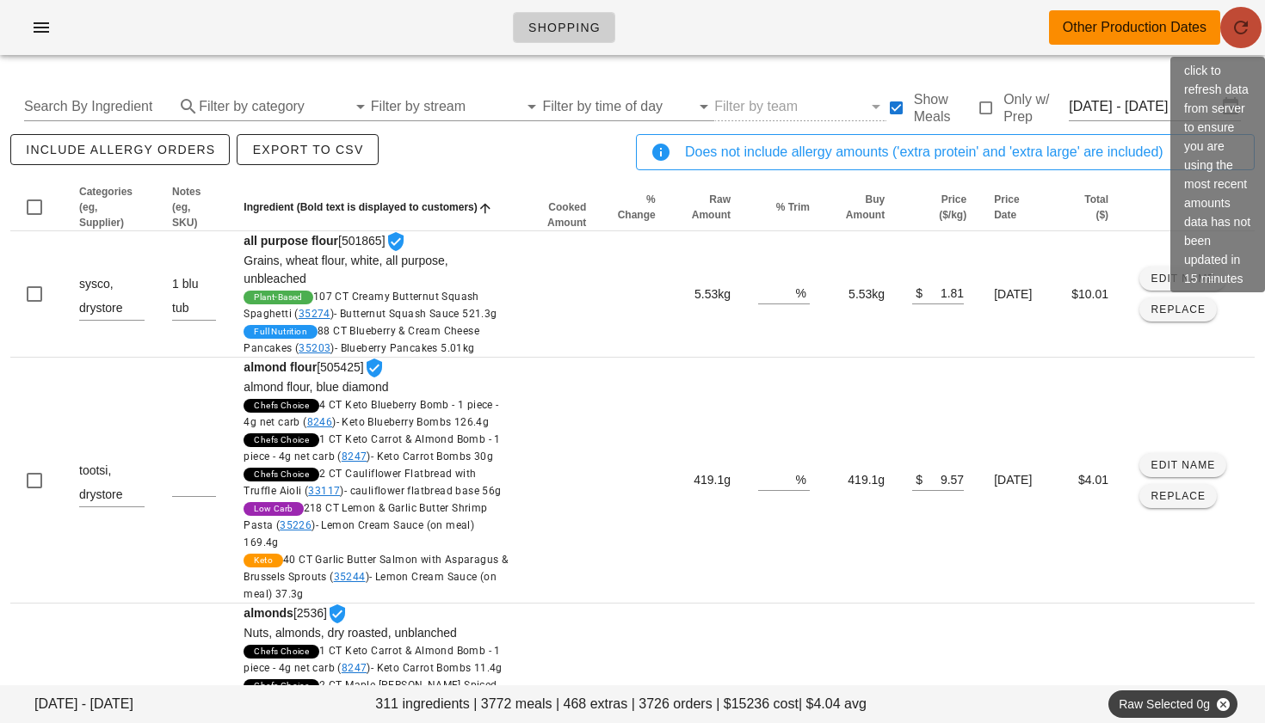
click at [1237, 13] on button "button" at bounding box center [1240, 27] width 41 height 41
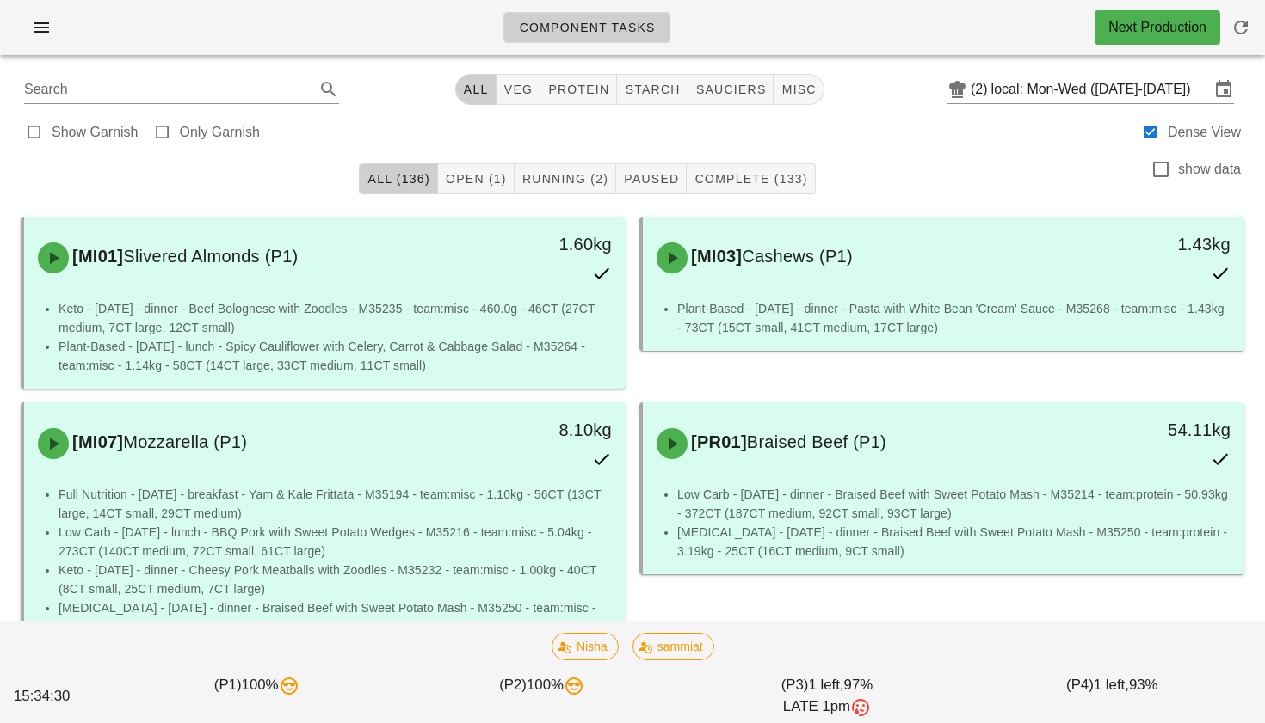
click at [828, 641] on div "[PERSON_NAME]" at bounding box center [632, 647] width 1244 height 48
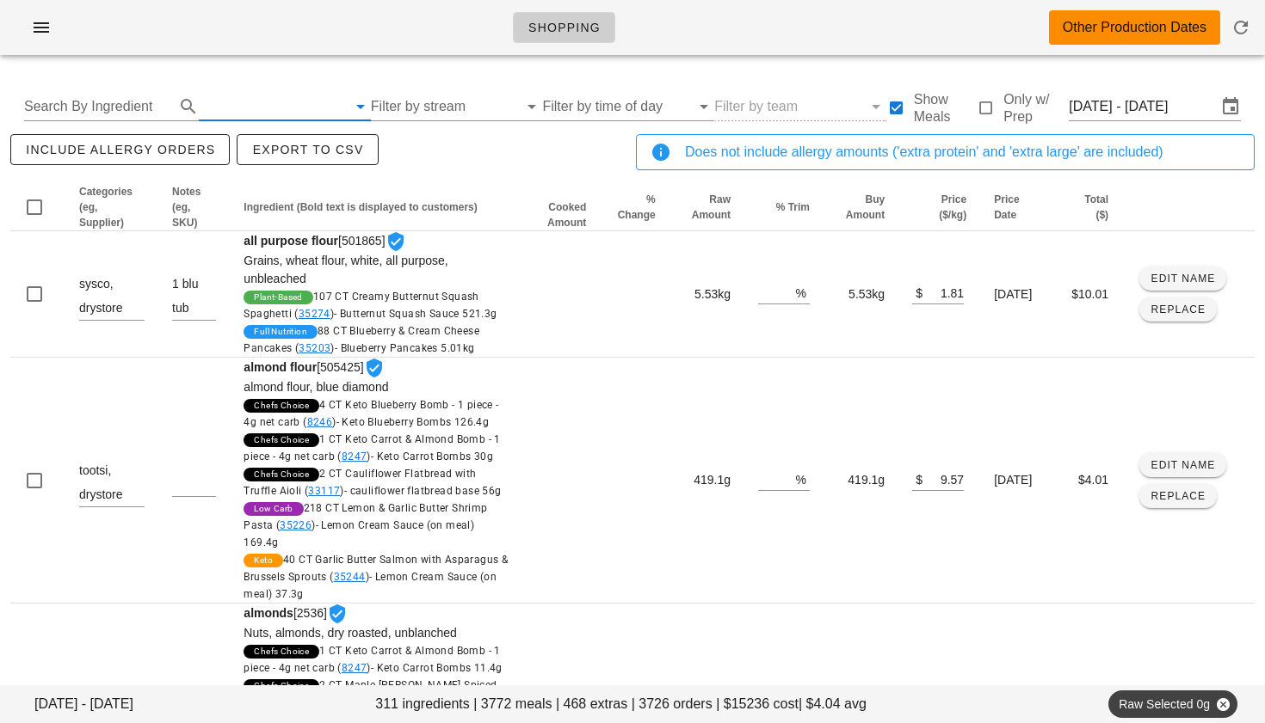
click at [244, 109] on input "text" at bounding box center [273, 107] width 148 height 28
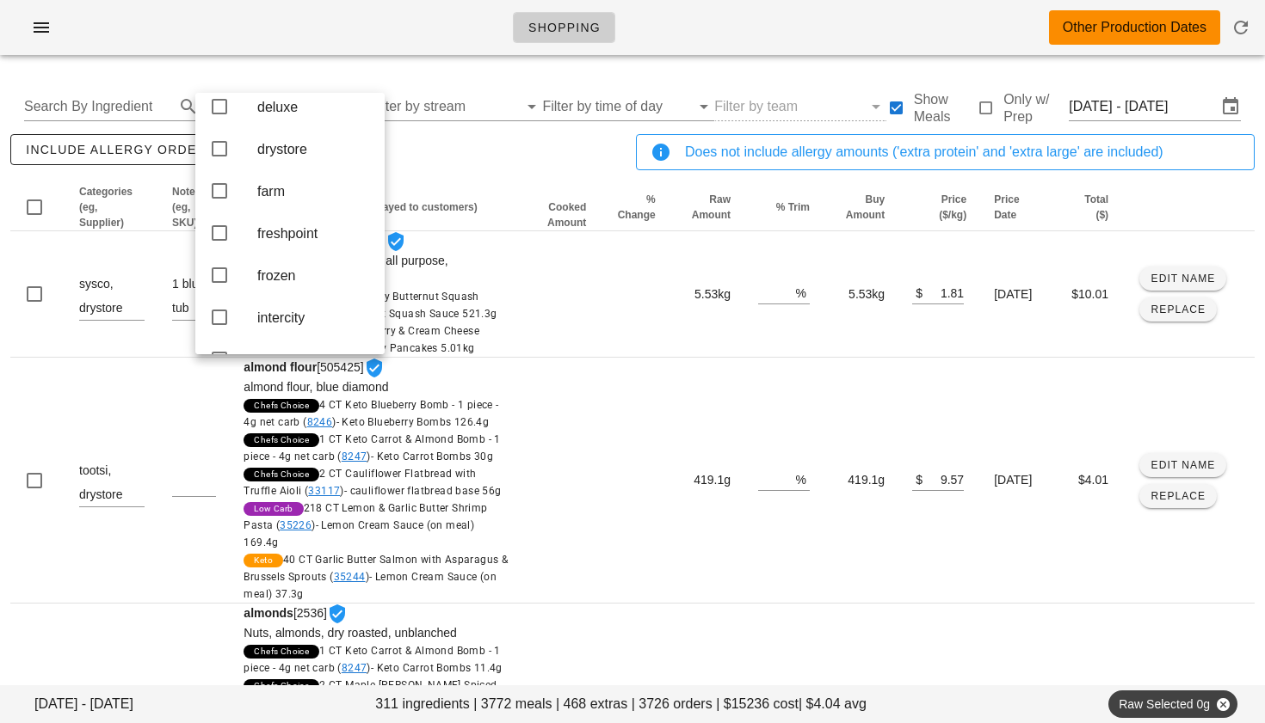
scroll to position [203, 0]
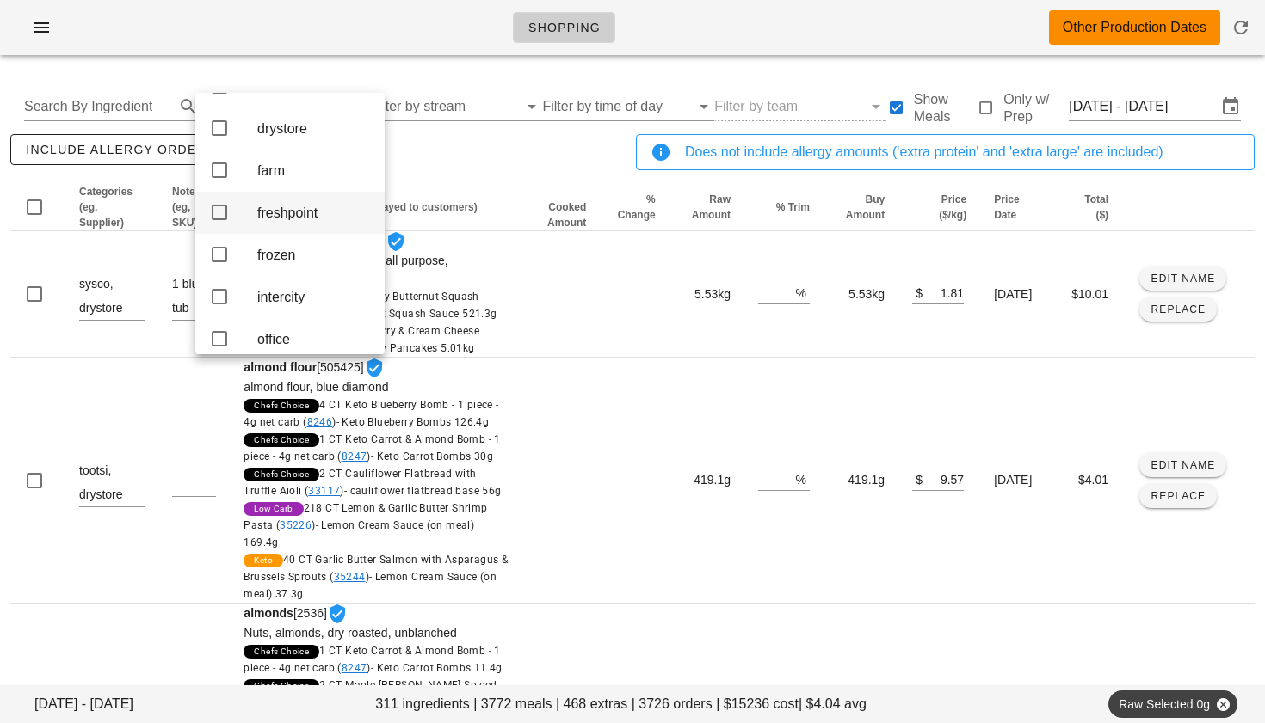
click at [218, 220] on icon at bounding box center [219, 212] width 21 height 21
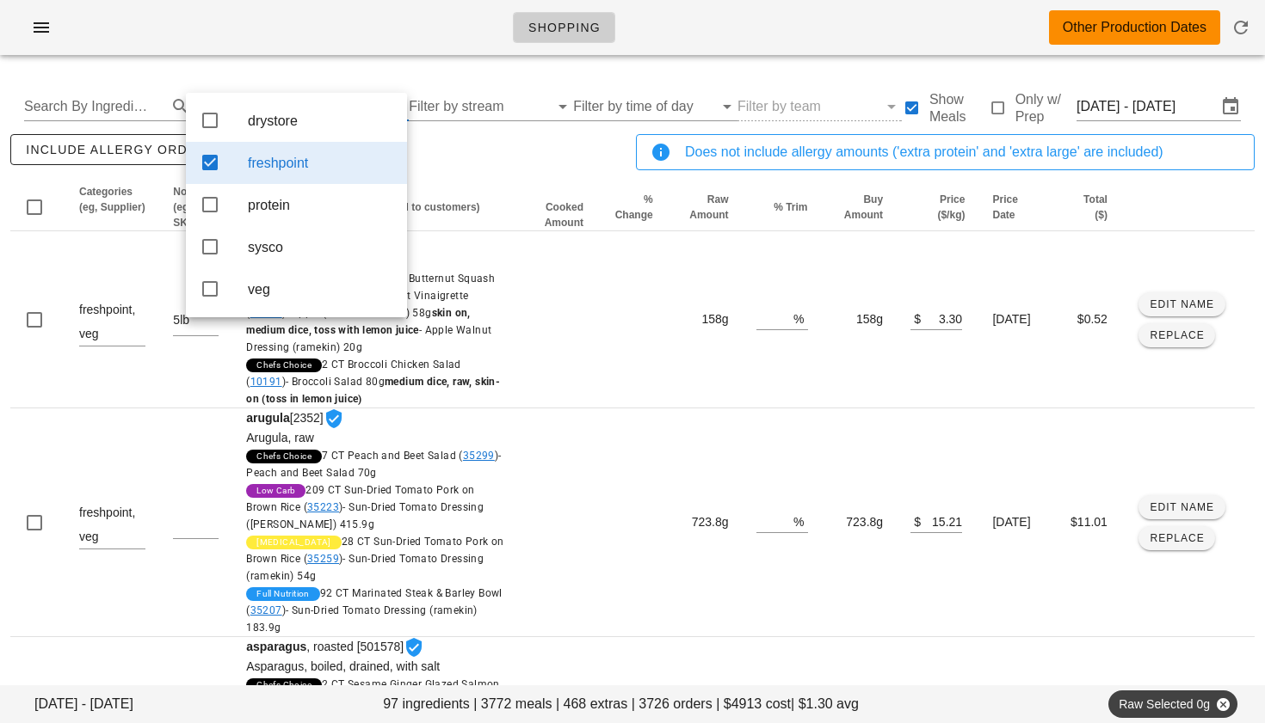
scroll to position [0, 0]
click at [465, 166] on div "include allergy orders Export to CSV" at bounding box center [319, 159] width 625 height 57
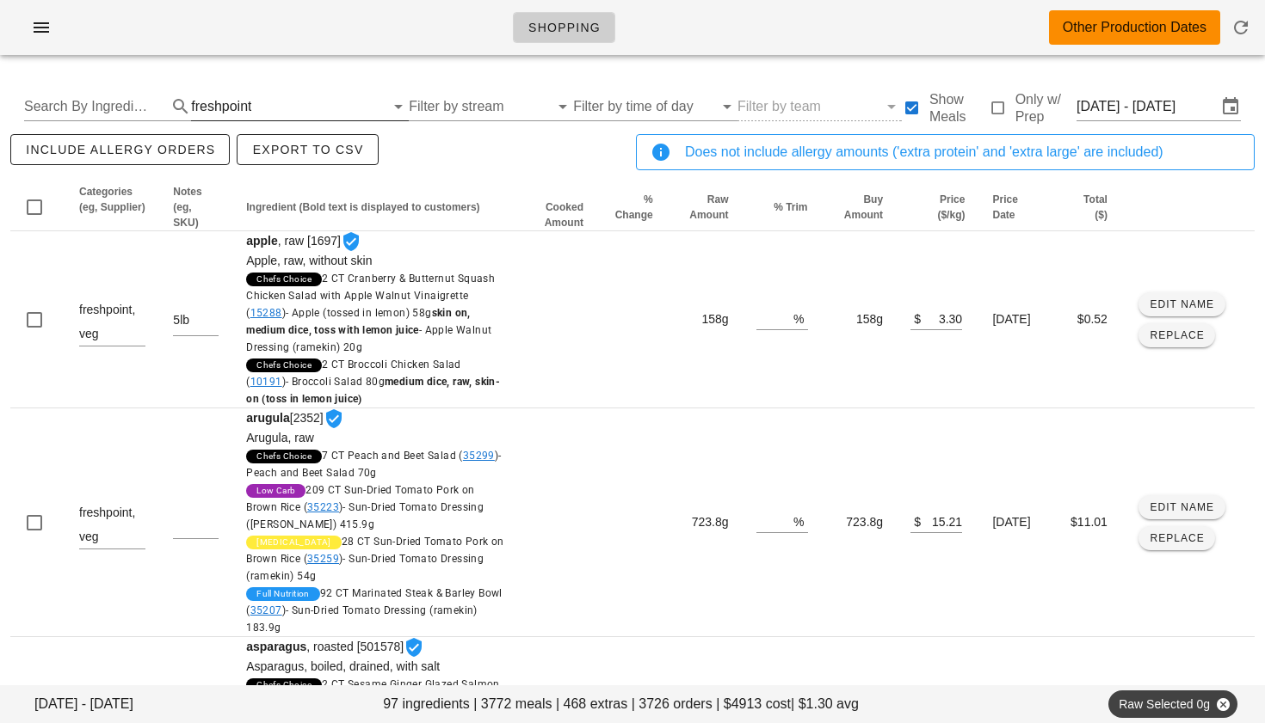
click at [219, 103] on div "freshpoint" at bounding box center [221, 106] width 60 height 15
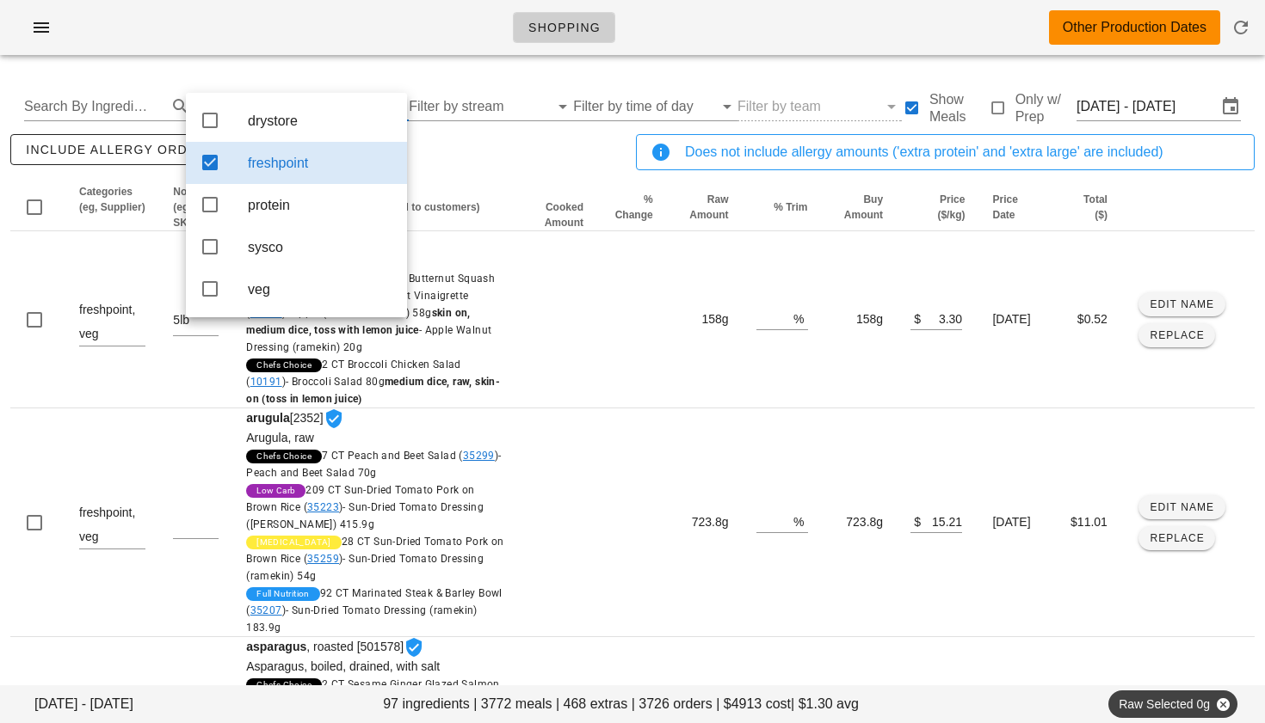
click at [499, 157] on div "include allergy orders Export to CSV" at bounding box center [319, 159] width 625 height 57
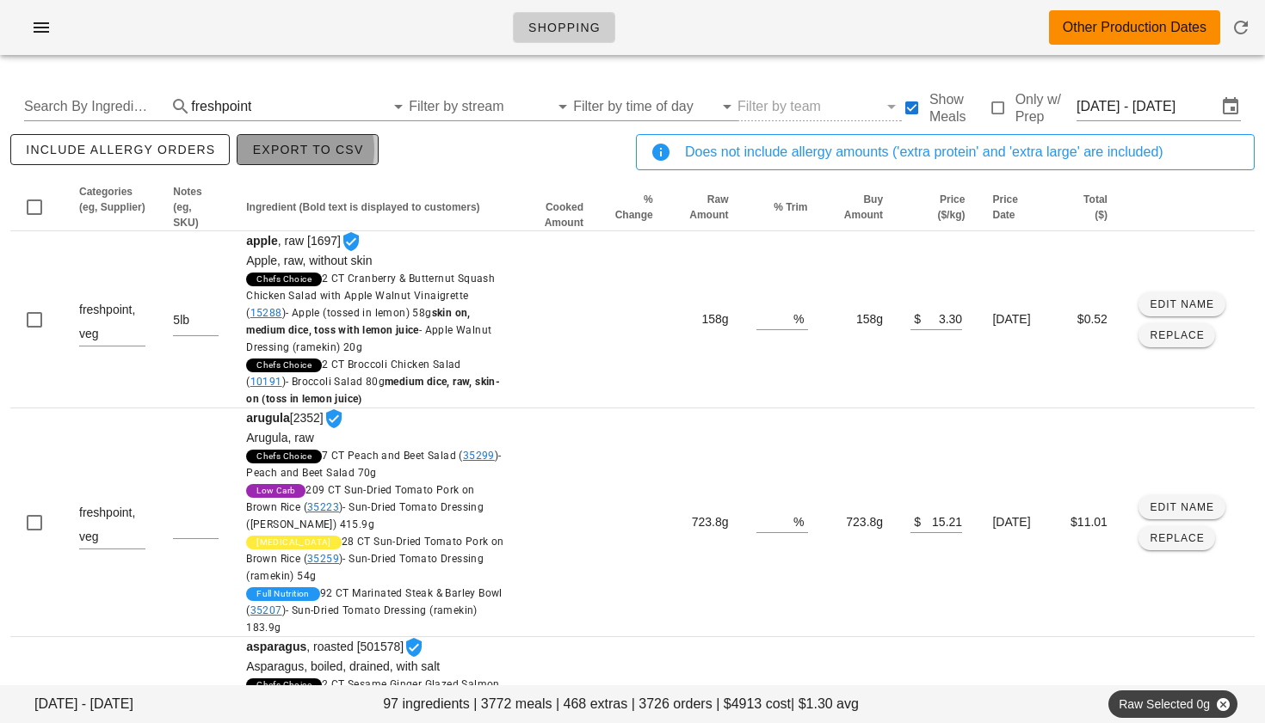
click at [310, 155] on span "Export to CSV" at bounding box center [307, 150] width 112 height 14
click at [318, 148] on span "Export to CSV" at bounding box center [307, 150] width 112 height 14
